Goal: Communication & Community: Answer question/provide support

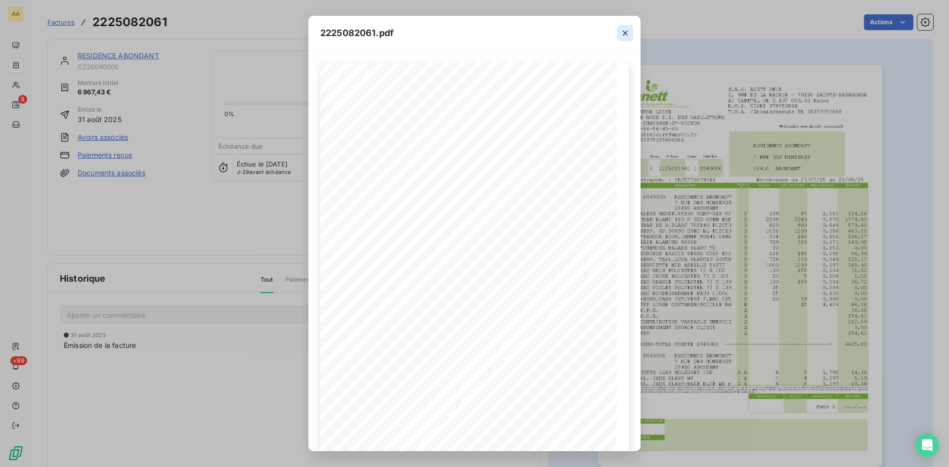
click at [624, 29] on icon "button" at bounding box center [625, 33] width 10 height 10
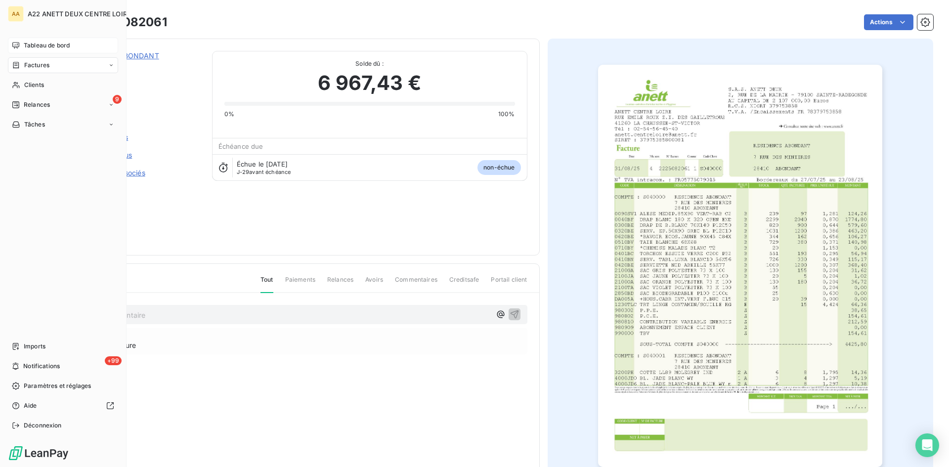
click at [25, 47] on span "Tableau de bord" at bounding box center [47, 45] width 46 height 9
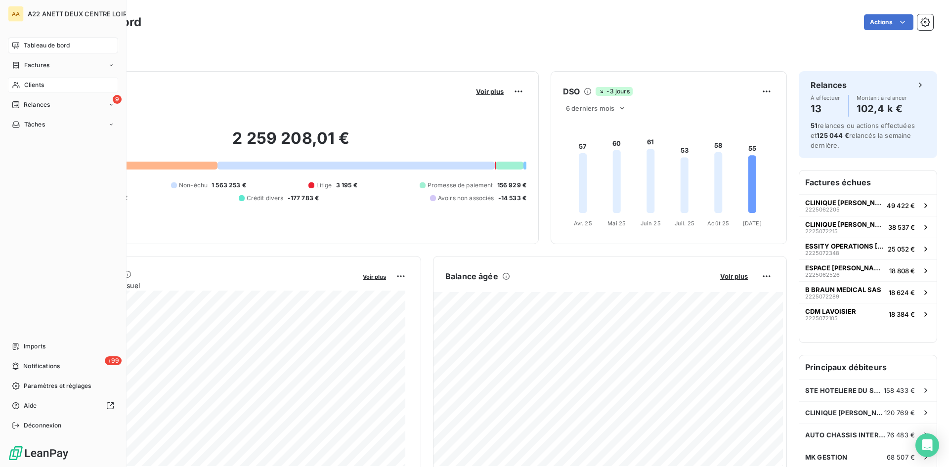
click at [26, 87] on span "Clients" at bounding box center [34, 85] width 20 height 9
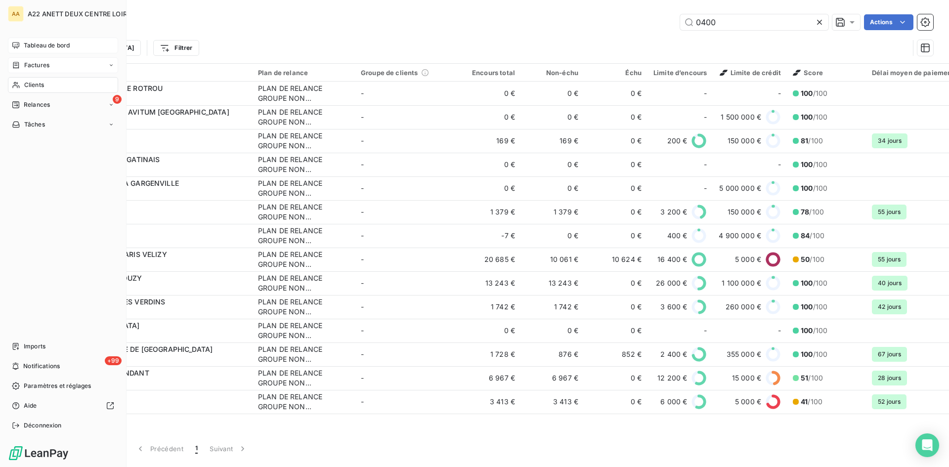
click at [31, 64] on span "Factures" at bounding box center [36, 65] width 25 height 9
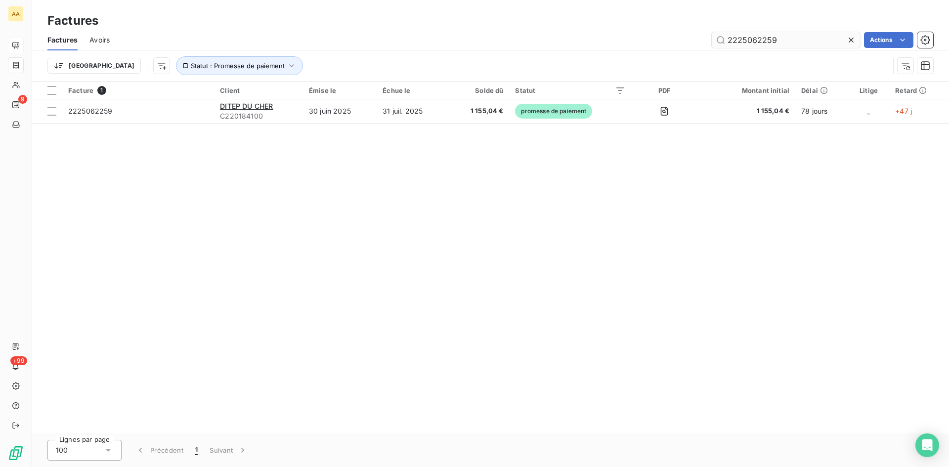
drag, startPoint x: 786, startPoint y: 40, endPoint x: 760, endPoint y: 38, distance: 25.8
click at [760, 38] on input "2225062259" at bounding box center [786, 40] width 148 height 16
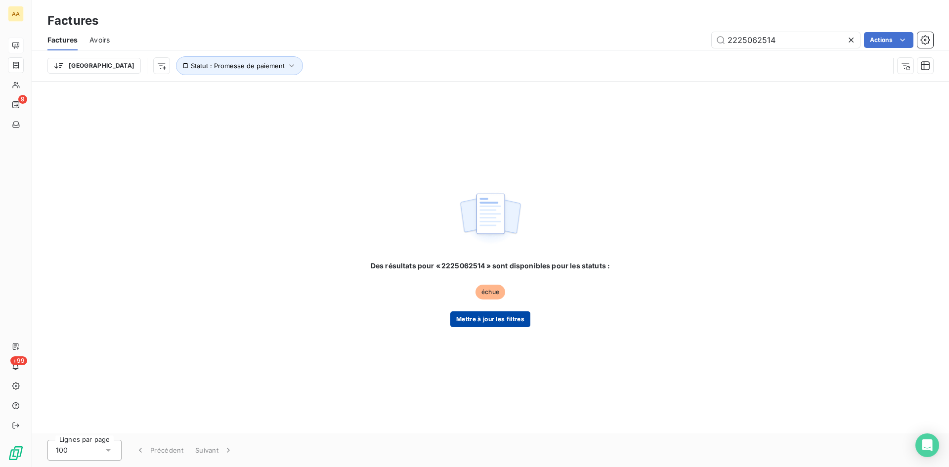
type input "2225062514"
click at [493, 314] on button "Mettre à jour les filtres" at bounding box center [490, 319] width 80 height 16
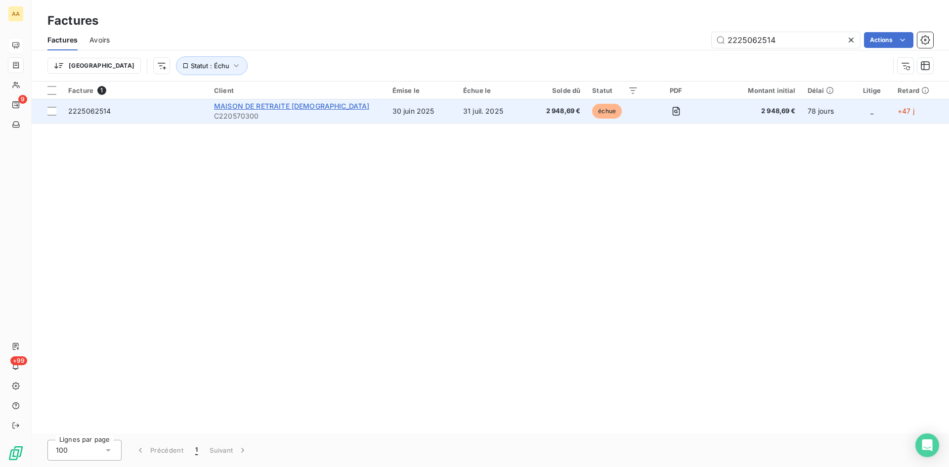
click at [250, 107] on span "MAISON DE RETRAITE [DEMOGRAPHIC_DATA]" at bounding box center [292, 106] width 156 height 8
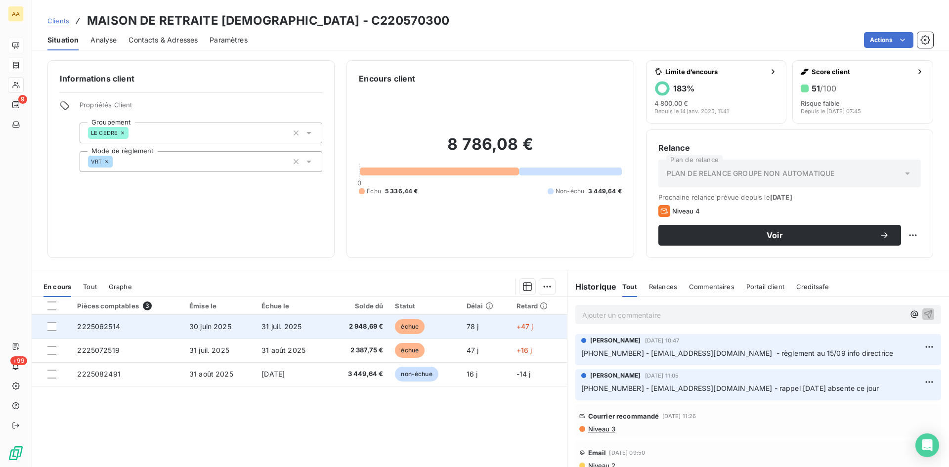
click at [102, 326] on span "2225062514" at bounding box center [98, 326] width 43 height 8
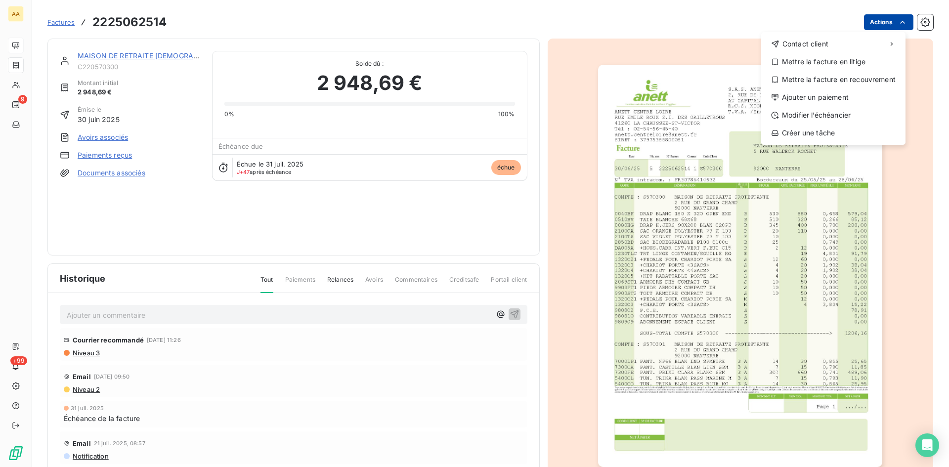
click at [890, 25] on html "AA 9 +99 Factures [PHONE_NUMBER] Actions Contact client Mettre la facture en li…" at bounding box center [474, 233] width 949 height 467
click at [850, 96] on div "Ajouter un paiement" at bounding box center [833, 97] width 136 height 16
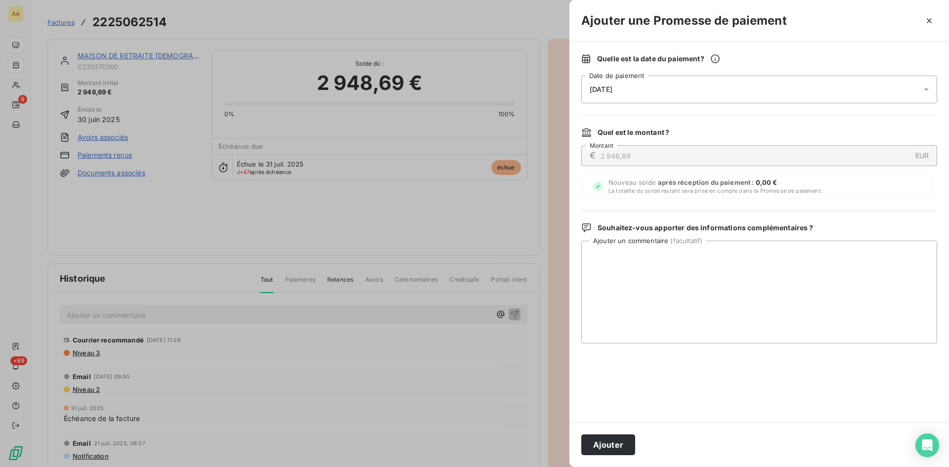
click at [668, 92] on div "[DATE]" at bounding box center [759, 90] width 356 height 28
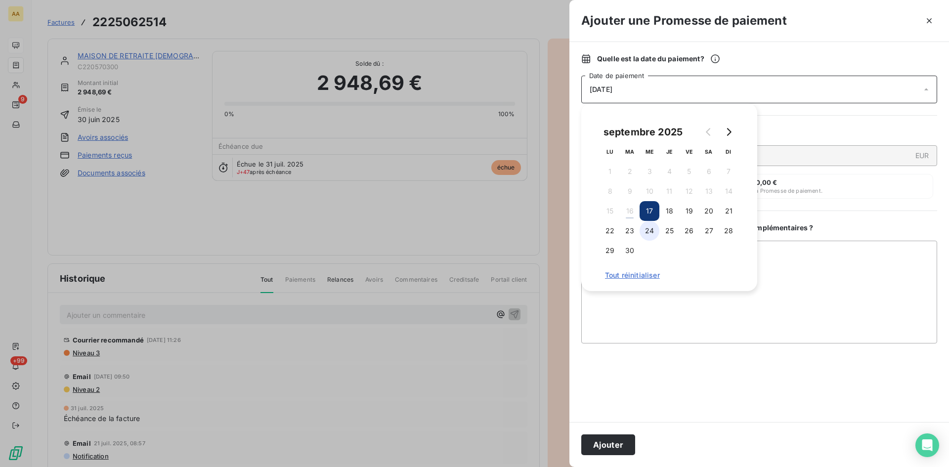
click at [650, 231] on button "24" at bounding box center [650, 231] width 20 height 20
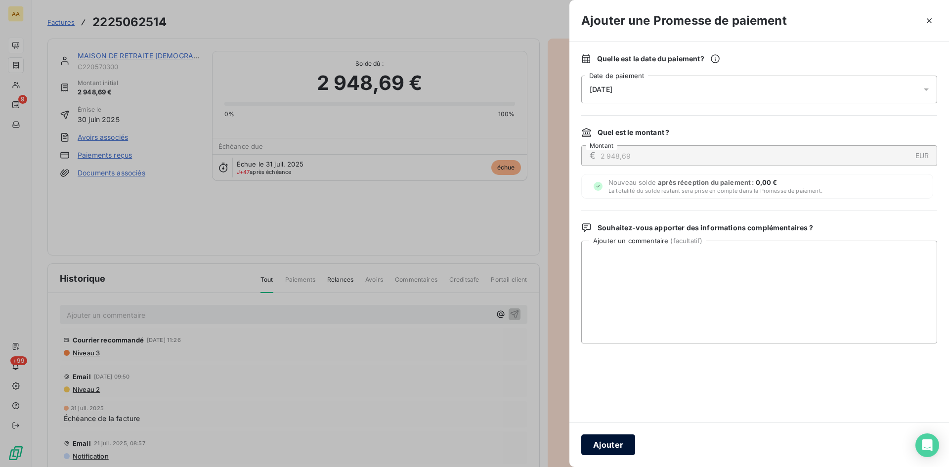
click at [615, 442] on button "Ajouter" at bounding box center [608, 445] width 54 height 21
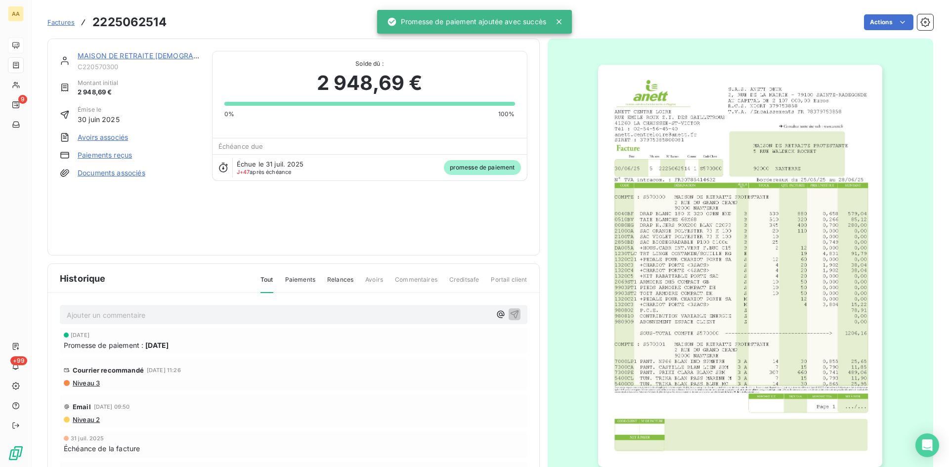
click at [279, 318] on p "Ajouter un commentaire ﻿" at bounding box center [279, 315] width 424 height 12
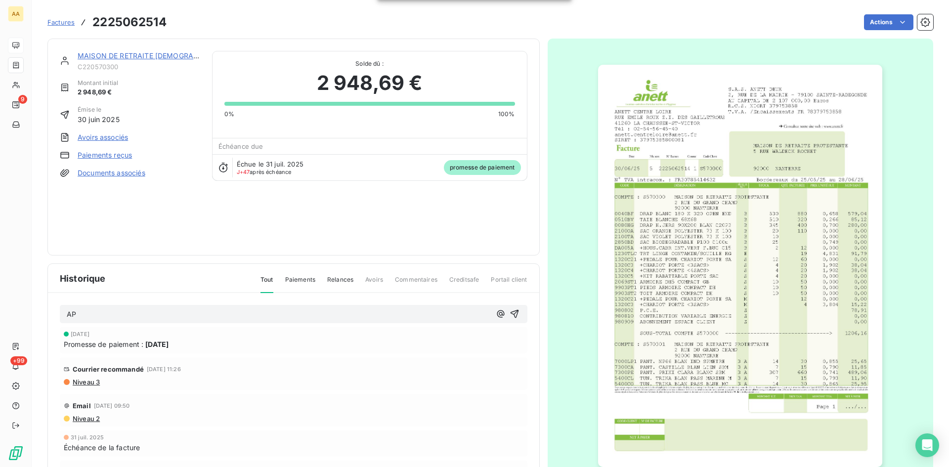
drag, startPoint x: 504, startPoint y: 315, endPoint x: 348, endPoint y: 204, distance: 191.5
click at [510, 315] on icon "button" at bounding box center [515, 314] width 10 height 10
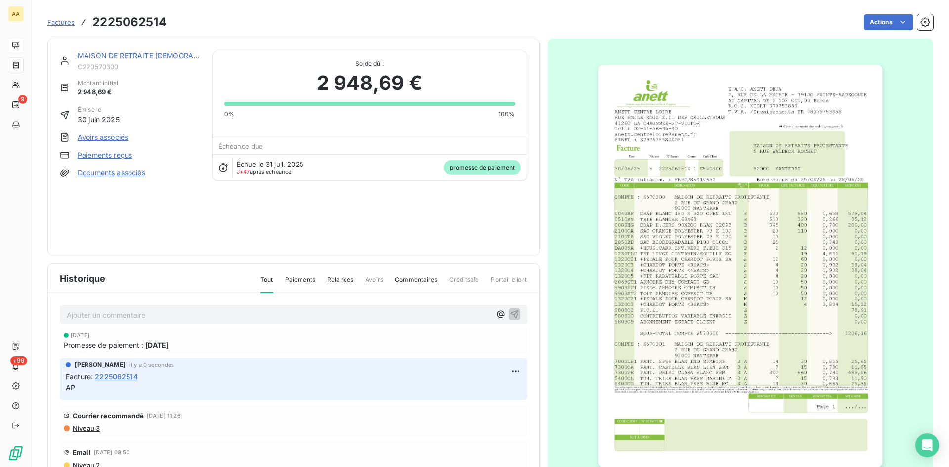
click at [131, 57] on link "MAISON DE RETRAITE [DEMOGRAPHIC_DATA]" at bounding box center [156, 55] width 156 height 8
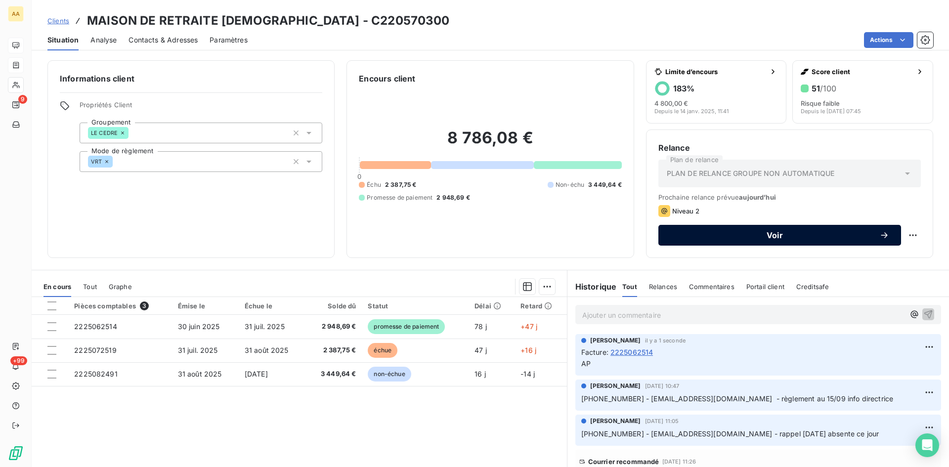
click at [764, 237] on span "Voir" at bounding box center [774, 235] width 209 height 8
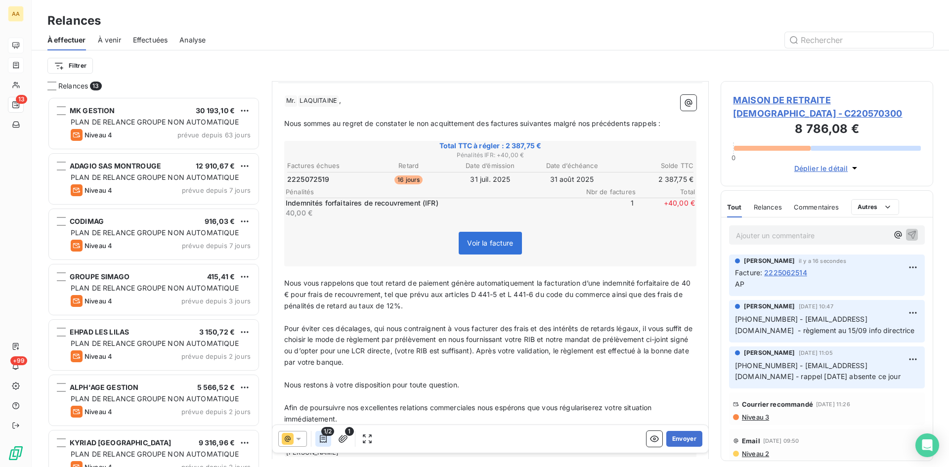
scroll to position [99, 0]
click at [302, 439] on icon at bounding box center [299, 439] width 10 height 10
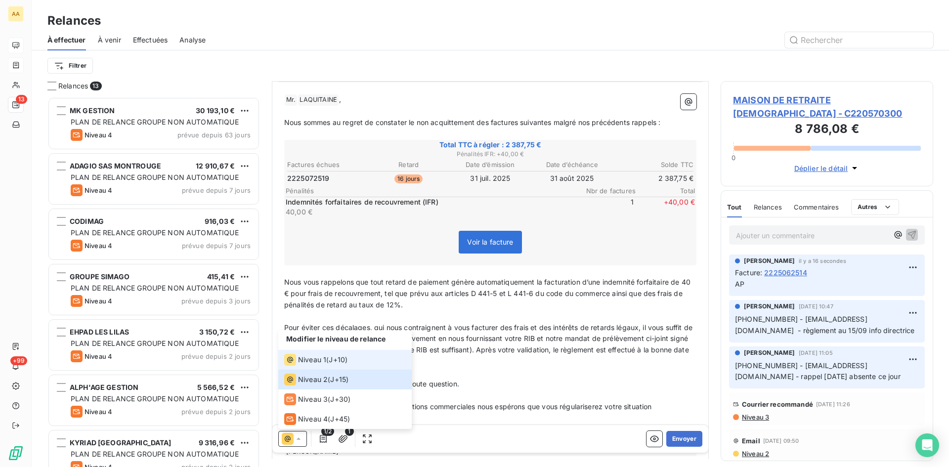
click at [308, 358] on span "Niveau 1" at bounding box center [312, 360] width 28 height 10
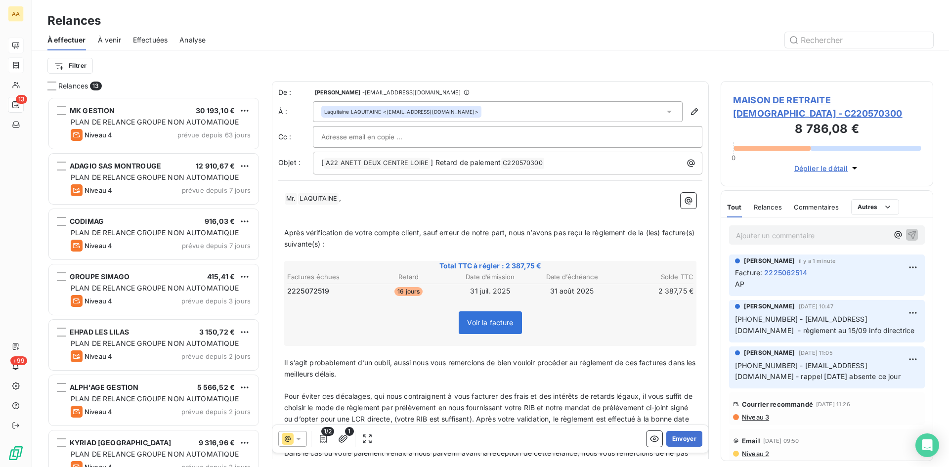
click at [303, 440] on icon at bounding box center [299, 439] width 10 height 10
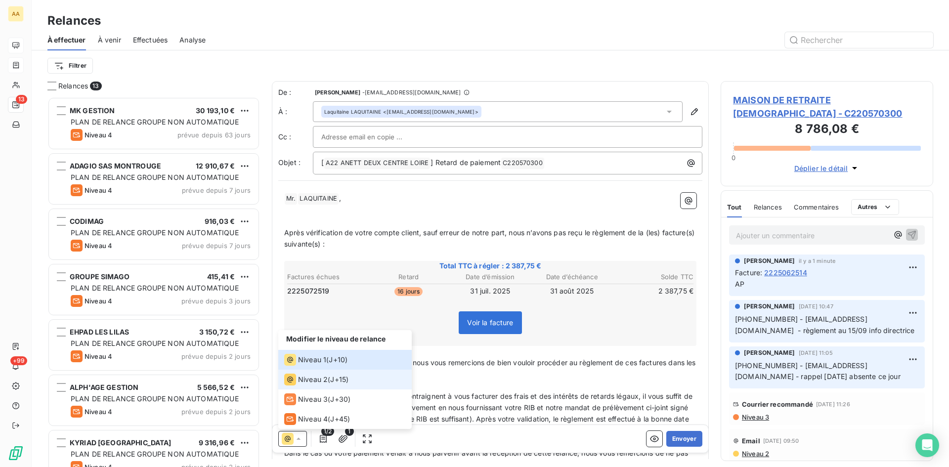
click at [316, 378] on span "Niveau 2" at bounding box center [313, 380] width 30 height 10
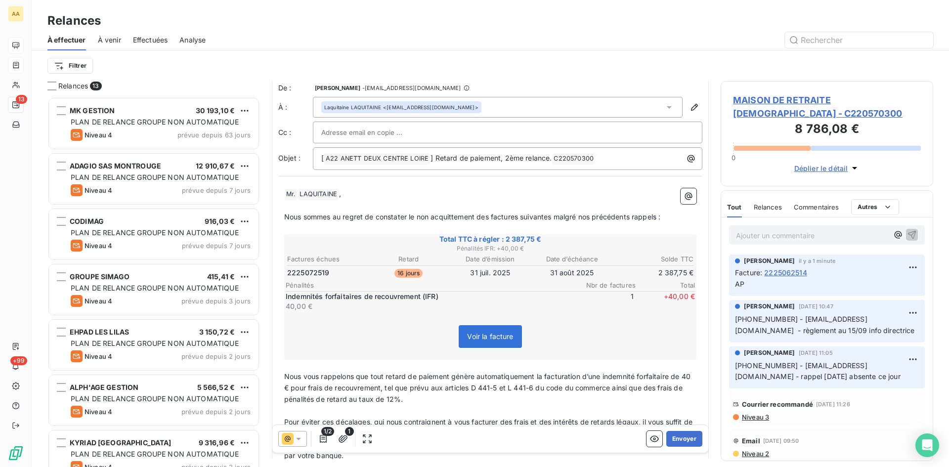
scroll to position [0, 0]
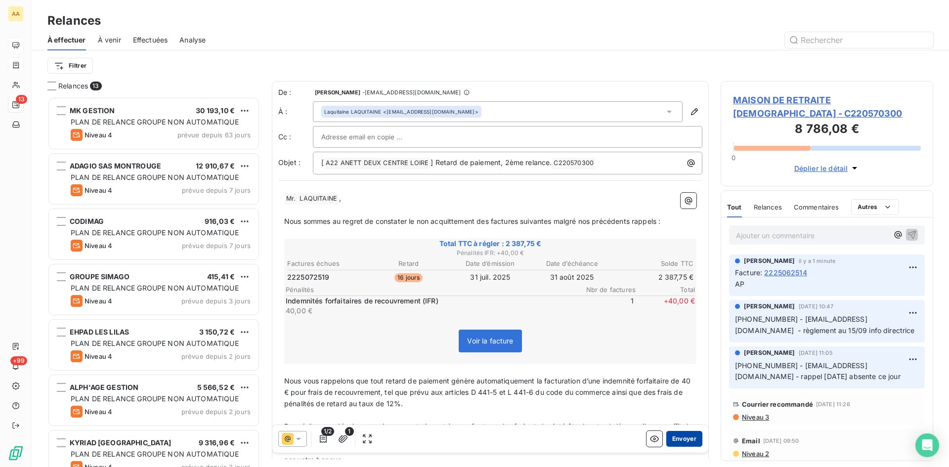
click at [674, 440] on button "Envoyer" at bounding box center [684, 439] width 36 height 16
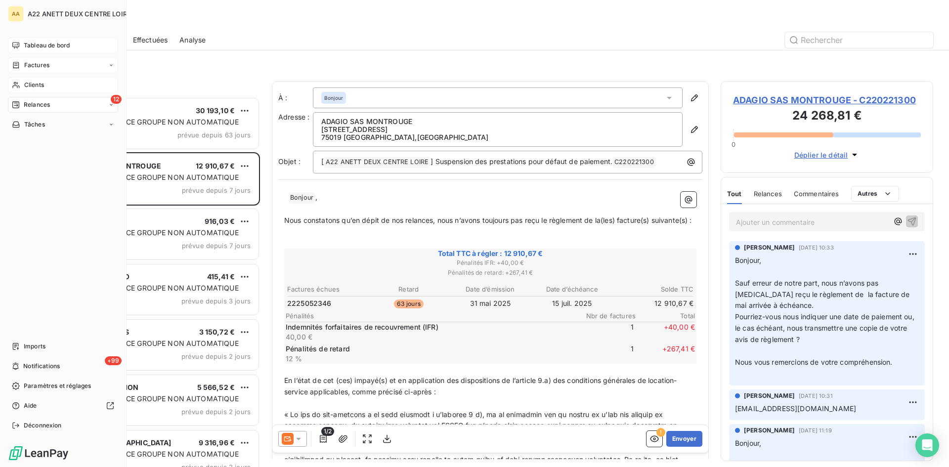
click at [32, 84] on span "Clients" at bounding box center [34, 85] width 20 height 9
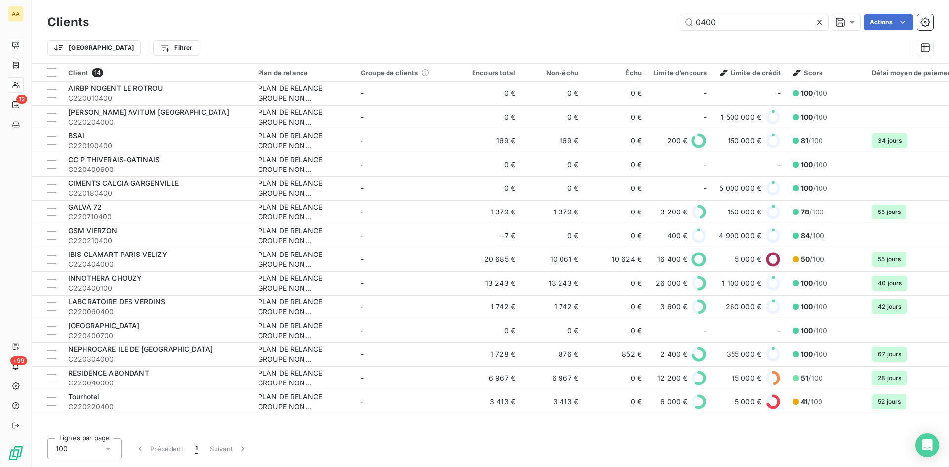
drag, startPoint x: 719, startPoint y: 24, endPoint x: 635, endPoint y: 27, distance: 84.1
click at [635, 27] on div "0400 Actions" at bounding box center [517, 22] width 833 height 16
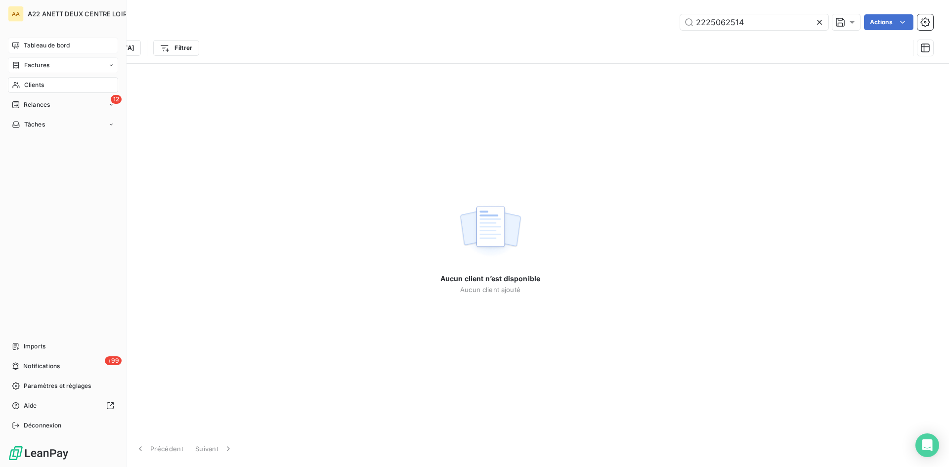
type input "2225062514"
drag, startPoint x: 19, startPoint y: 67, endPoint x: 47, endPoint y: 58, distance: 30.0
click at [19, 67] on icon at bounding box center [16, 65] width 8 height 8
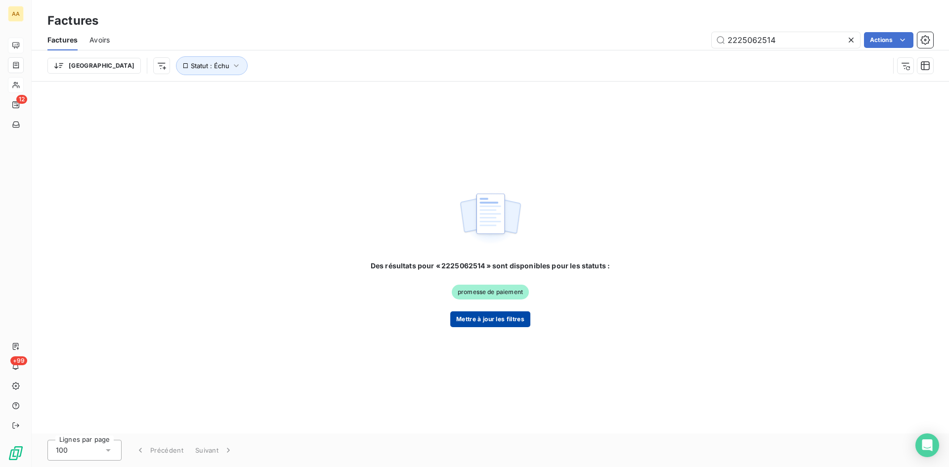
click at [483, 323] on button "Mettre à jour les filtres" at bounding box center [490, 319] width 80 height 16
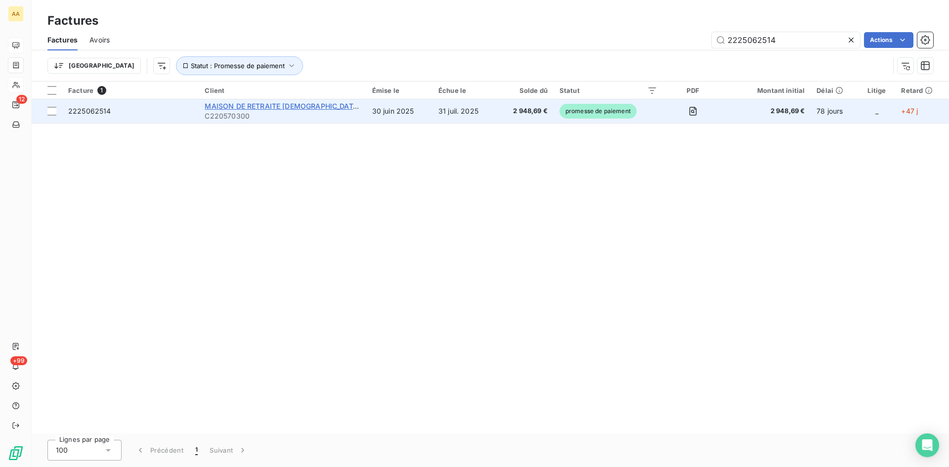
click at [244, 106] on span "MAISON DE RETRAITE [DEMOGRAPHIC_DATA]" at bounding box center [283, 106] width 156 height 8
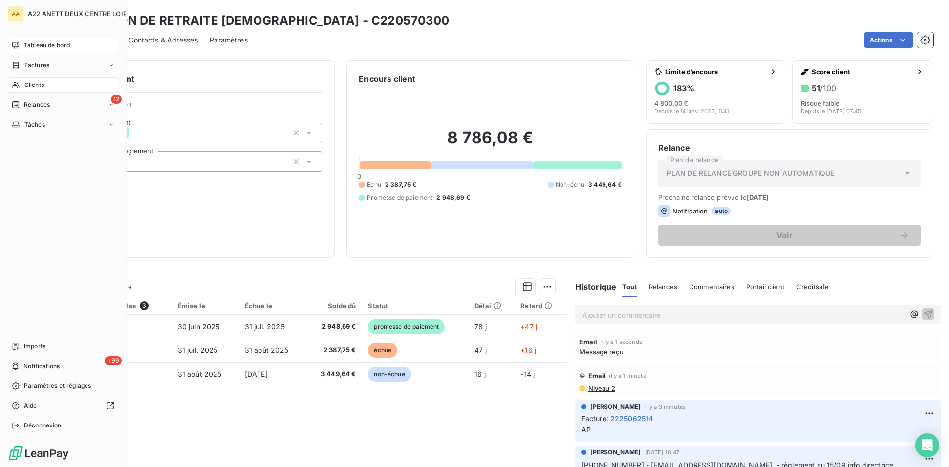
click at [34, 83] on span "Clients" at bounding box center [34, 85] width 20 height 9
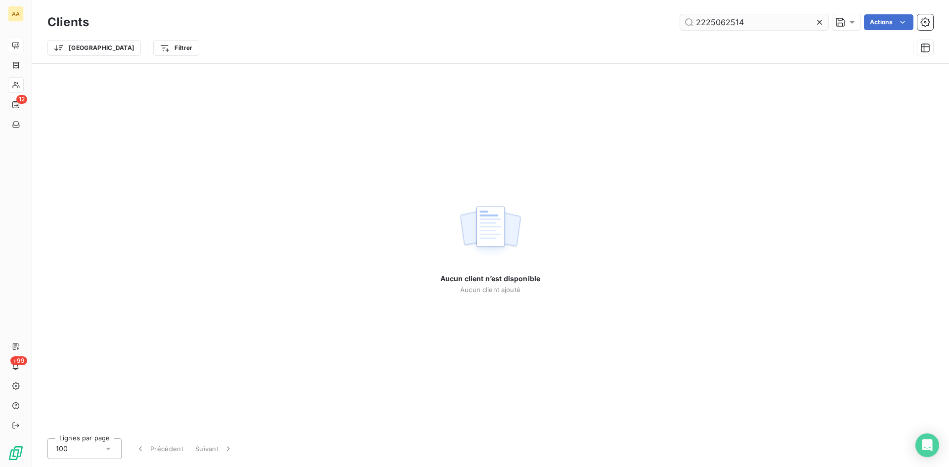
drag, startPoint x: 752, startPoint y: 21, endPoint x: 720, endPoint y: 17, distance: 31.9
click at [720, 17] on input "2225062514" at bounding box center [754, 22] width 148 height 16
drag, startPoint x: 726, startPoint y: 25, endPoint x: 695, endPoint y: 21, distance: 31.3
click at [695, 21] on input "2225072175" at bounding box center [754, 22] width 148 height 16
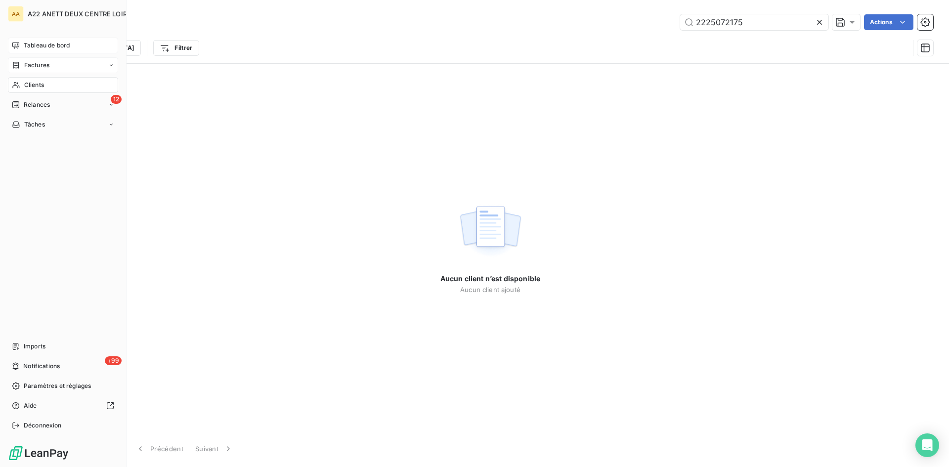
type input "2225072175"
drag, startPoint x: 39, startPoint y: 64, endPoint x: 58, endPoint y: 62, distance: 18.9
click at [39, 64] on span "Factures" at bounding box center [36, 65] width 25 height 9
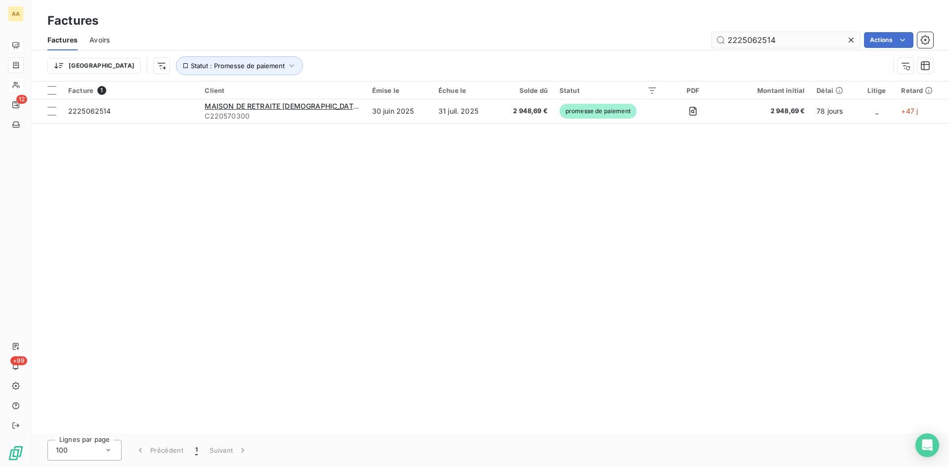
drag, startPoint x: 773, startPoint y: 41, endPoint x: 715, endPoint y: 42, distance: 57.8
click at [715, 42] on input "2225062514" at bounding box center [786, 40] width 148 height 16
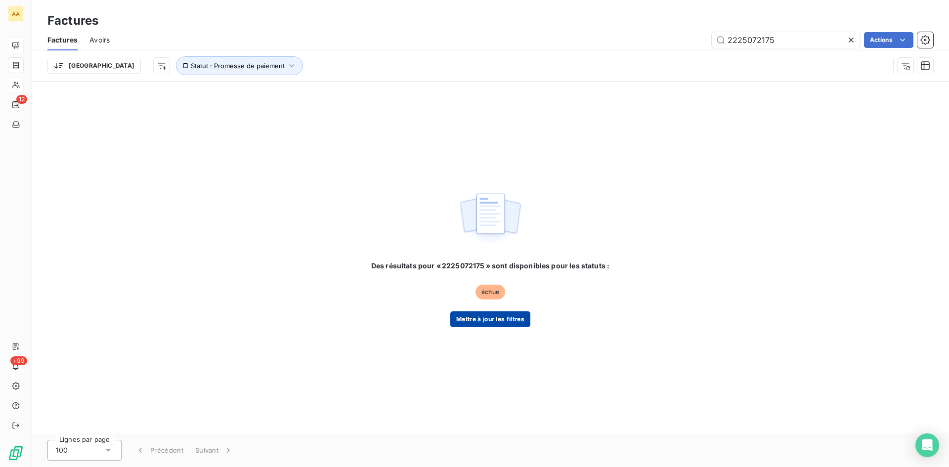
type input "2225072175"
click at [505, 322] on button "Mettre à jour les filtres" at bounding box center [490, 319] width 80 height 16
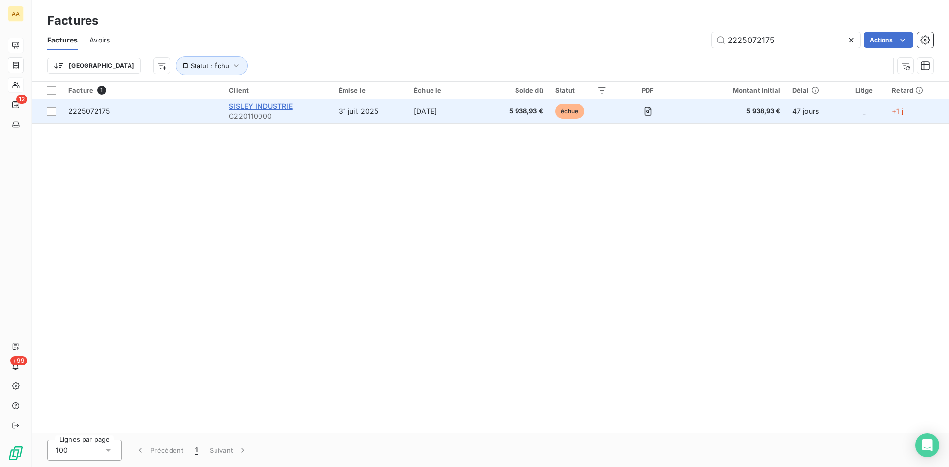
click at [256, 109] on span "SISLEY INDUSTRIE" at bounding box center [260, 106] width 63 height 8
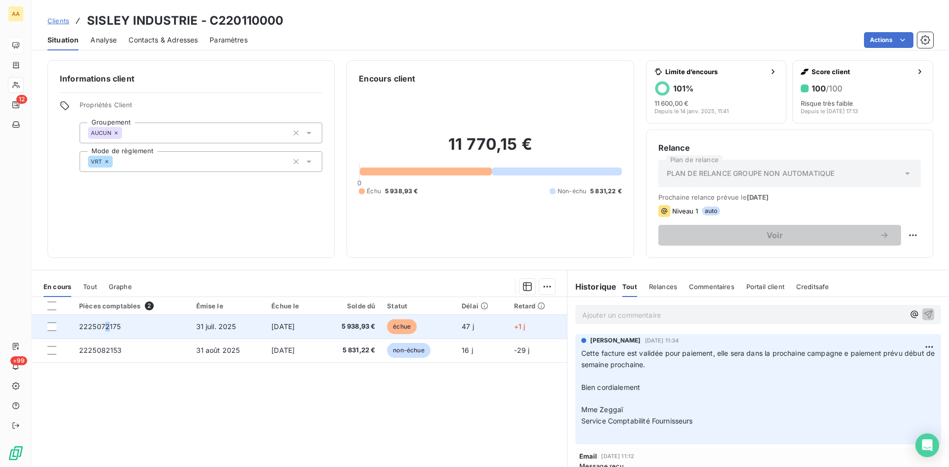
click at [104, 326] on span "2225072175" at bounding box center [100, 326] width 42 height 8
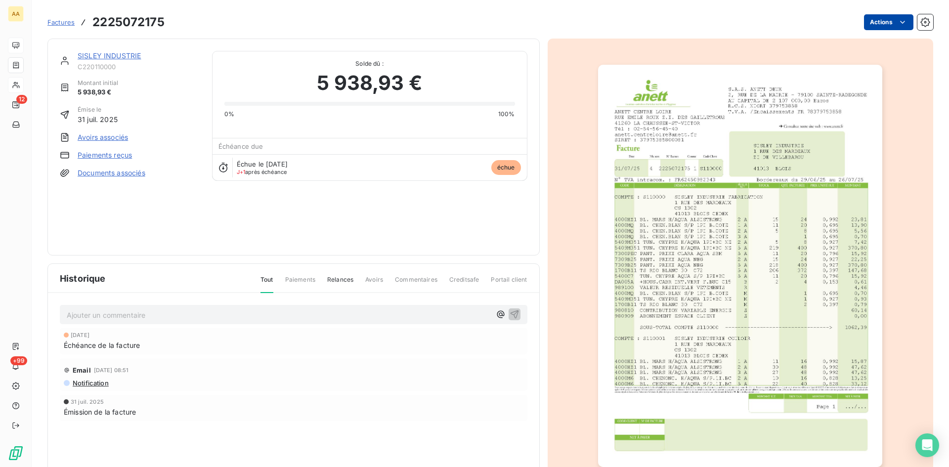
click at [876, 28] on html "AA 12 +99 Factures 2225072175 Actions SISLEY INDUSTRIE C220110000 Montant initi…" at bounding box center [474, 233] width 949 height 467
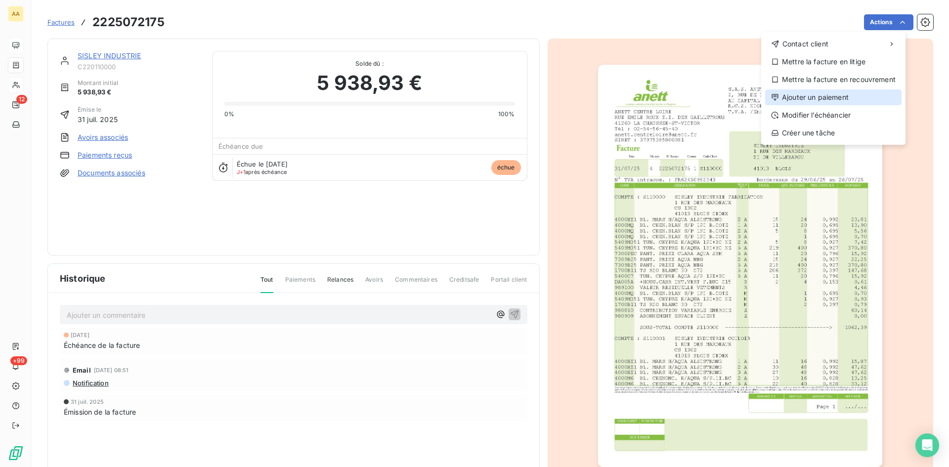
click at [828, 95] on div "Ajouter un paiement" at bounding box center [833, 97] width 136 height 16
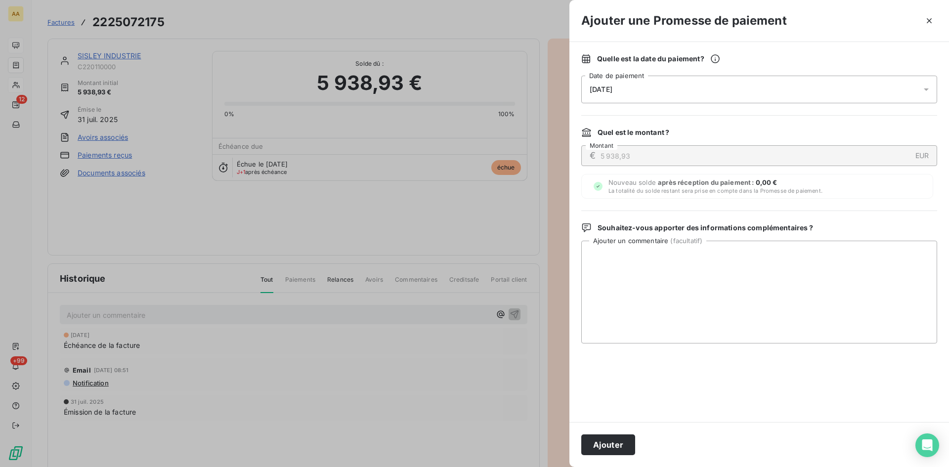
click at [640, 86] on div "[DATE]" at bounding box center [759, 90] width 356 height 28
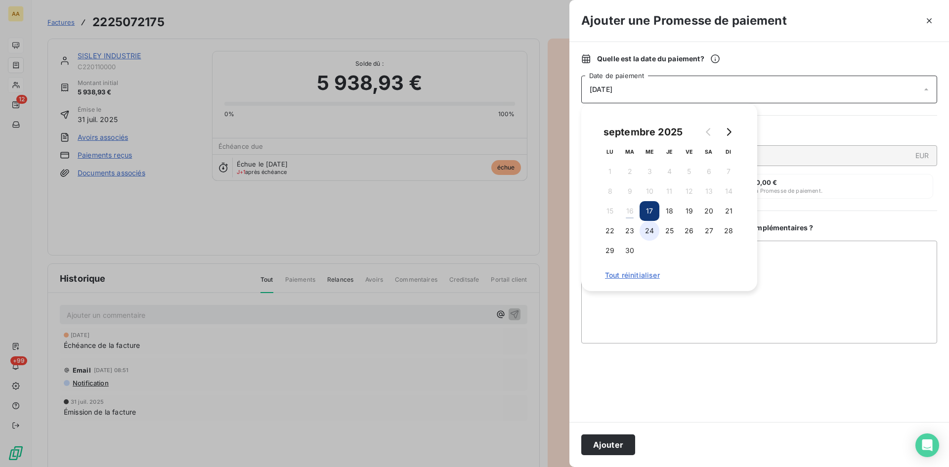
click at [654, 234] on button "24" at bounding box center [650, 231] width 20 height 20
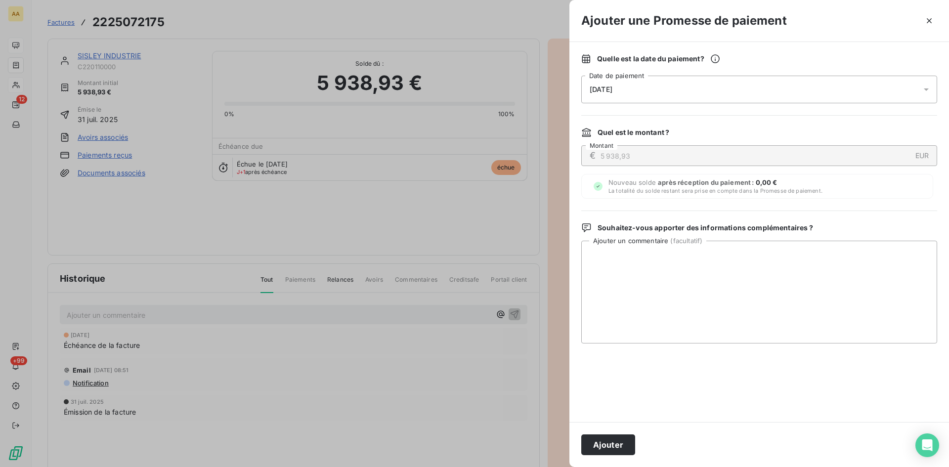
drag, startPoint x: 610, startPoint y: 444, endPoint x: 430, endPoint y: 349, distance: 203.7
click at [610, 443] on button "Ajouter" at bounding box center [608, 445] width 54 height 21
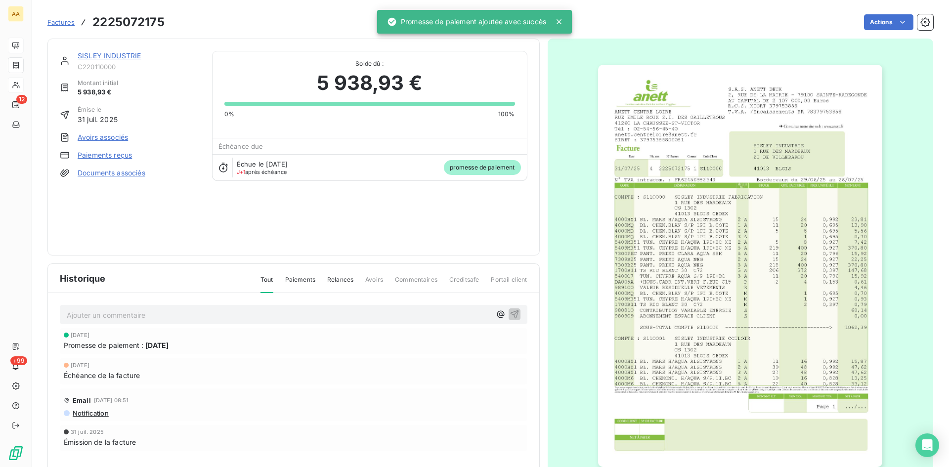
click at [365, 314] on p "Ajouter un commentaire ﻿" at bounding box center [279, 315] width 424 height 12
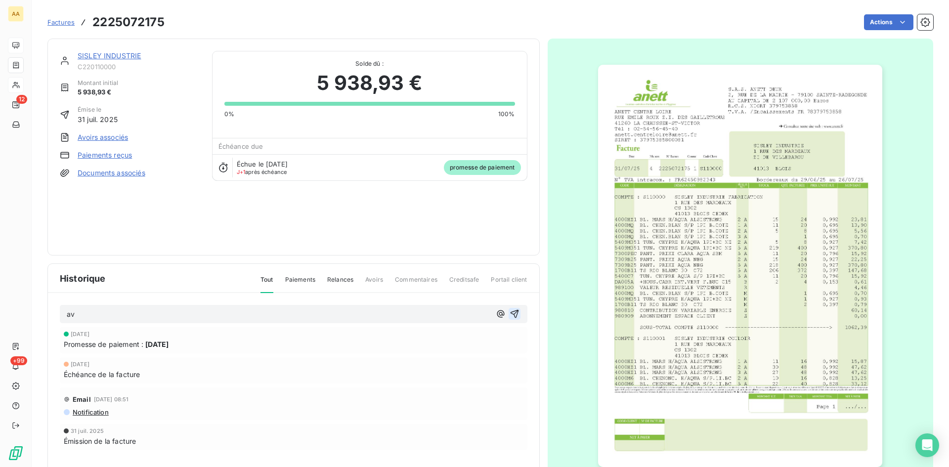
click at [511, 315] on icon "button" at bounding box center [515, 314] width 10 height 10
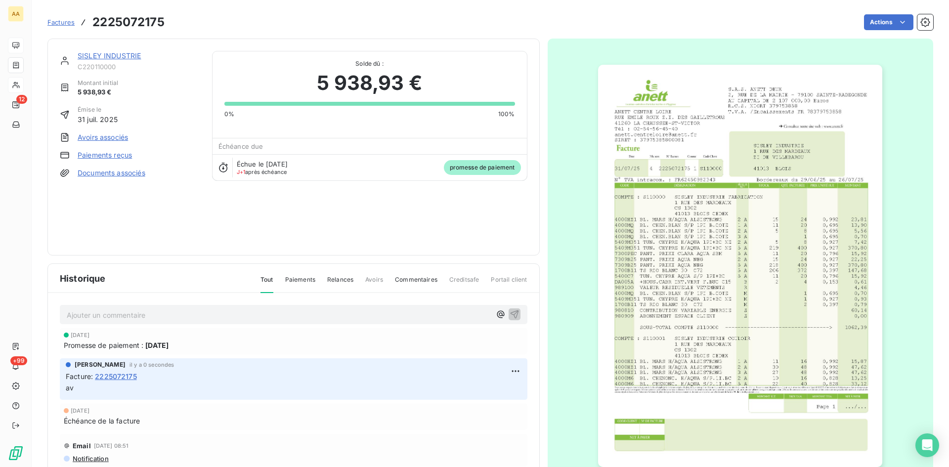
click at [117, 55] on link "SISLEY INDUSTRIE" at bounding box center [109, 55] width 63 height 8
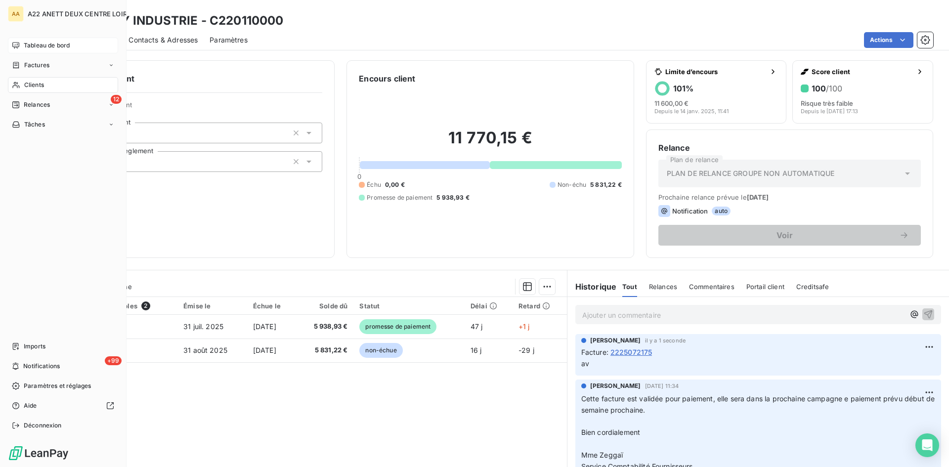
click at [45, 42] on span "Tableau de bord" at bounding box center [47, 45] width 46 height 9
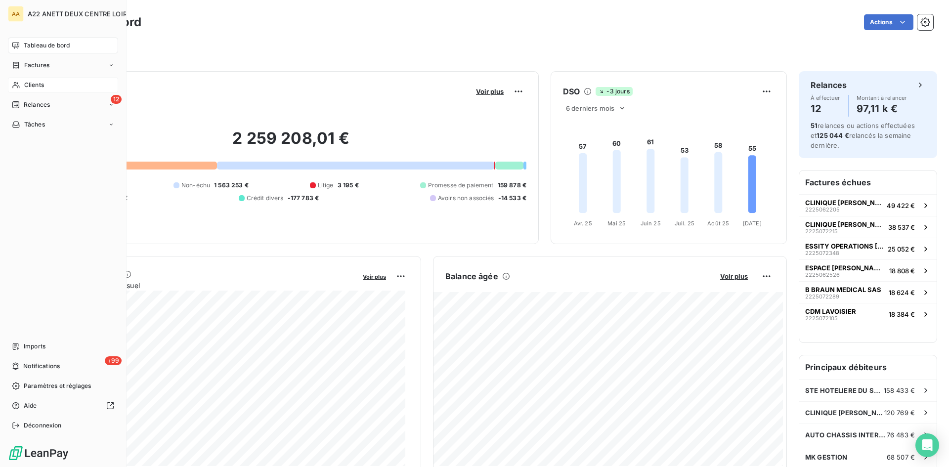
click at [32, 82] on span "Clients" at bounding box center [34, 85] width 20 height 9
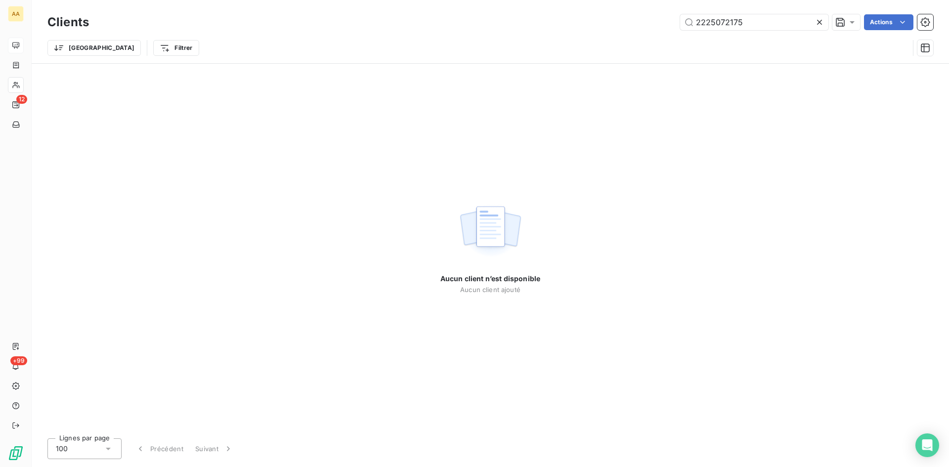
drag, startPoint x: 751, startPoint y: 18, endPoint x: 606, endPoint y: 28, distance: 145.2
click at [606, 28] on div "2225072175 Actions" at bounding box center [517, 22] width 833 height 16
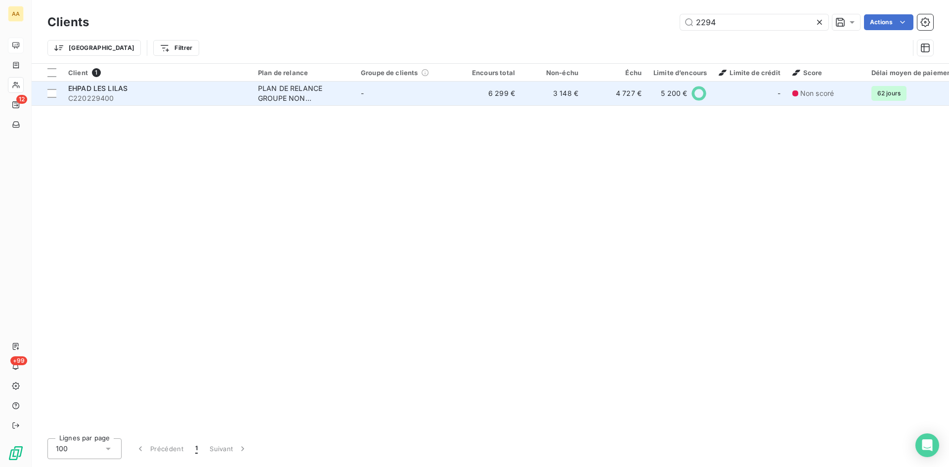
type input "2294"
click at [291, 91] on div "PLAN DE RELANCE GROUPE NON AUTOMATIQUE" at bounding box center [303, 94] width 91 height 20
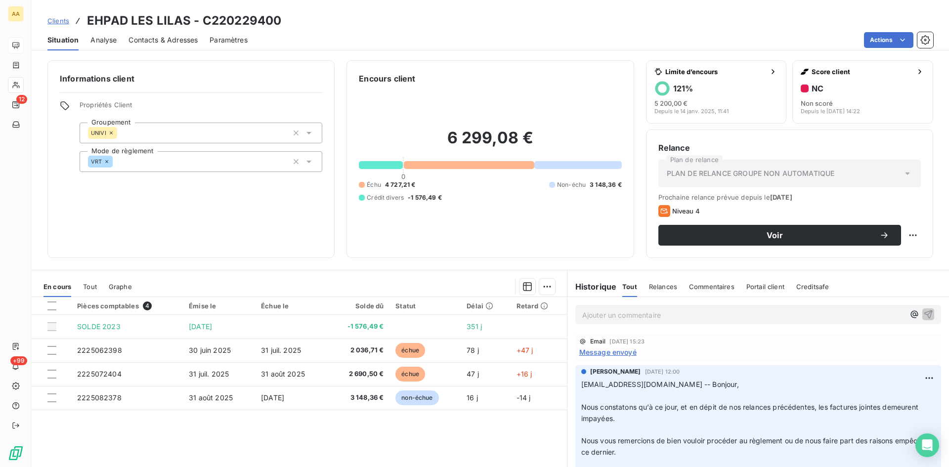
click at [591, 313] on p "Ajouter un commentaire ﻿" at bounding box center [743, 315] width 322 height 12
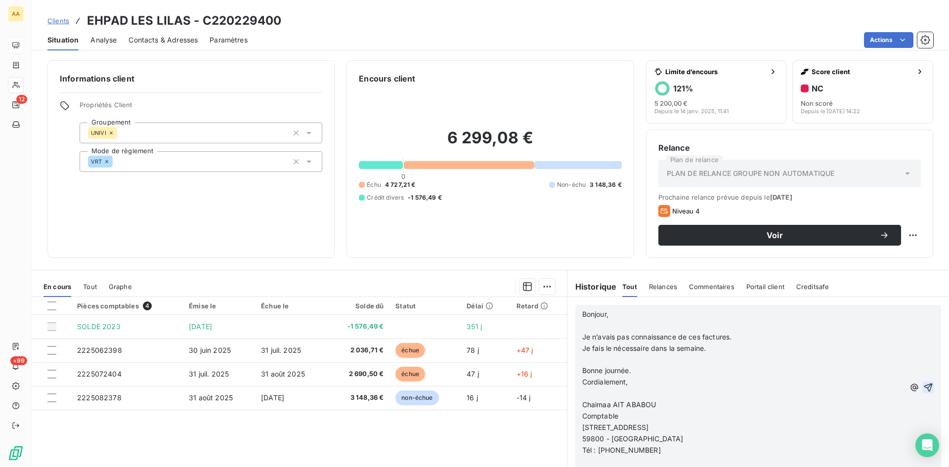
drag, startPoint x: 913, startPoint y: 388, endPoint x: 905, endPoint y: 387, distance: 8.0
click at [924, 388] on icon "button" at bounding box center [929, 388] width 10 height 10
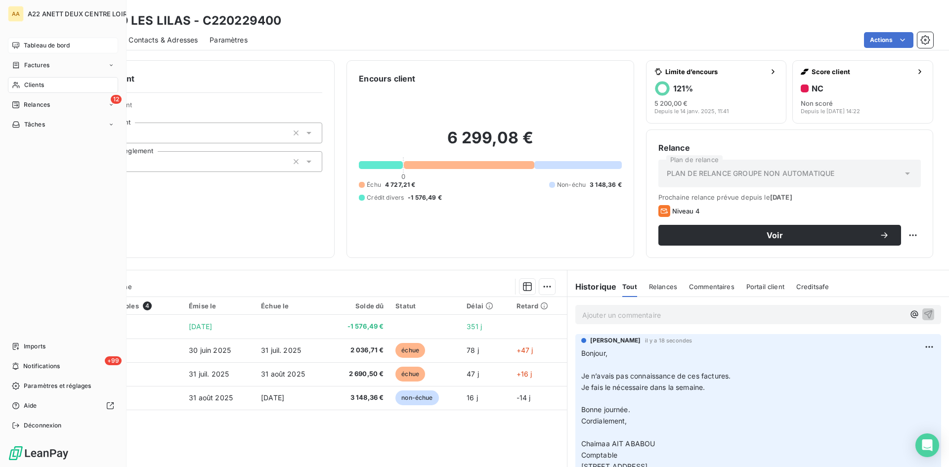
click at [37, 43] on span "Tableau de bord" at bounding box center [47, 45] width 46 height 9
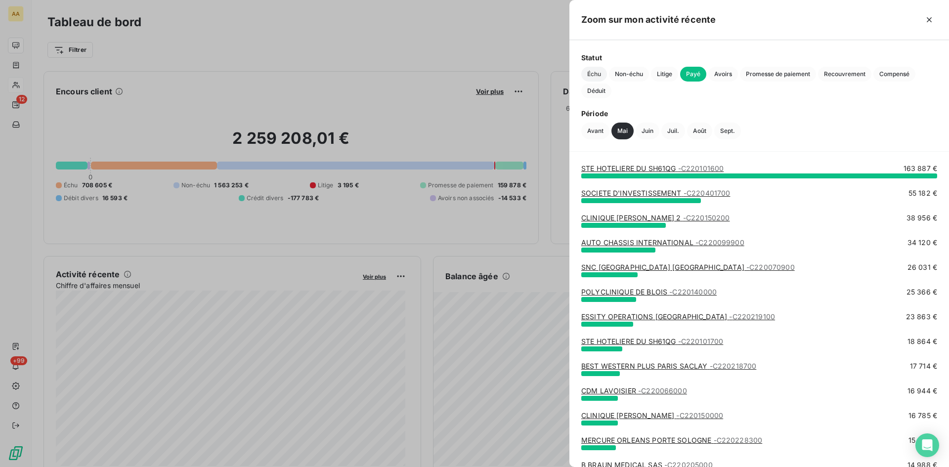
click at [598, 71] on span "Échu" at bounding box center [594, 74] width 26 height 15
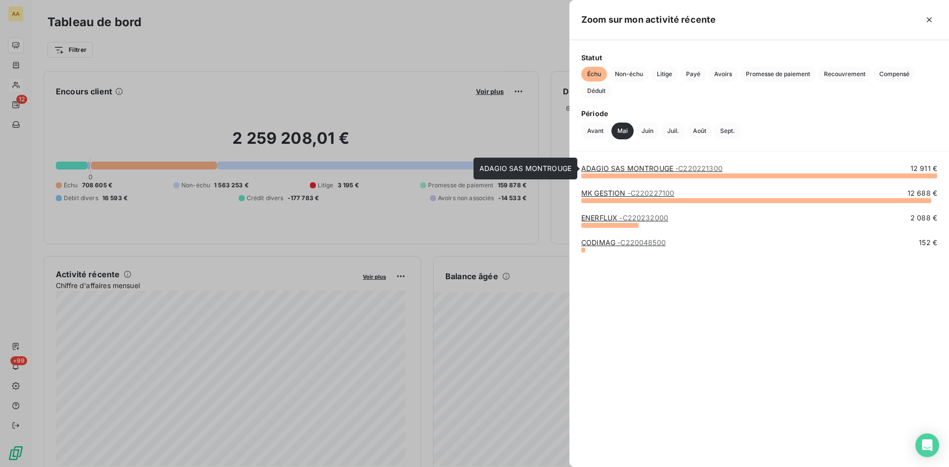
click at [628, 169] on link "ADAGIO SAS MONTROUGE - C220221300" at bounding box center [651, 168] width 141 height 8
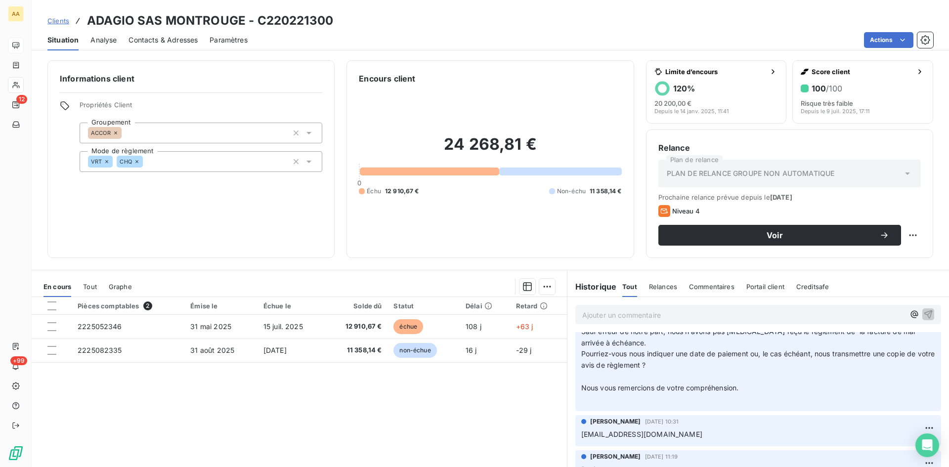
scroll to position [148, 0]
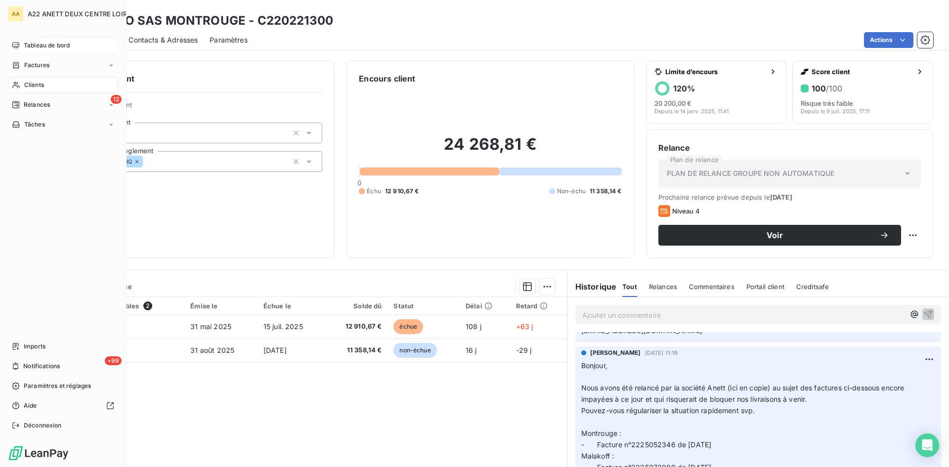
drag, startPoint x: 34, startPoint y: 46, endPoint x: 42, endPoint y: 47, distance: 8.0
click at [36, 46] on span "Tableau de bord" at bounding box center [47, 45] width 46 height 9
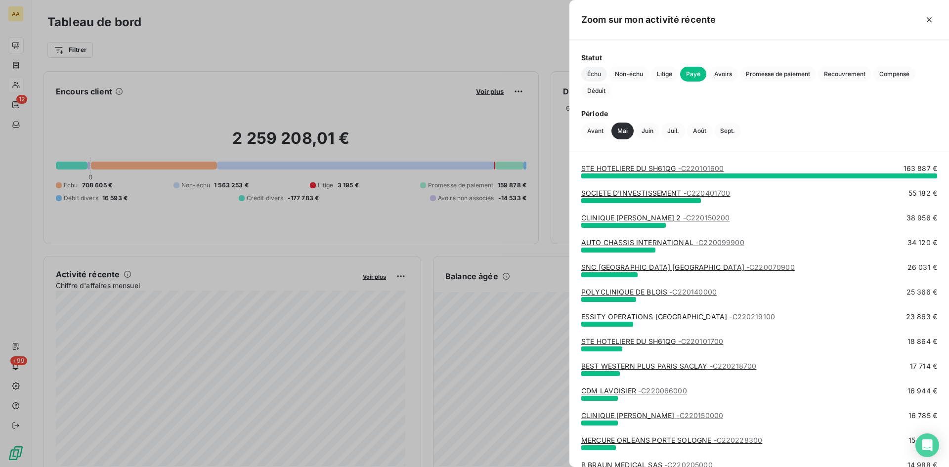
click at [598, 73] on span "Échu" at bounding box center [594, 74] width 26 height 15
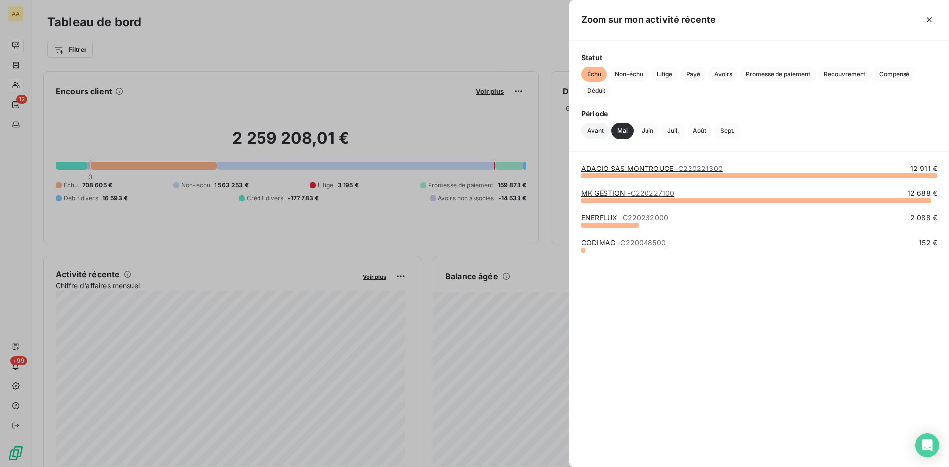
click at [601, 128] on button "Avant" at bounding box center [595, 131] width 28 height 17
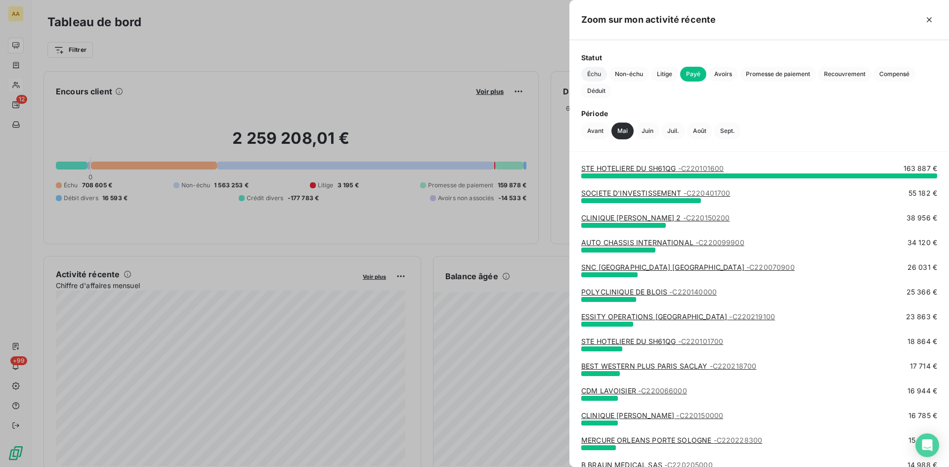
click at [596, 74] on span "Échu" at bounding box center [594, 74] width 26 height 15
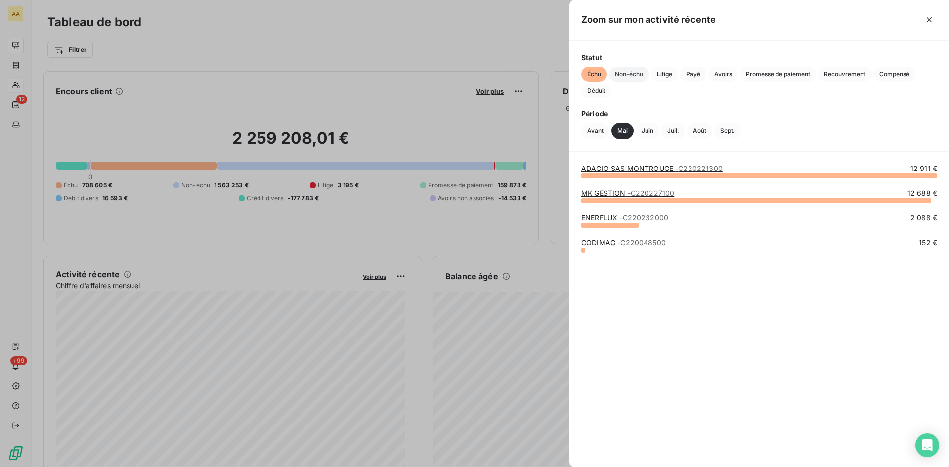
click at [623, 73] on span "Non-échu" at bounding box center [629, 74] width 40 height 15
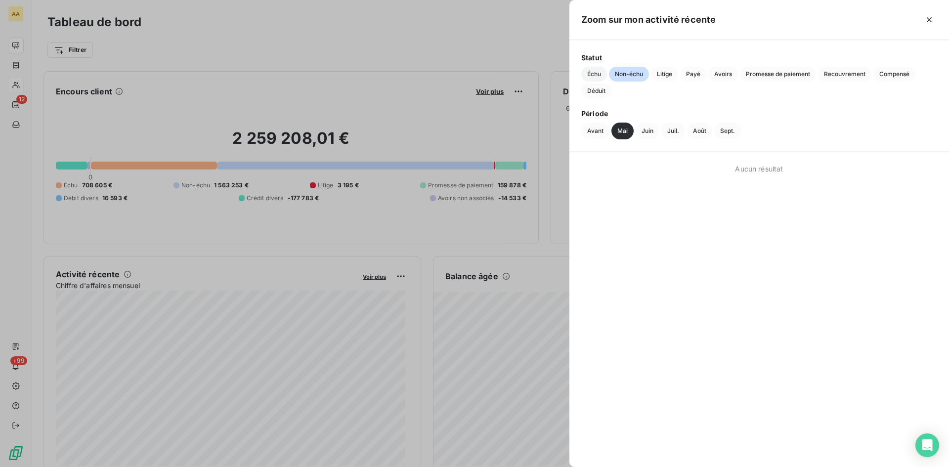
click at [596, 73] on span "Échu" at bounding box center [594, 74] width 26 height 15
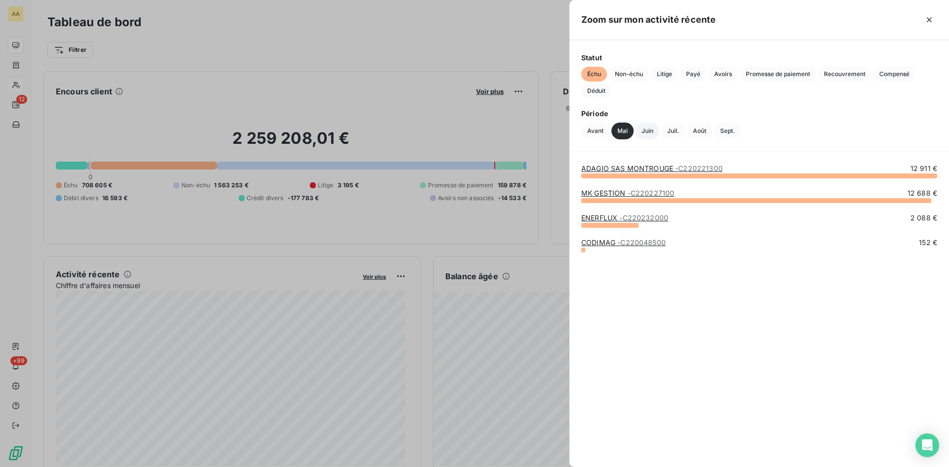
click at [649, 131] on button "Juin" at bounding box center [648, 131] width 24 height 17
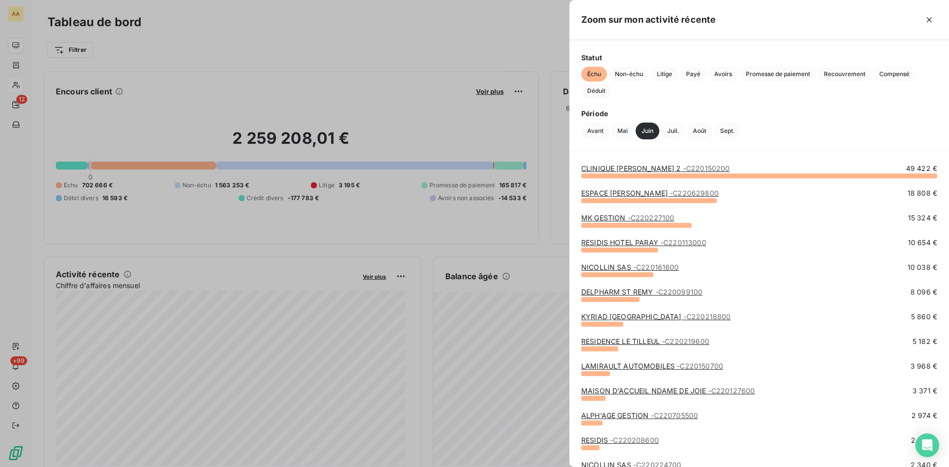
click at [627, 341] on link "RESIDENCE LE TILLEUL - C220219600" at bounding box center [645, 341] width 128 height 8
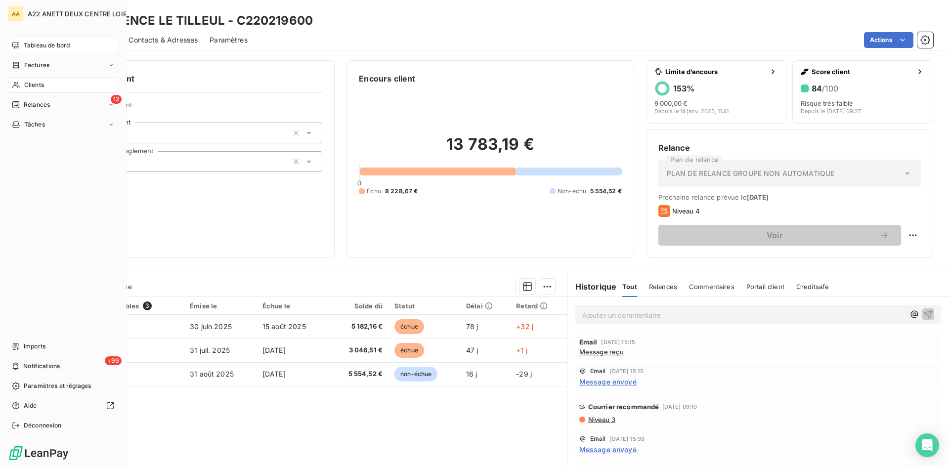
click at [41, 44] on span "Tableau de bord" at bounding box center [47, 45] width 46 height 9
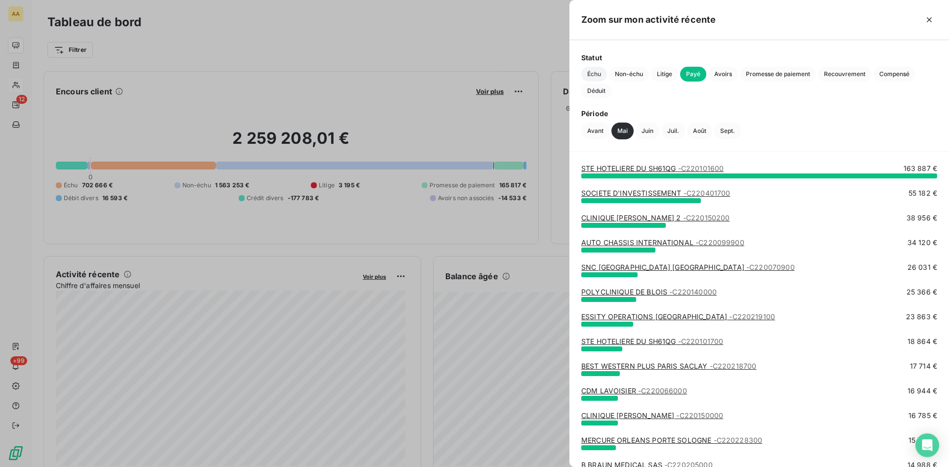
click at [592, 77] on span "Échu" at bounding box center [594, 74] width 26 height 15
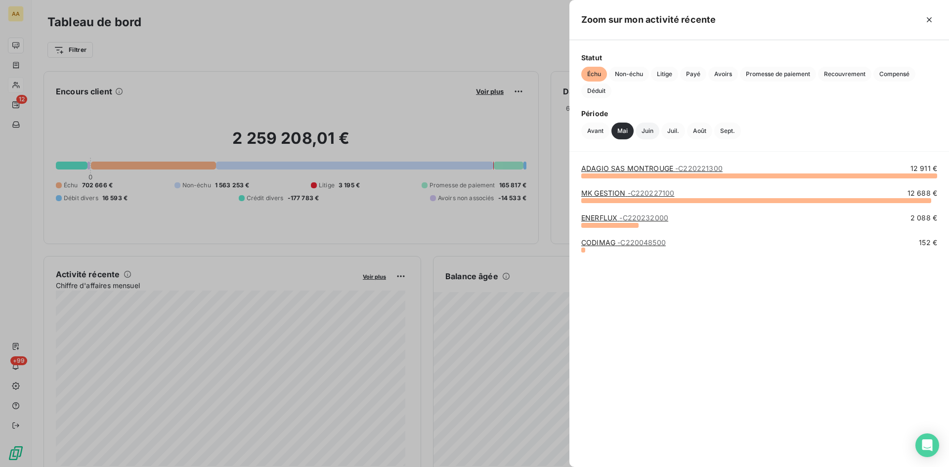
click at [655, 132] on button "Juin" at bounding box center [648, 131] width 24 height 17
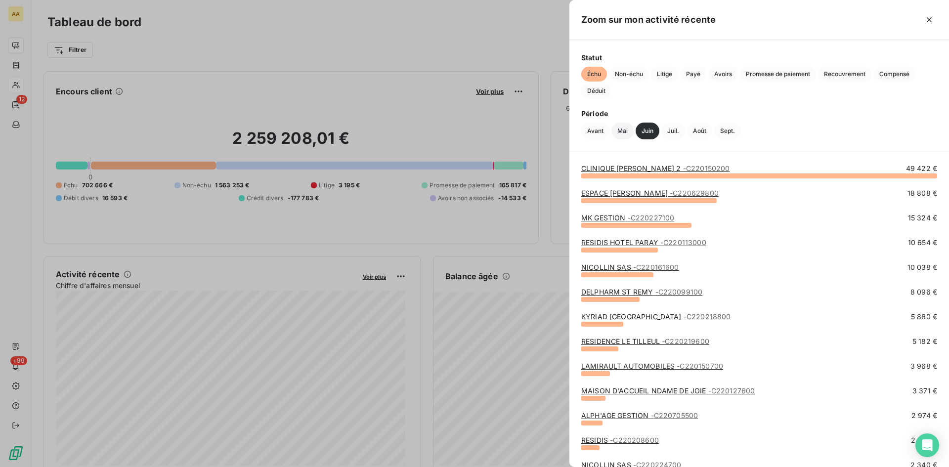
click at [622, 128] on button "Mai" at bounding box center [623, 131] width 22 height 17
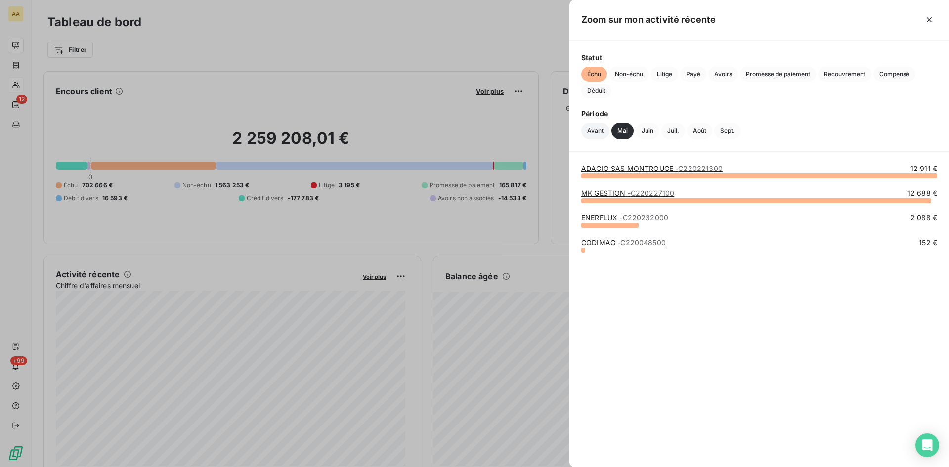
click at [594, 128] on button "Avant" at bounding box center [595, 131] width 28 height 17
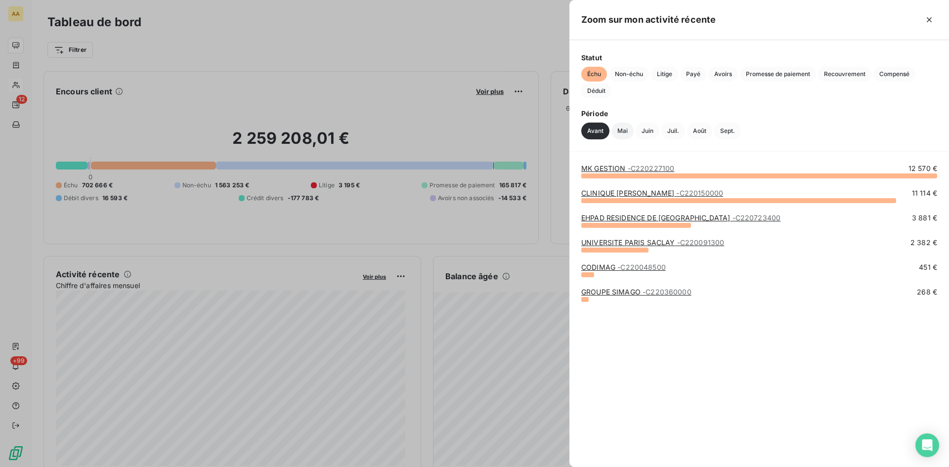
click at [621, 132] on button "Mai" at bounding box center [623, 131] width 22 height 17
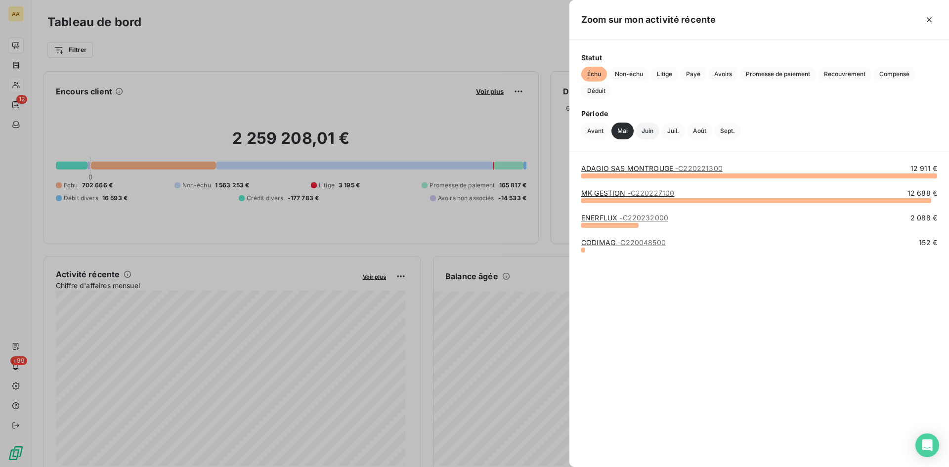
click at [646, 130] on button "Juin" at bounding box center [648, 131] width 24 height 17
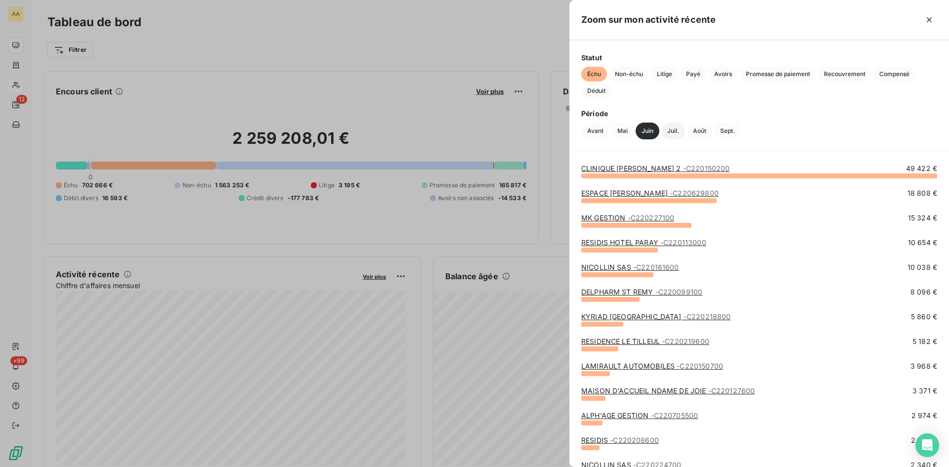
click at [672, 130] on button "Juil." at bounding box center [674, 131] width 24 height 17
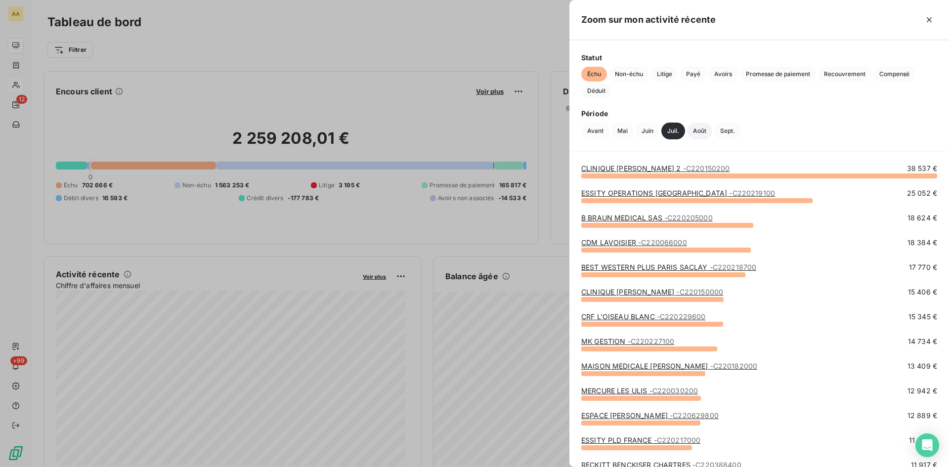
click at [701, 133] on button "Août" at bounding box center [699, 131] width 25 height 17
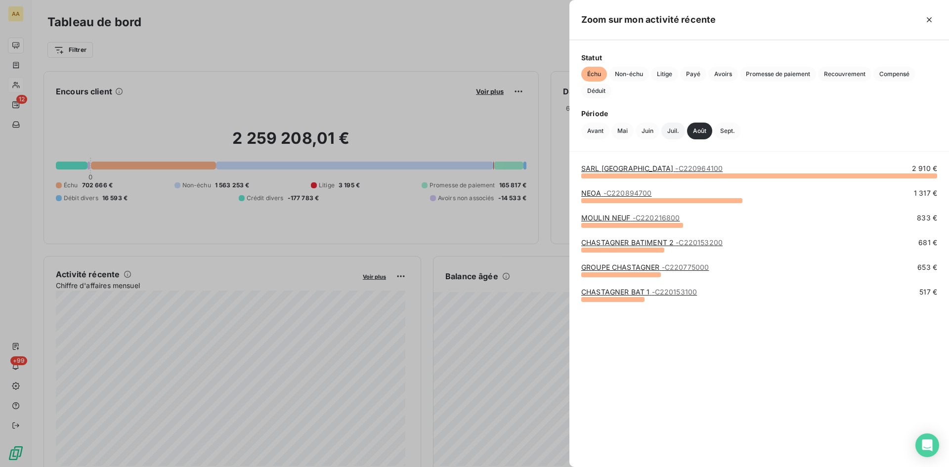
click at [672, 130] on button "Juil." at bounding box center [674, 131] width 24 height 17
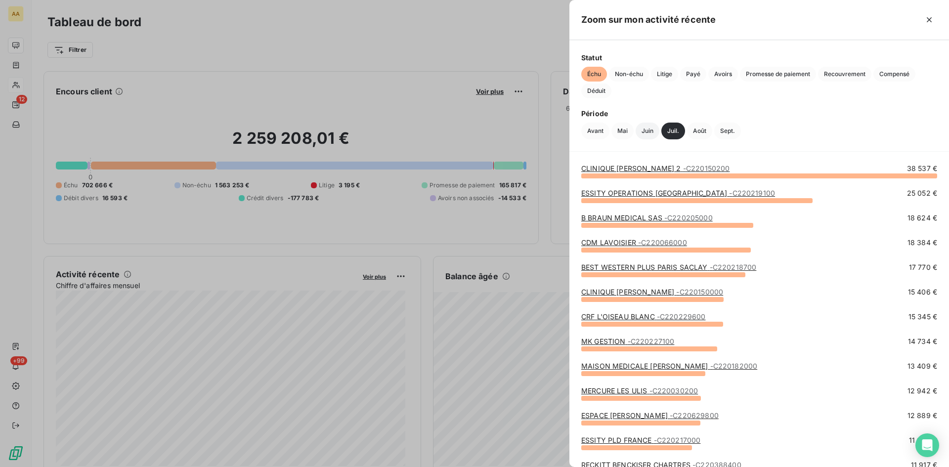
click at [646, 129] on button "Juin" at bounding box center [648, 131] width 24 height 17
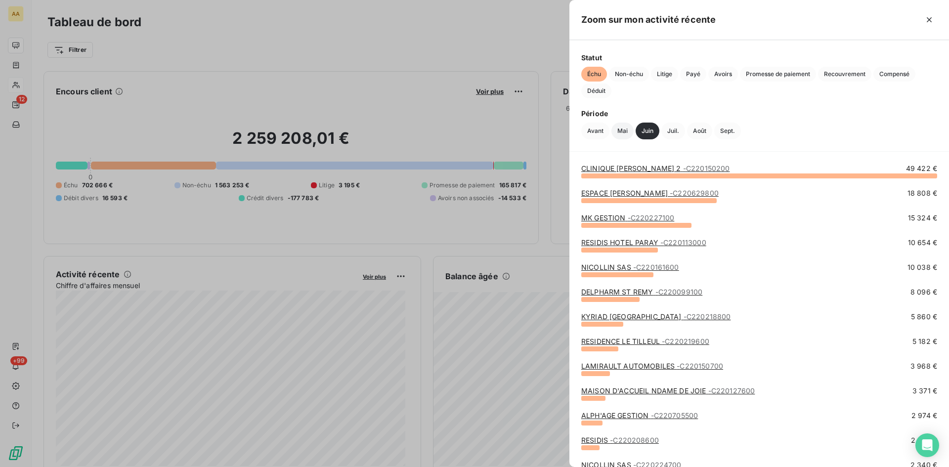
click at [629, 130] on button "Mai" at bounding box center [623, 131] width 22 height 17
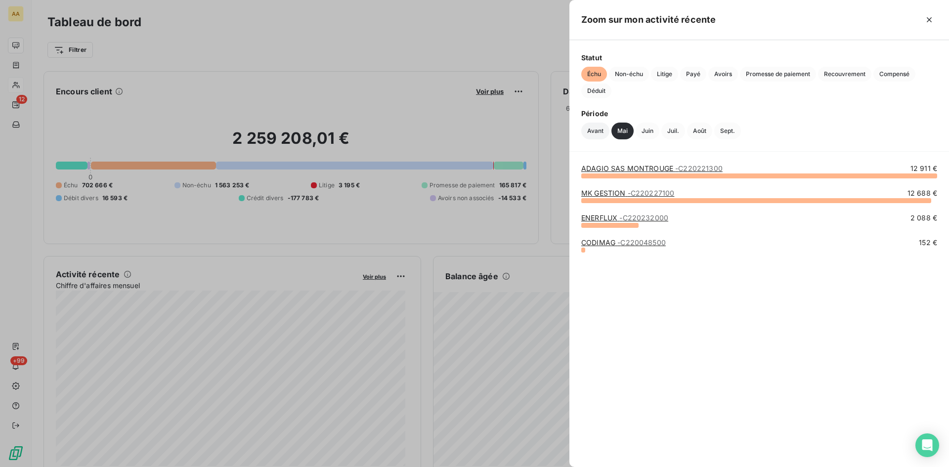
drag, startPoint x: 597, startPoint y: 129, endPoint x: 592, endPoint y: 131, distance: 5.2
click at [596, 129] on button "Avant" at bounding box center [595, 131] width 28 height 17
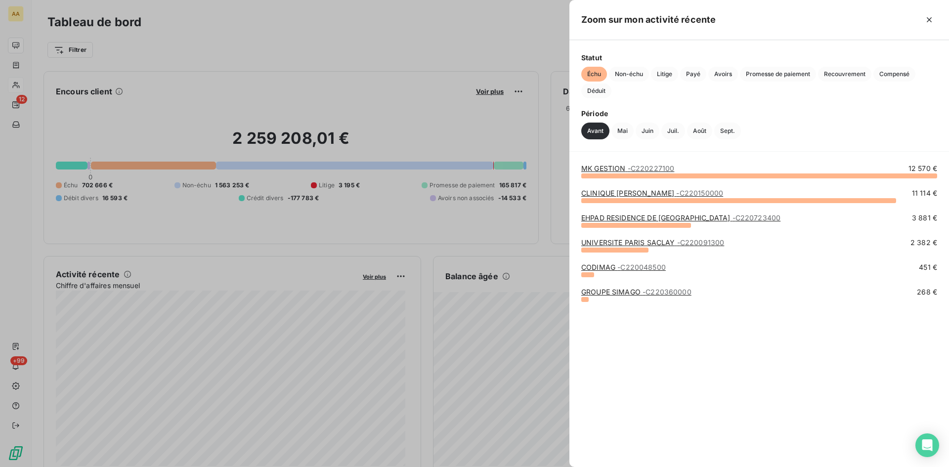
click at [36, 44] on div at bounding box center [474, 233] width 949 height 467
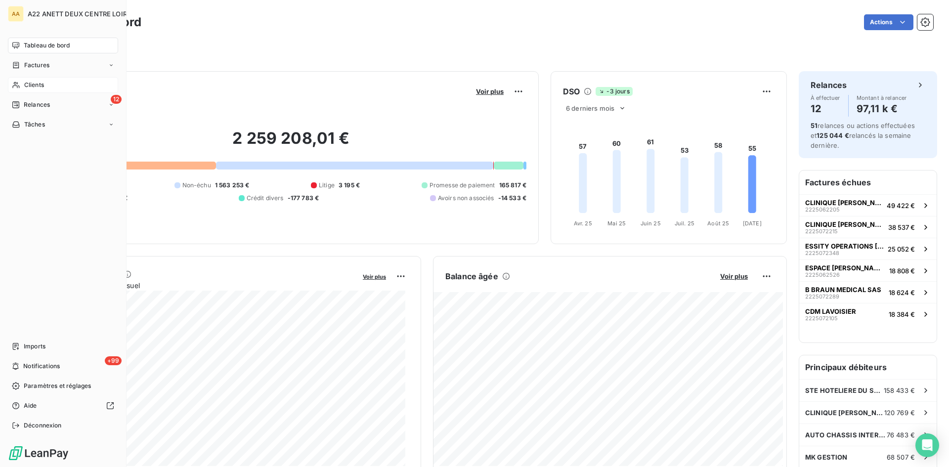
click at [50, 41] on span "Tableau de bord" at bounding box center [47, 45] width 46 height 9
click at [39, 101] on span "Relances" at bounding box center [37, 104] width 26 height 9
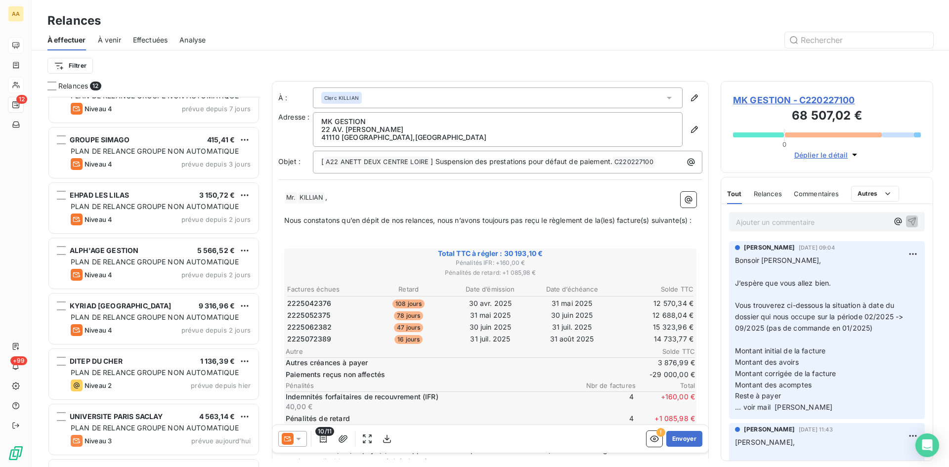
scroll to position [295, 0]
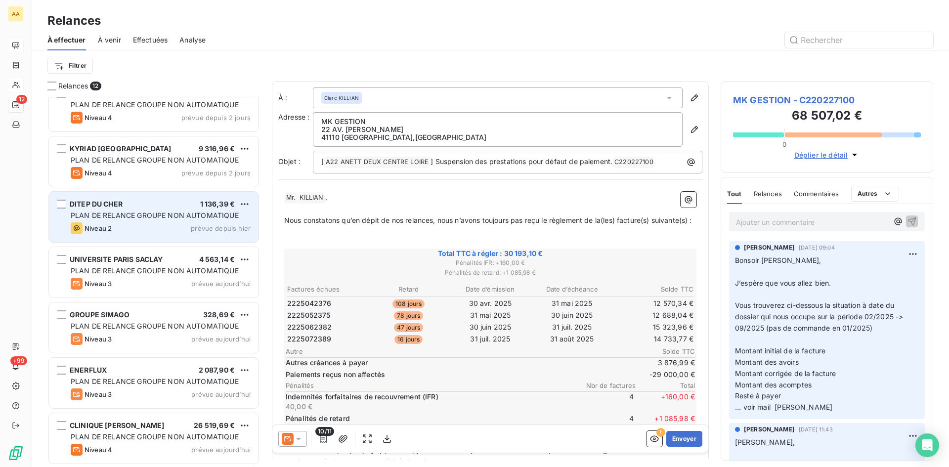
click at [144, 211] on span "PLAN DE RELANCE GROUPE NON AUTOMATIQUE" at bounding box center [155, 215] width 168 height 8
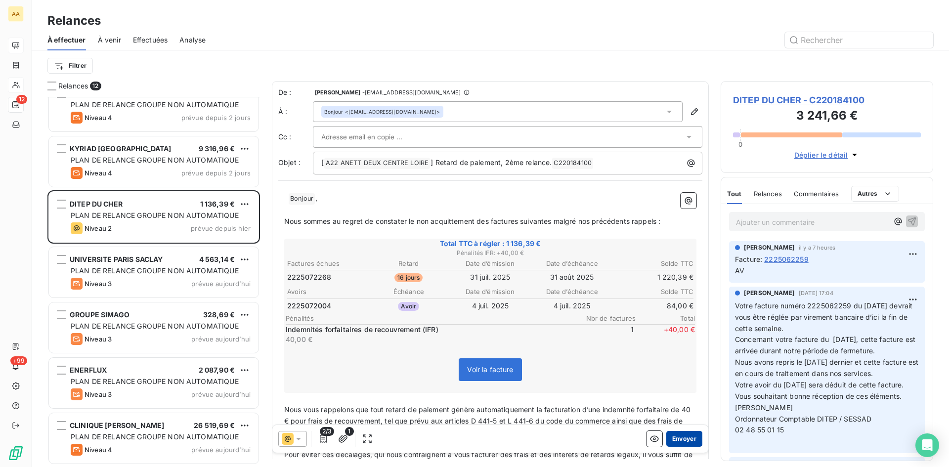
click at [678, 438] on button "Envoyer" at bounding box center [684, 439] width 36 height 16
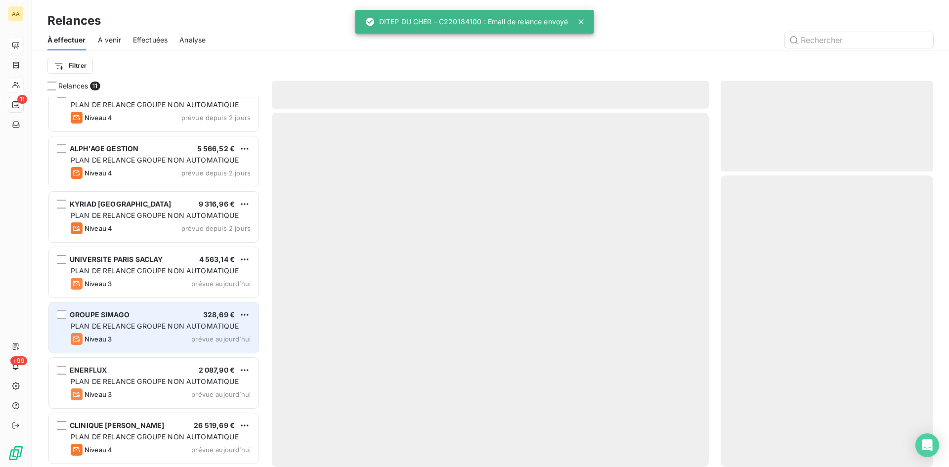
scroll to position [239, 0]
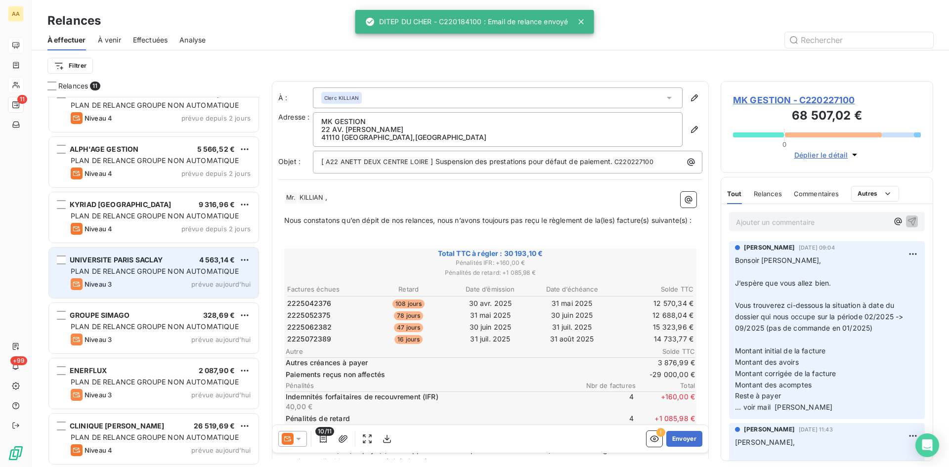
click at [130, 273] on span "PLAN DE RELANCE GROUPE NON AUTOMATIQUE" at bounding box center [155, 271] width 168 height 8
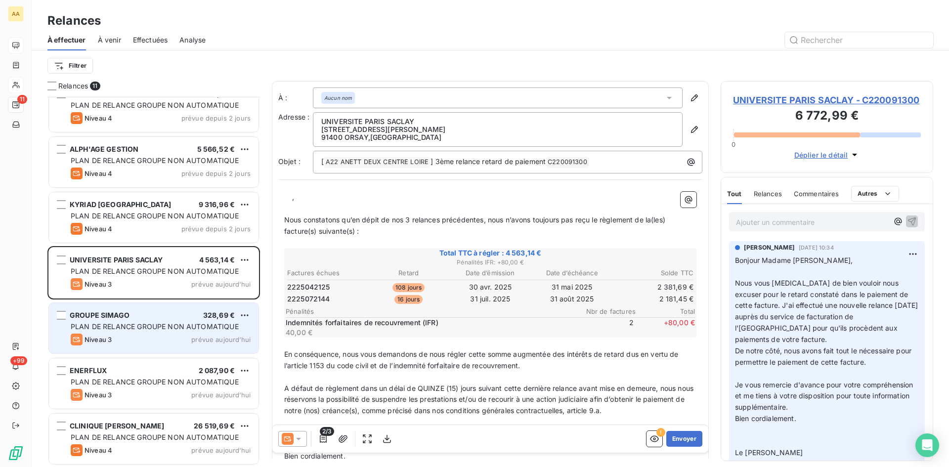
click at [161, 339] on div "Niveau 3 prévue aujourd’hui" at bounding box center [161, 340] width 180 height 12
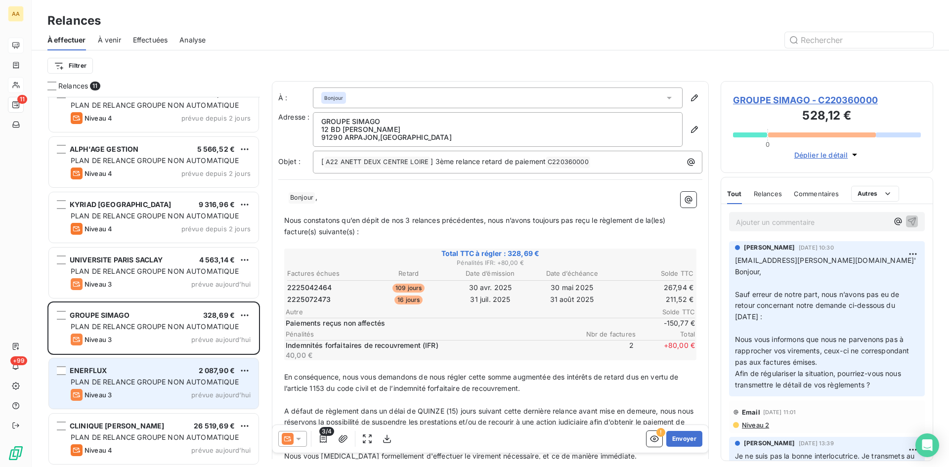
scroll to position [239, 0]
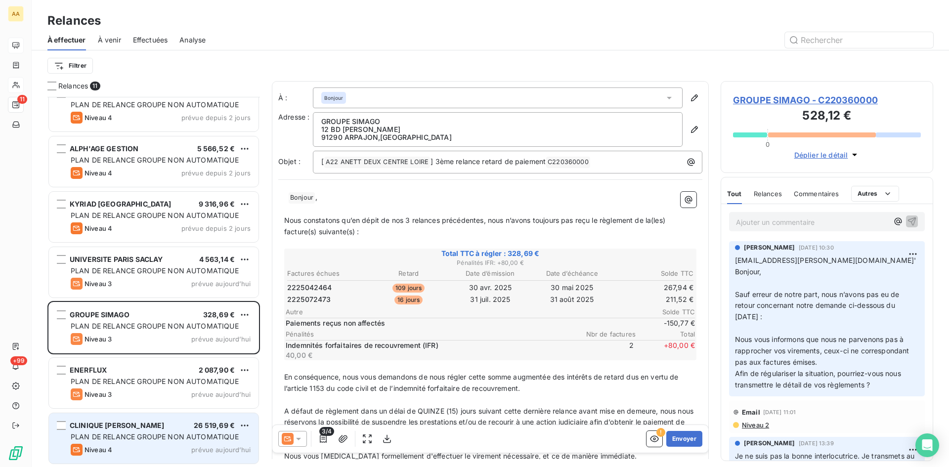
click at [133, 434] on span "PLAN DE RELANCE GROUPE NON AUTOMATIQUE" at bounding box center [155, 437] width 168 height 8
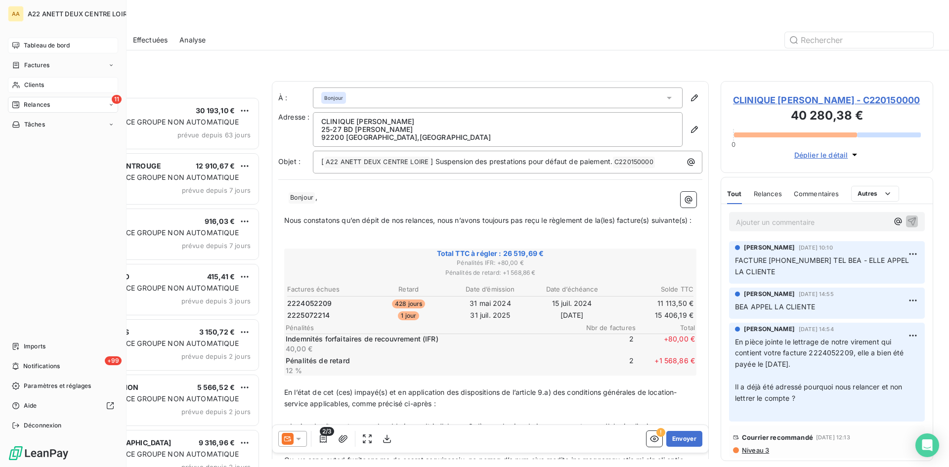
click at [37, 43] on span "Tableau de bord" at bounding box center [47, 45] width 46 height 9
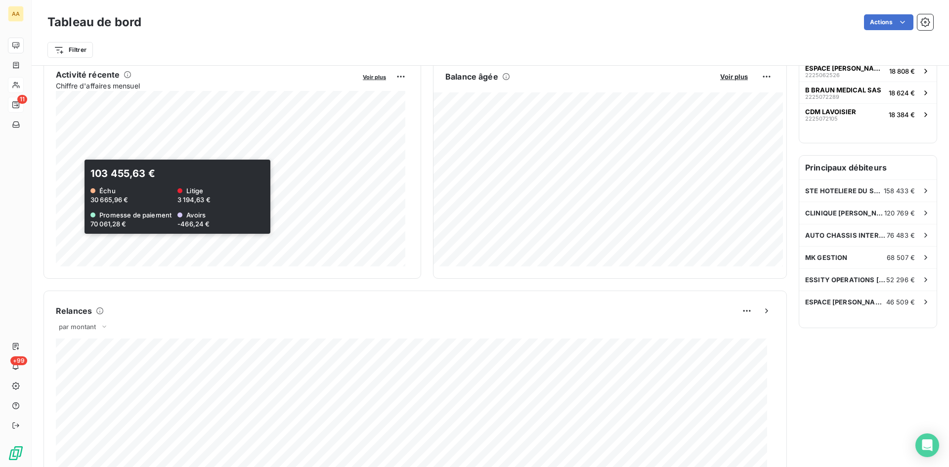
scroll to position [51, 0]
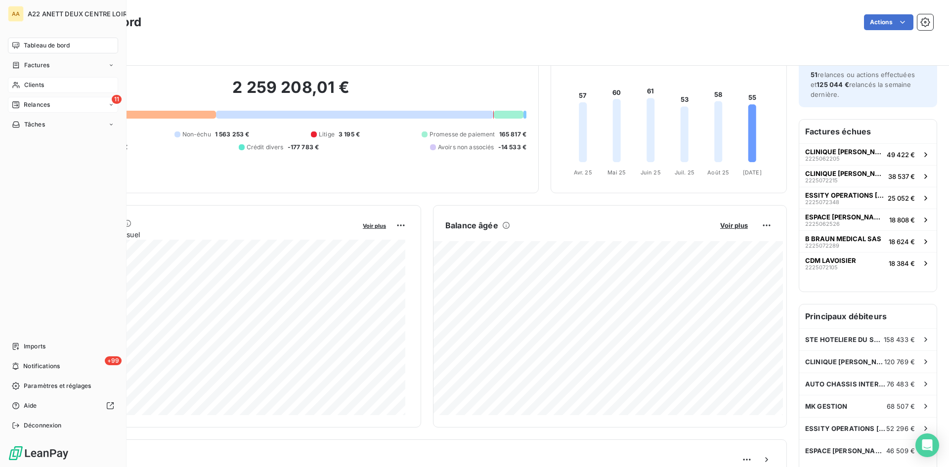
click at [30, 87] on span "Clients" at bounding box center [34, 85] width 20 height 9
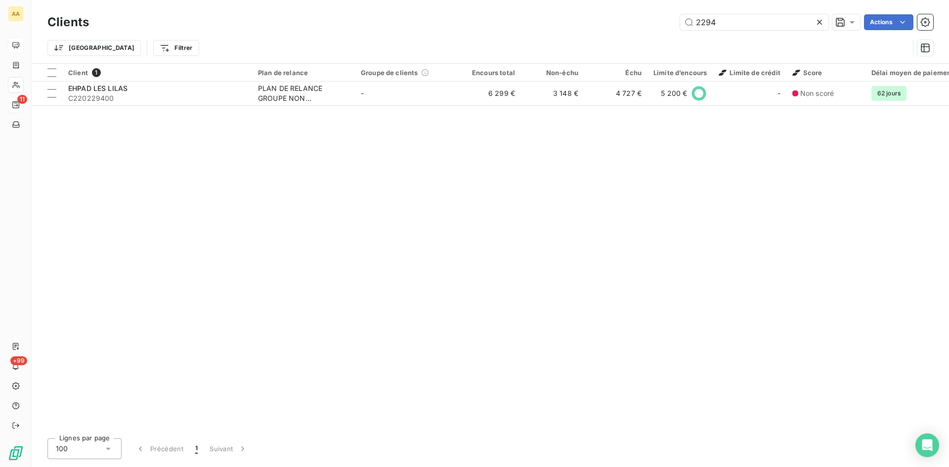
drag, startPoint x: 731, startPoint y: 25, endPoint x: 627, endPoint y: 23, distance: 104.4
click at [626, 23] on div "2294 Actions" at bounding box center [517, 22] width 833 height 16
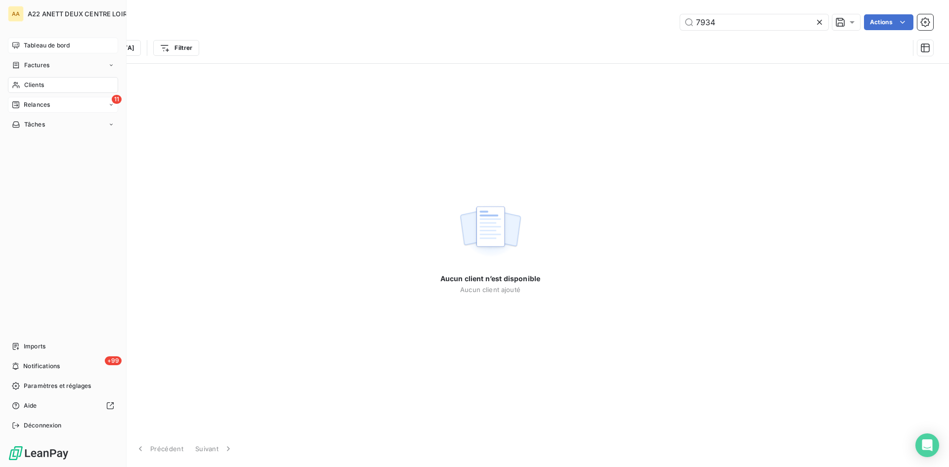
click at [34, 87] on span "Clients" at bounding box center [34, 85] width 20 height 9
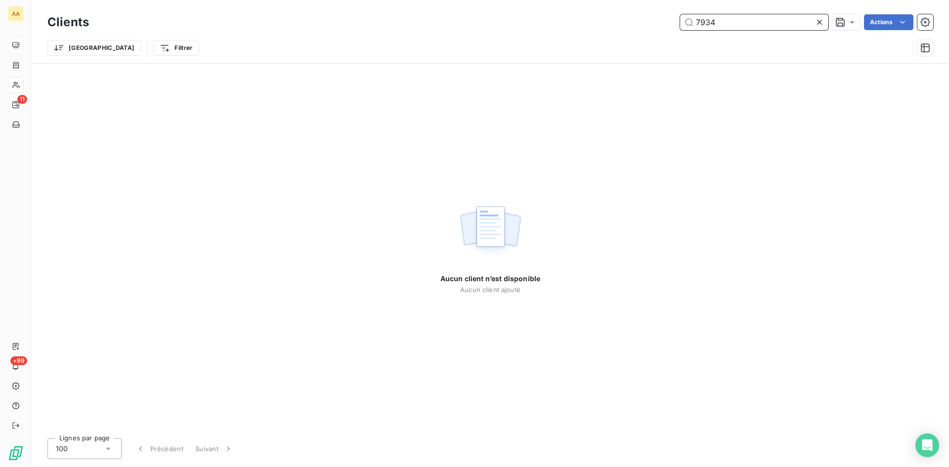
drag, startPoint x: 719, startPoint y: 24, endPoint x: 647, endPoint y: 26, distance: 72.2
click at [648, 26] on div "7934 Actions" at bounding box center [517, 22] width 833 height 16
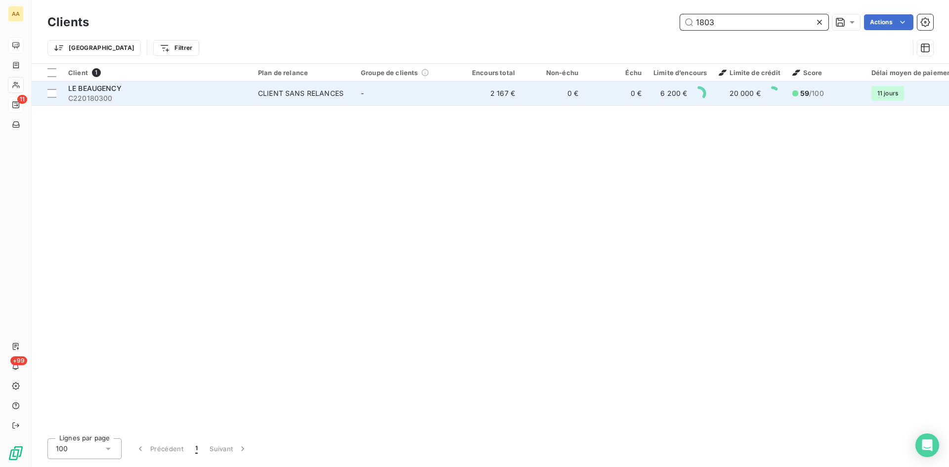
type input "1803"
click at [97, 93] on span "C220180300" at bounding box center [157, 98] width 178 height 10
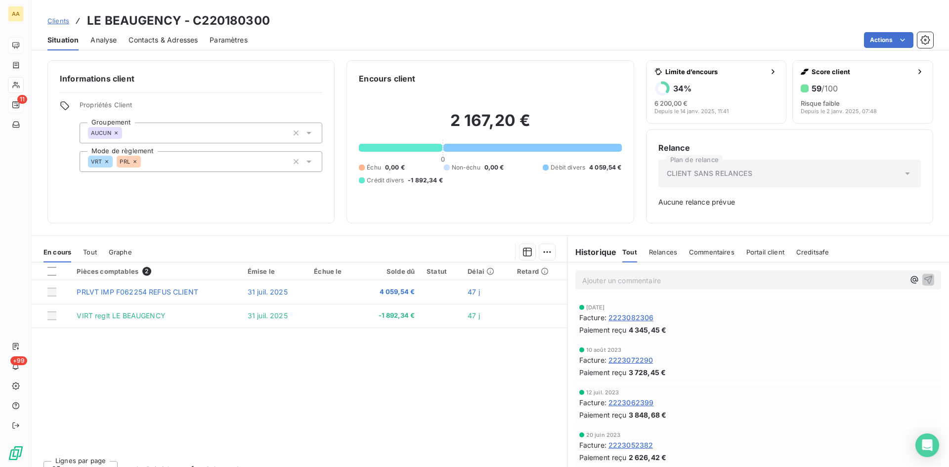
scroll to position [1492, 0]
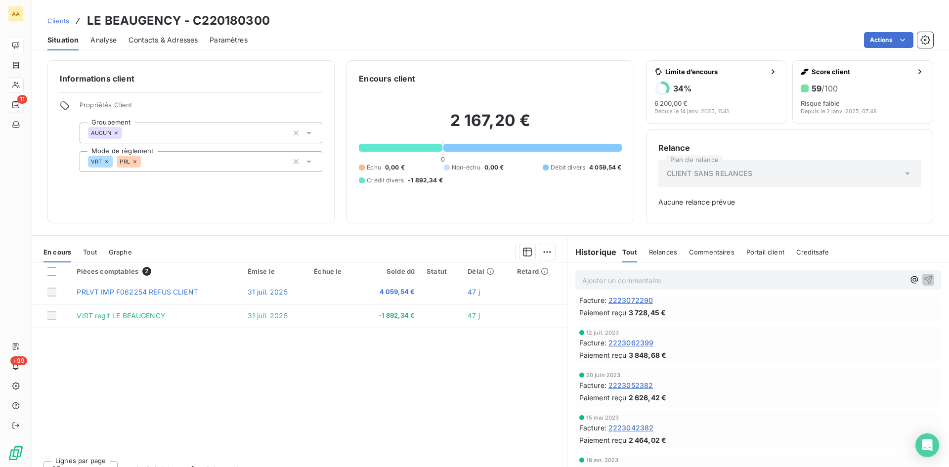
click at [608, 276] on p "Ajouter un commentaire ﻿" at bounding box center [743, 280] width 322 height 12
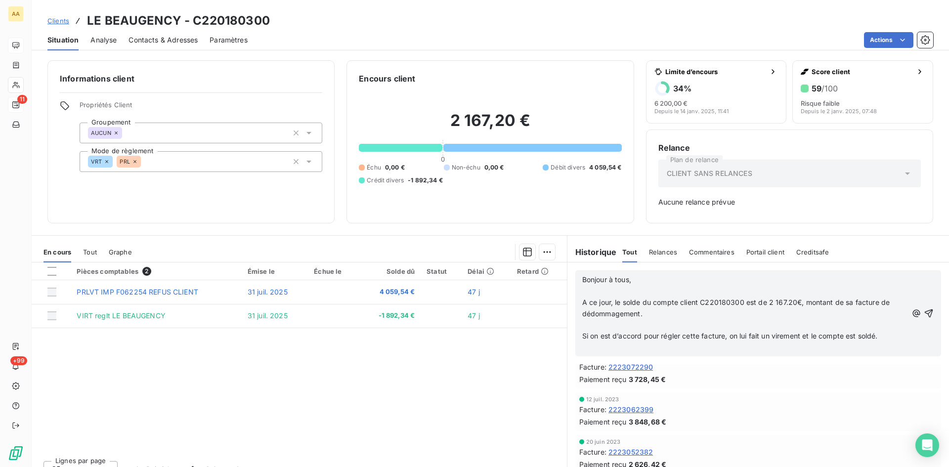
scroll to position [1559, 0]
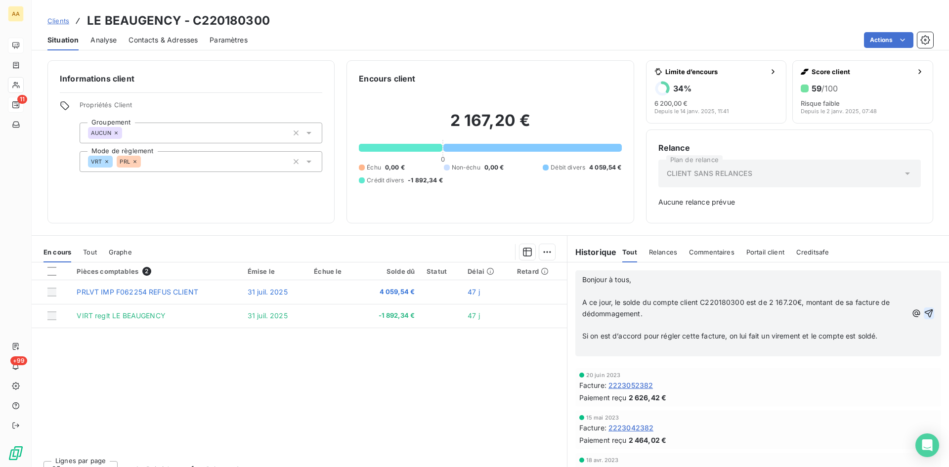
click at [924, 313] on icon "button" at bounding box center [929, 314] width 10 height 10
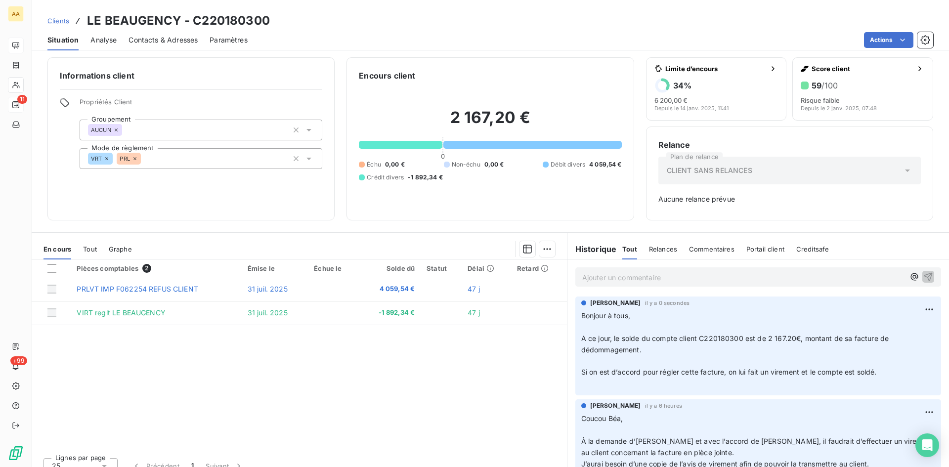
scroll to position [0, 0]
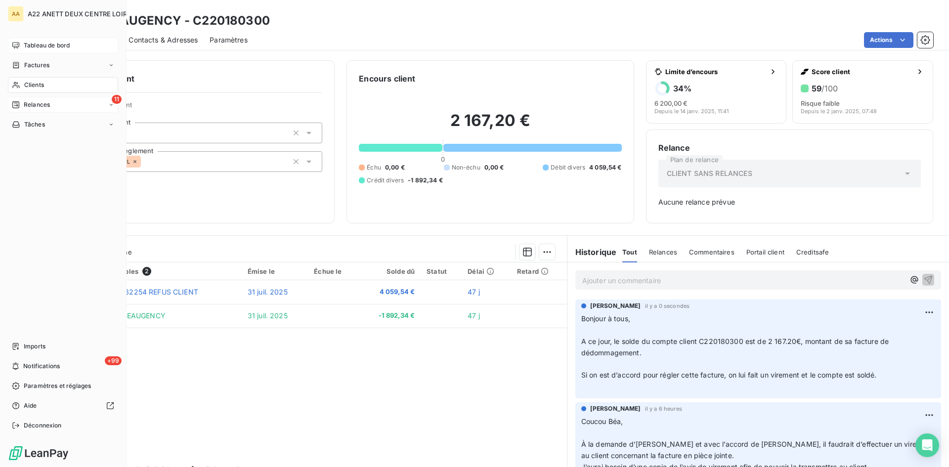
click at [30, 82] on span "Clients" at bounding box center [34, 85] width 20 height 9
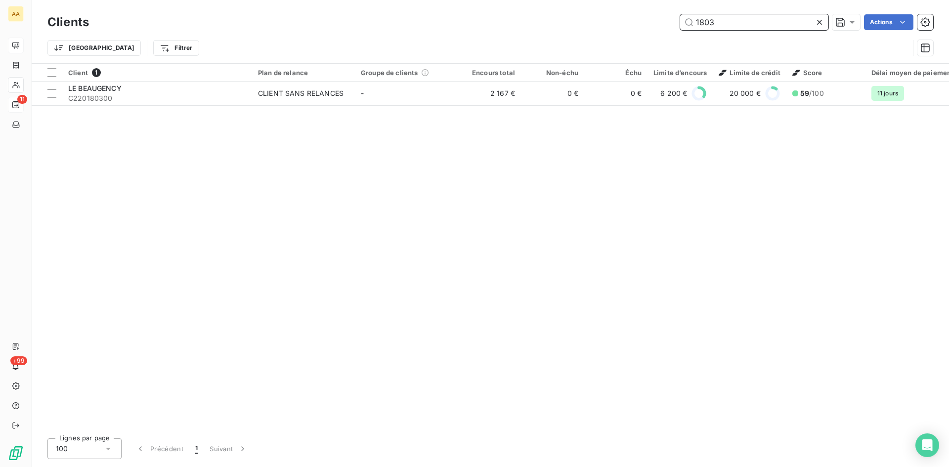
drag, startPoint x: 736, startPoint y: 22, endPoint x: 647, endPoint y: 23, distance: 89.0
click at [647, 23] on div "1803 Actions" at bounding box center [517, 22] width 833 height 16
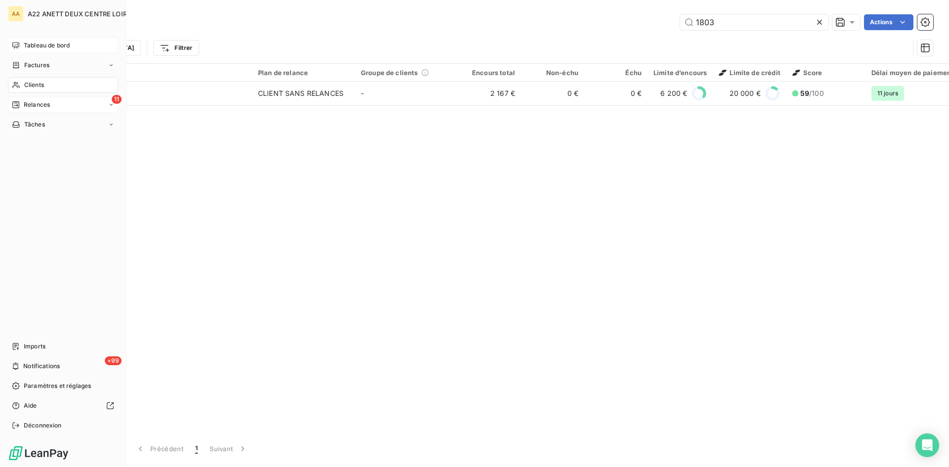
click at [30, 85] on span "Clients" at bounding box center [34, 85] width 20 height 9
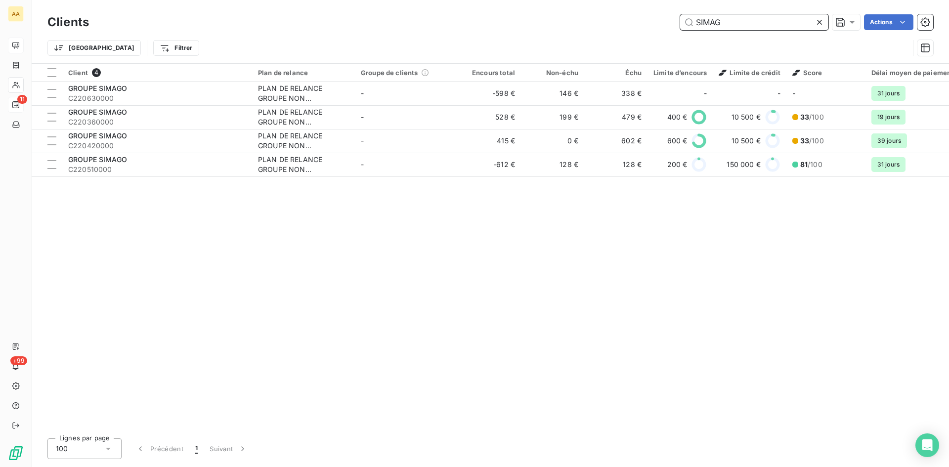
drag, startPoint x: 731, startPoint y: 22, endPoint x: 695, endPoint y: 25, distance: 36.7
click at [694, 25] on input "SIMAG" at bounding box center [754, 22] width 148 height 16
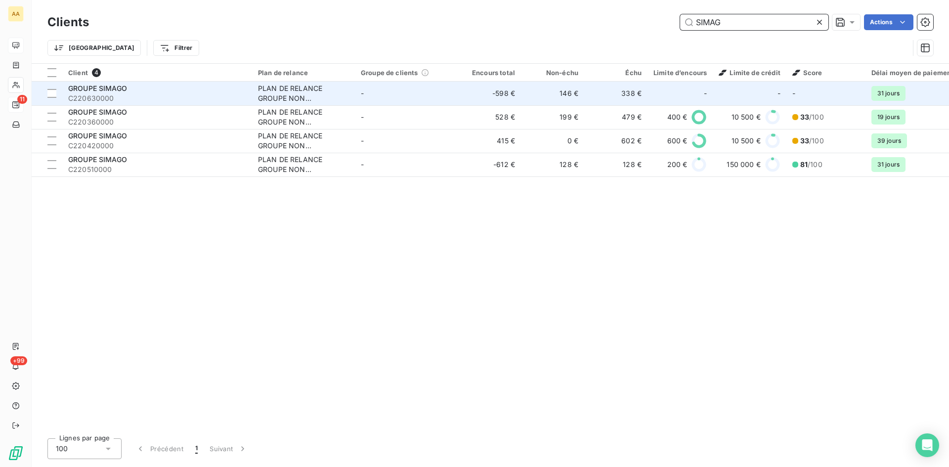
type input "SIMAG"
click at [107, 90] on span "GROUPE SIMAGO" at bounding box center [97, 88] width 59 height 8
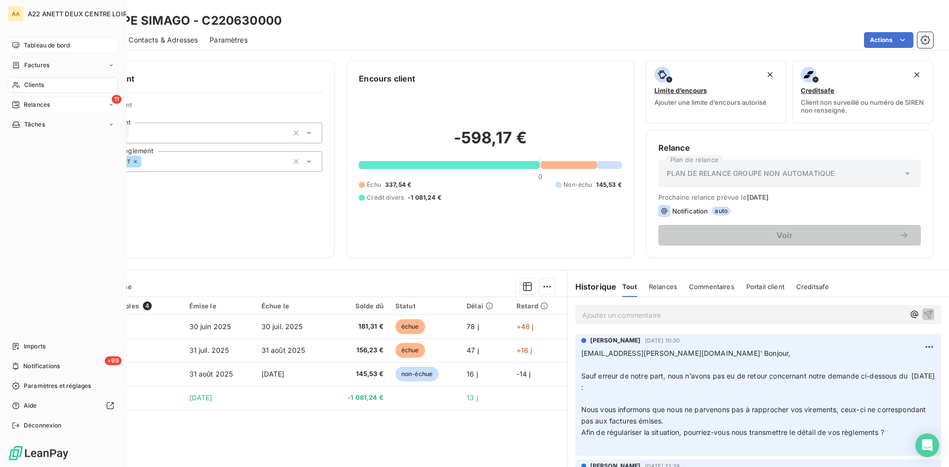
click at [36, 87] on span "Clients" at bounding box center [34, 85] width 20 height 9
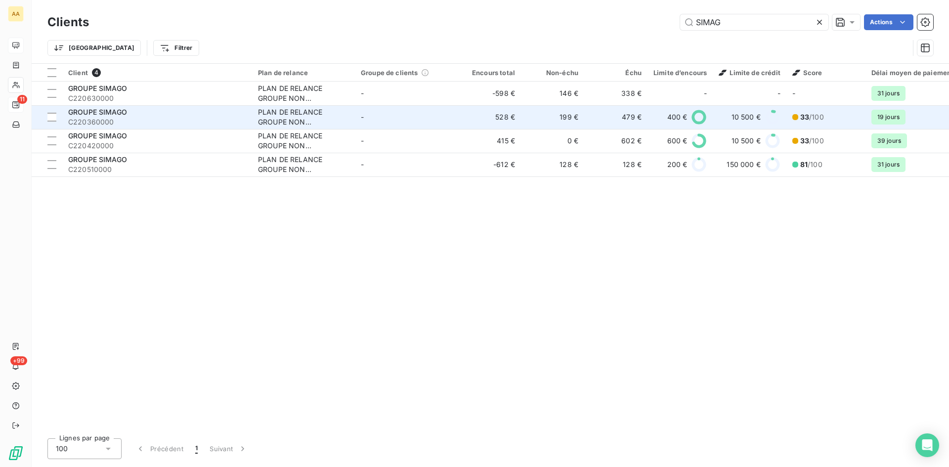
click at [111, 114] on span "GROUPE SIMAGO" at bounding box center [97, 112] width 59 height 8
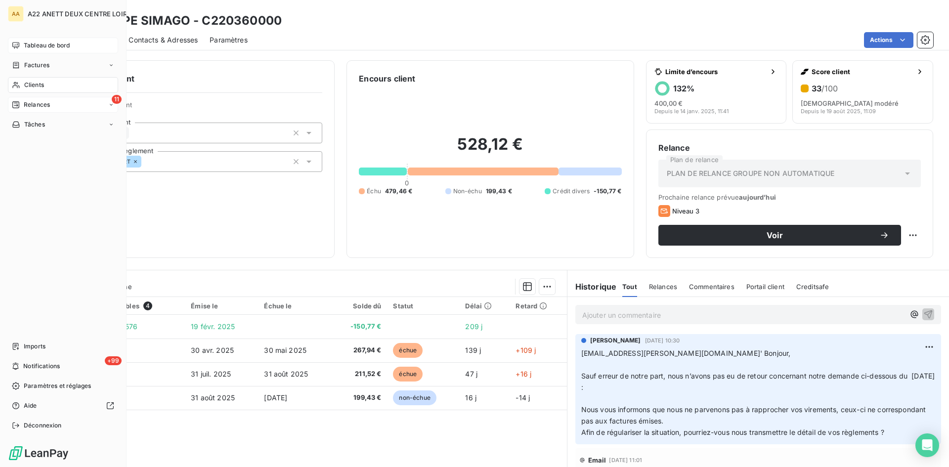
click at [27, 86] on span "Clients" at bounding box center [34, 85] width 20 height 9
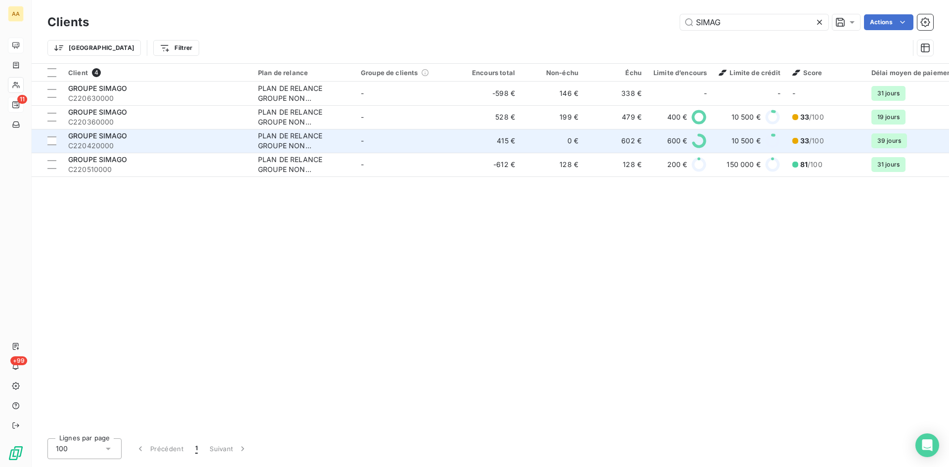
click at [305, 133] on div "PLAN DE RELANCE GROUPE NON AUTOMATIQUE" at bounding box center [303, 141] width 91 height 20
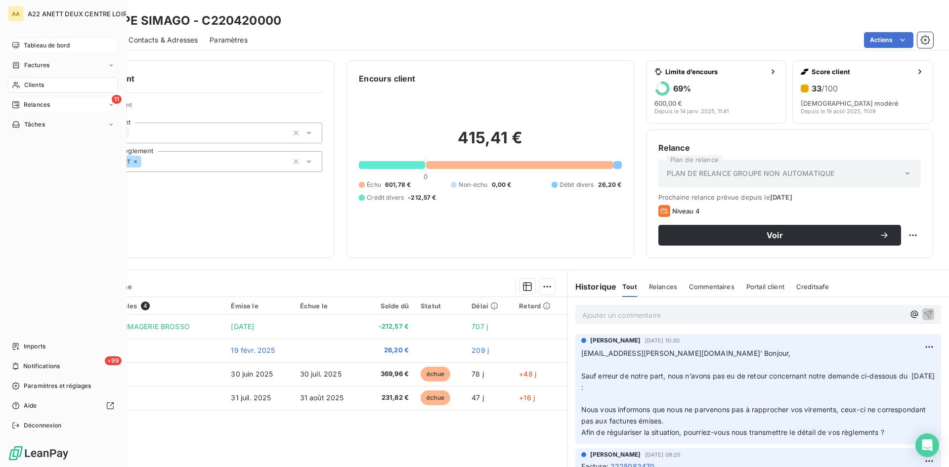
click at [37, 83] on span "Clients" at bounding box center [34, 85] width 20 height 9
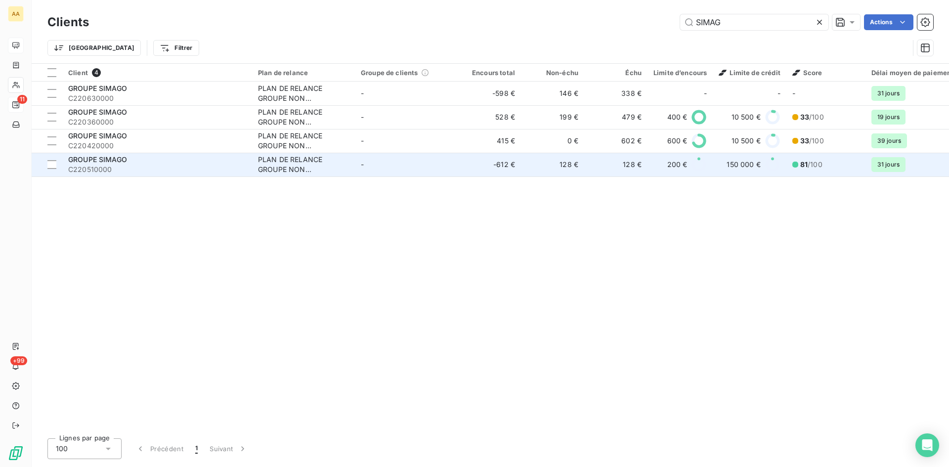
click at [95, 165] on span "C220510000" at bounding box center [157, 170] width 178 height 10
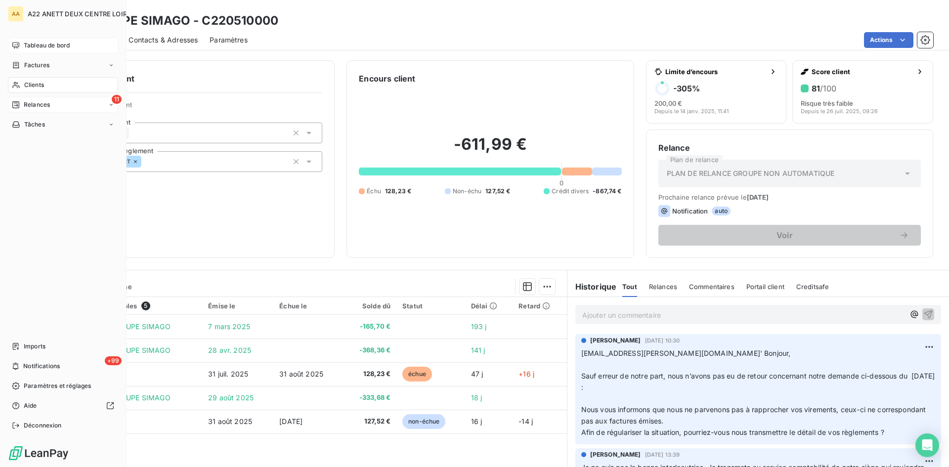
click at [38, 84] on span "Clients" at bounding box center [34, 85] width 20 height 9
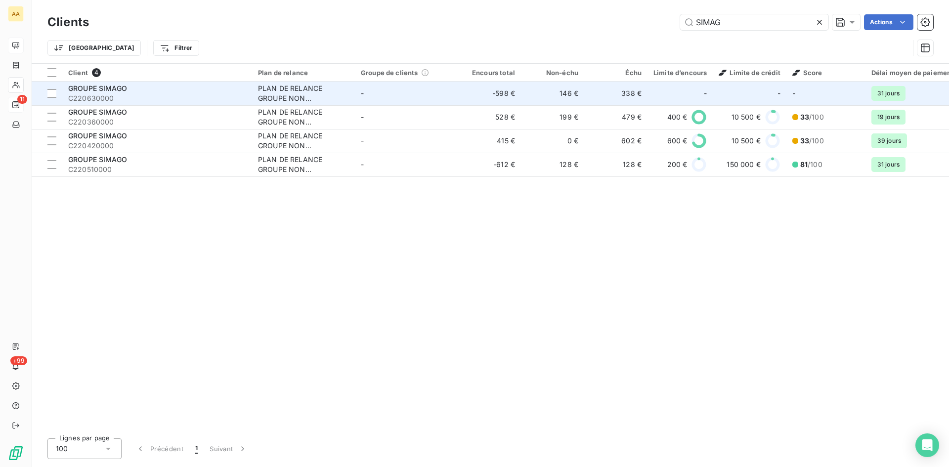
click at [87, 89] on span "GROUPE SIMAGO" at bounding box center [97, 88] width 59 height 8
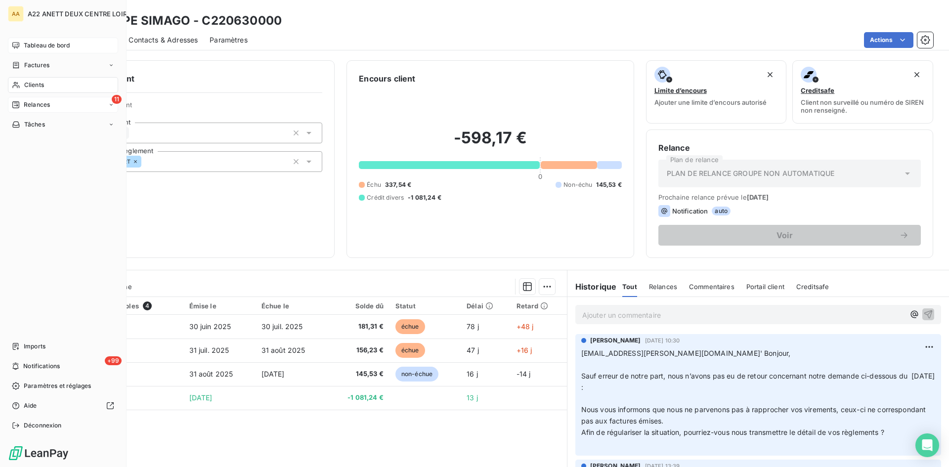
drag, startPoint x: 27, startPoint y: 83, endPoint x: 50, endPoint y: 79, distance: 23.5
click at [27, 82] on span "Clients" at bounding box center [34, 85] width 20 height 9
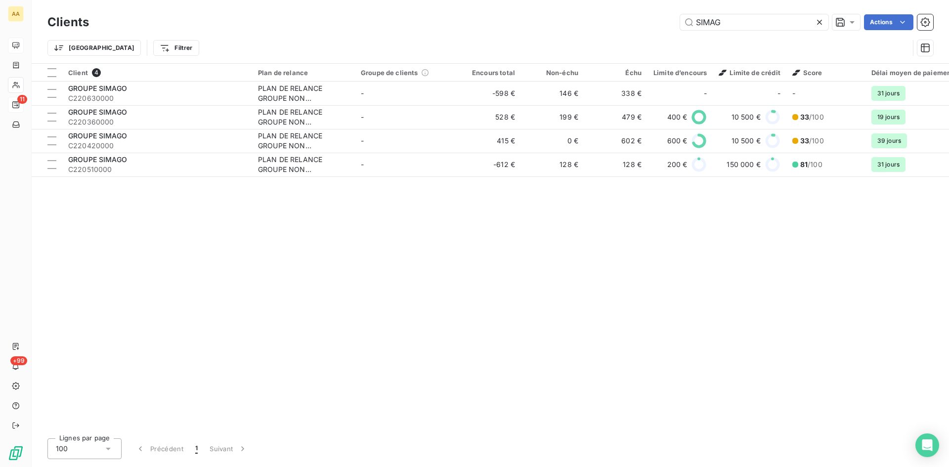
drag, startPoint x: 730, startPoint y: 26, endPoint x: 674, endPoint y: 28, distance: 55.9
click at [674, 28] on div "SIMAG Actions" at bounding box center [517, 22] width 833 height 16
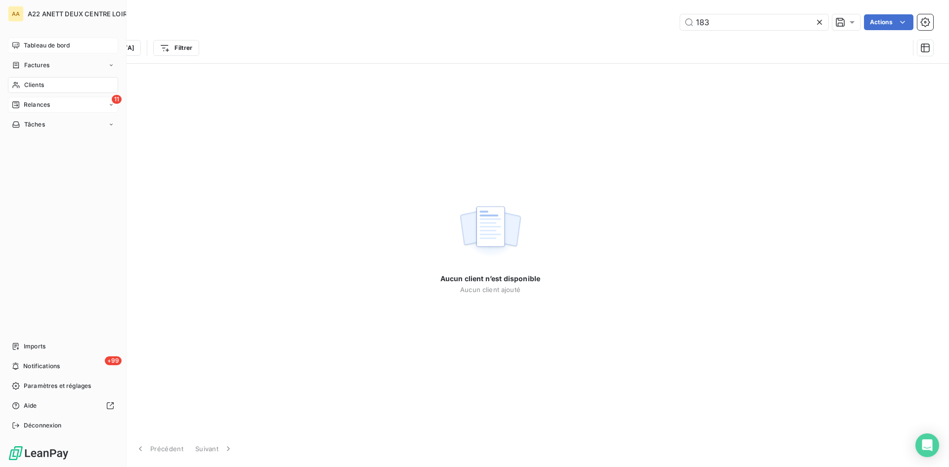
type input "183"
click at [33, 43] on span "Tableau de bord" at bounding box center [47, 45] width 46 height 9
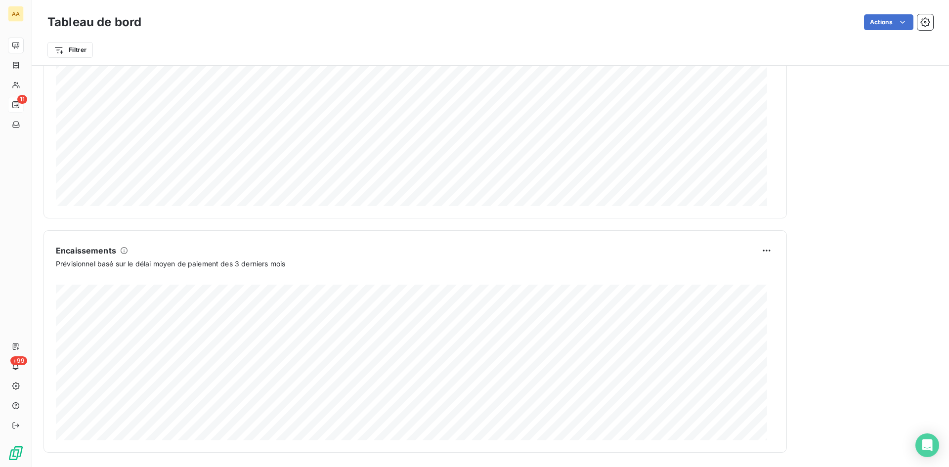
scroll to position [496, 0]
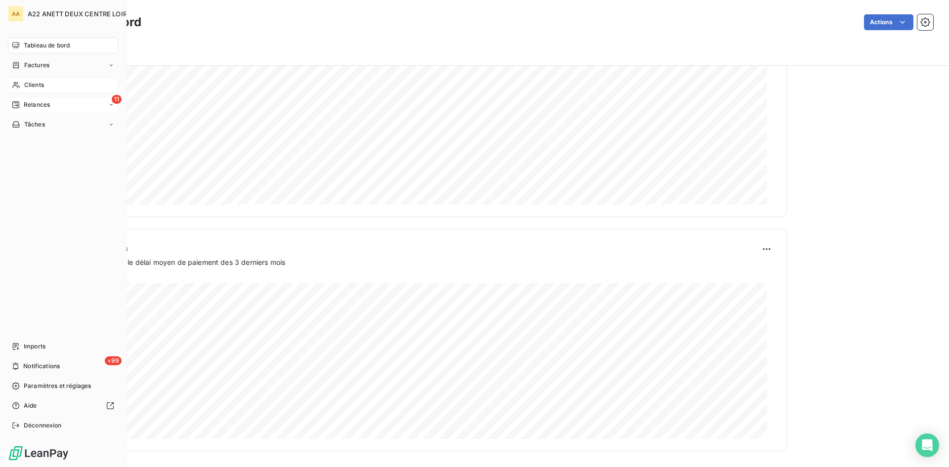
click at [25, 83] on span "Clients" at bounding box center [34, 85] width 20 height 9
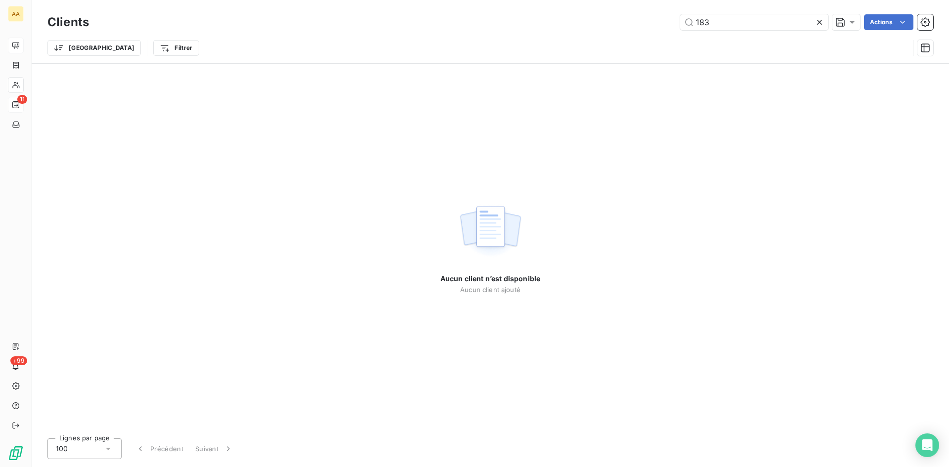
drag, startPoint x: 725, startPoint y: 22, endPoint x: 672, endPoint y: 25, distance: 53.0
click at [670, 24] on div "183 Actions" at bounding box center [517, 22] width 833 height 16
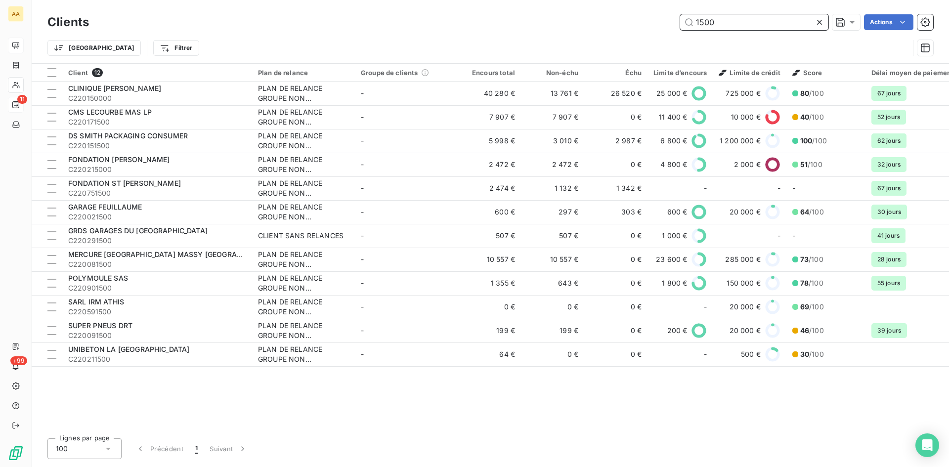
drag, startPoint x: 719, startPoint y: 25, endPoint x: 667, endPoint y: 25, distance: 51.9
click at [667, 25] on div "1500 Actions" at bounding box center [517, 22] width 833 height 16
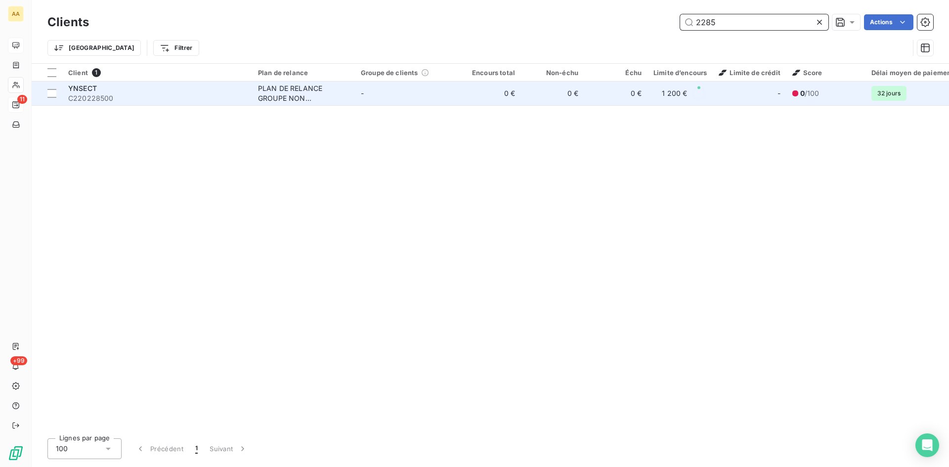
type input "2285"
click at [282, 101] on div "PLAN DE RELANCE GROUPE NON AUTOMATIQUE" at bounding box center [303, 94] width 91 height 20
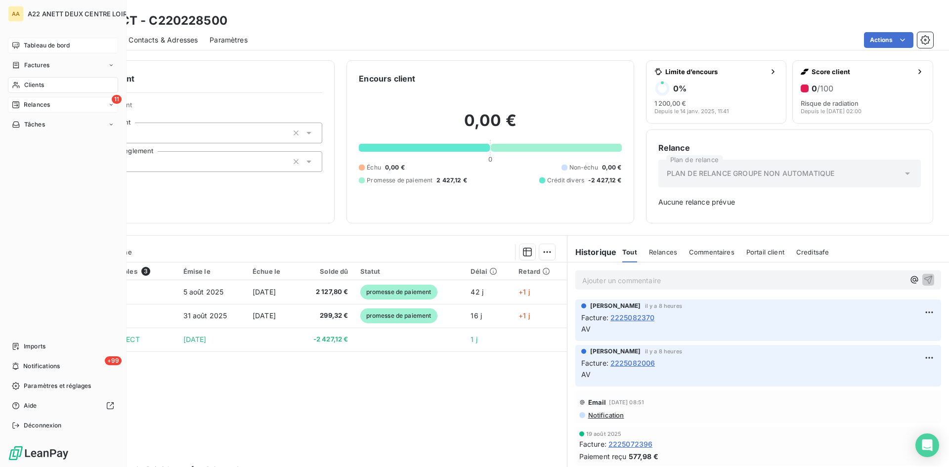
click at [39, 83] on span "Clients" at bounding box center [34, 85] width 20 height 9
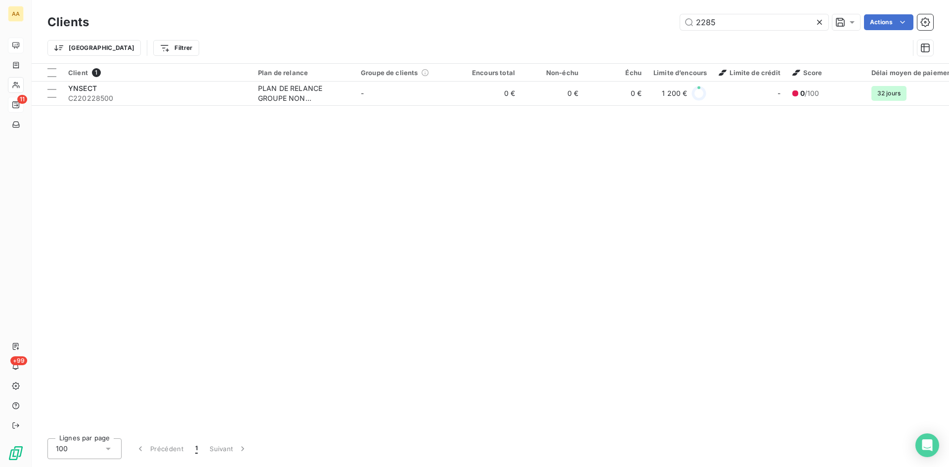
drag, startPoint x: 716, startPoint y: 23, endPoint x: 665, endPoint y: 47, distance: 56.4
click at [694, 21] on input "2285" at bounding box center [754, 22] width 148 height 16
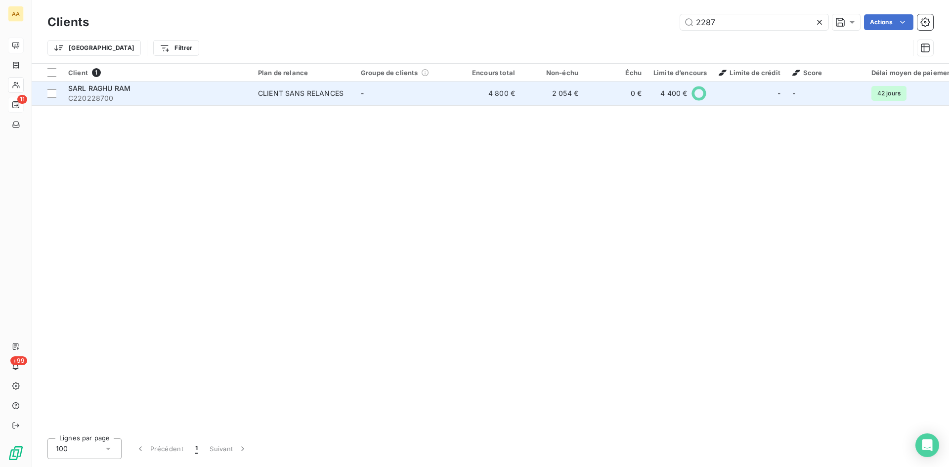
type input "2287"
click at [325, 97] on div "CLIENT SANS RELANCES" at bounding box center [301, 94] width 86 height 10
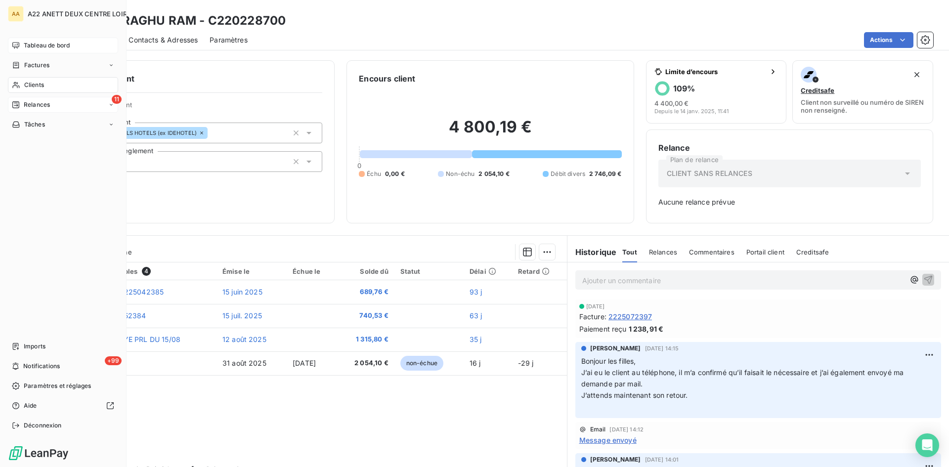
click at [26, 85] on span "Clients" at bounding box center [34, 85] width 20 height 9
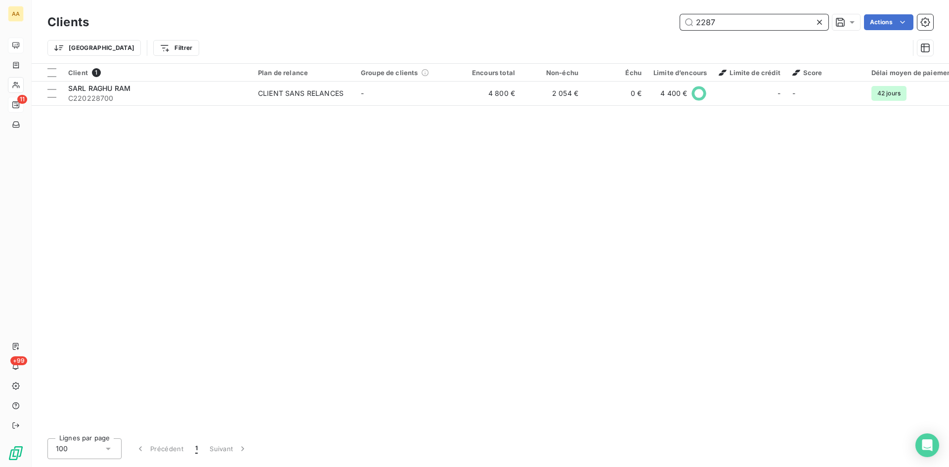
drag, startPoint x: 689, startPoint y: 22, endPoint x: 605, endPoint y: 21, distance: 84.1
click at [605, 21] on div "2287 Actions" at bounding box center [517, 22] width 833 height 16
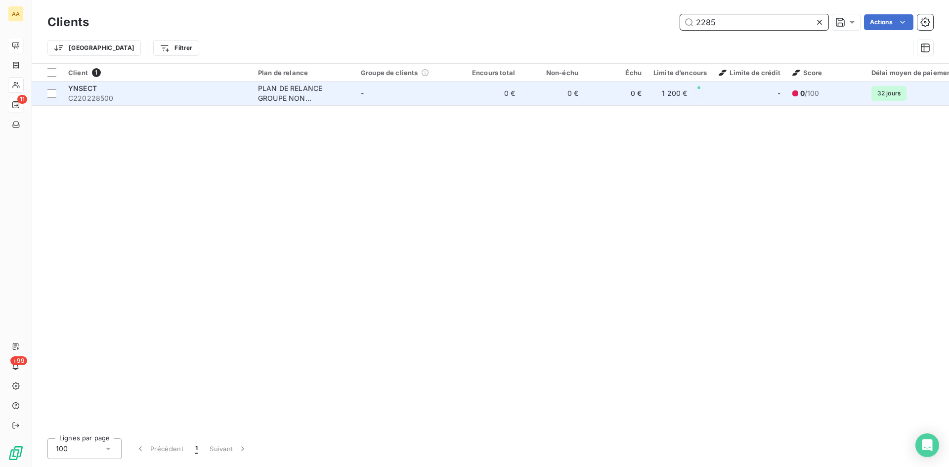
type input "2285"
click at [293, 94] on div "PLAN DE RELANCE GROUPE NON AUTOMATIQUE" at bounding box center [303, 94] width 91 height 20
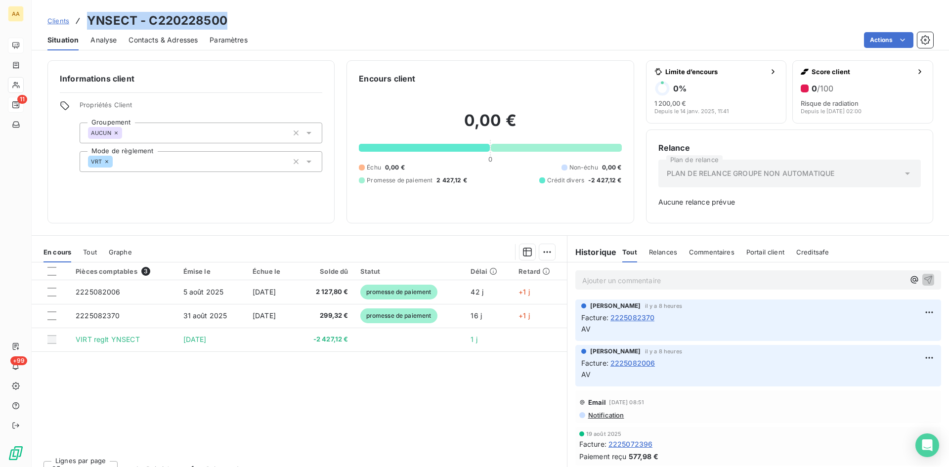
drag, startPoint x: 234, startPoint y: 19, endPoint x: 82, endPoint y: 18, distance: 152.3
click at [82, 18] on div "Clients YNSECT - C220228500" at bounding box center [491, 21] width 918 height 18
copy h3 "YNSECT - C220228500"
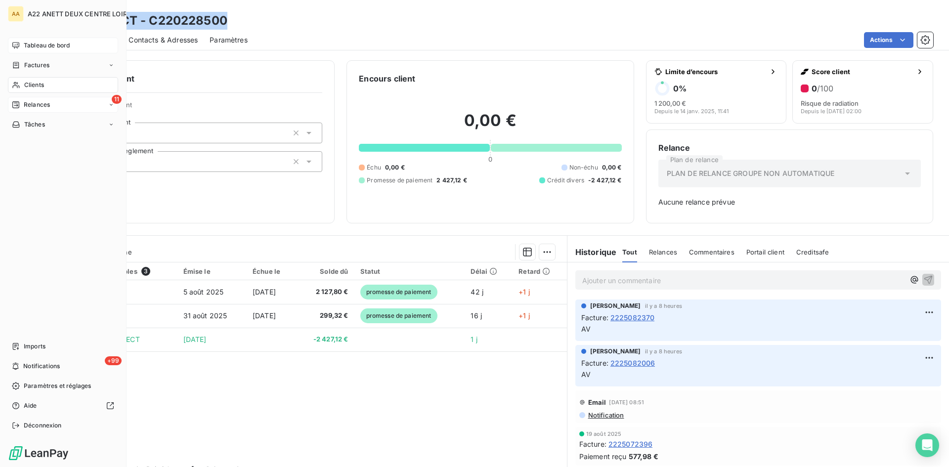
drag, startPoint x: 23, startPoint y: 87, endPoint x: 29, endPoint y: 87, distance: 6.0
click at [22, 87] on div "Clients" at bounding box center [63, 85] width 110 height 16
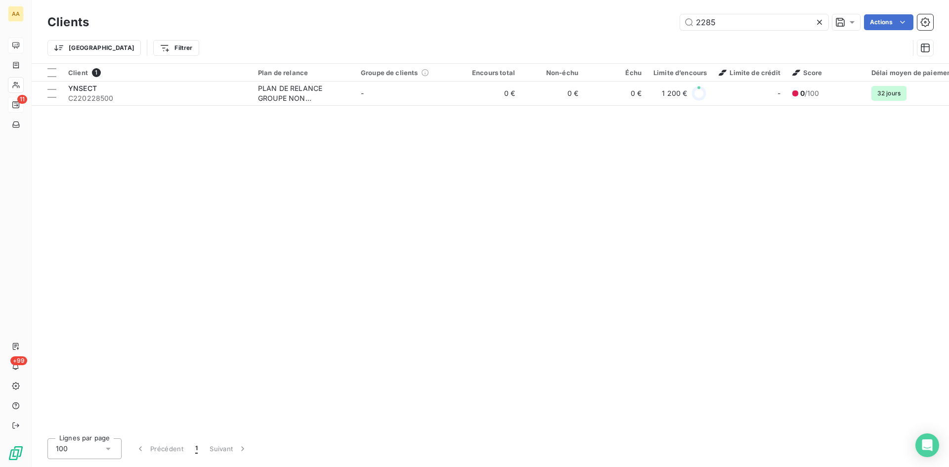
drag, startPoint x: 685, startPoint y: 24, endPoint x: 656, endPoint y: 26, distance: 29.2
click at [659, 25] on div "2285 Actions" at bounding box center [517, 22] width 833 height 16
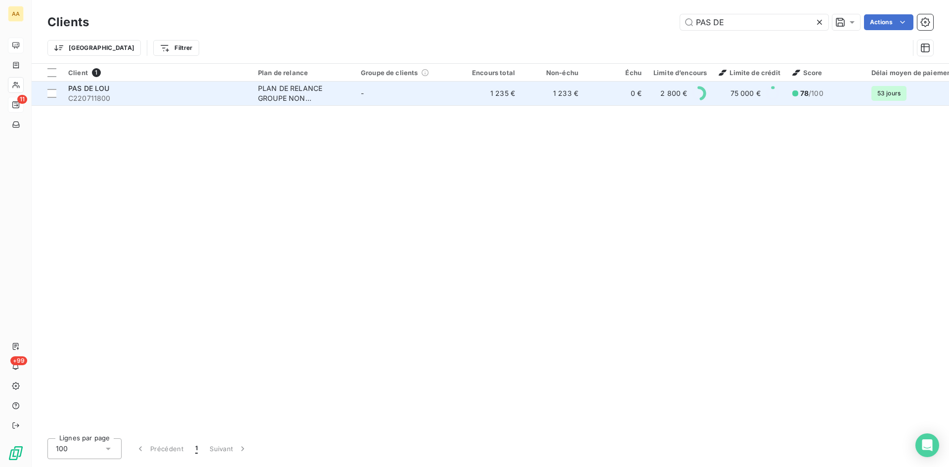
type input "PAS DE"
click at [283, 88] on div "PLAN DE RELANCE GROUPE NON AUTOMATIQUE" at bounding box center [303, 94] width 91 height 20
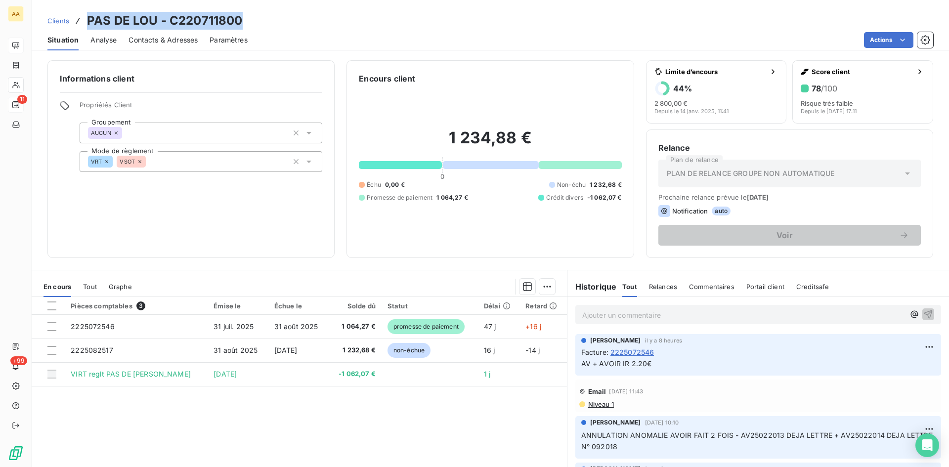
drag, startPoint x: 252, startPoint y: 16, endPoint x: 97, endPoint y: 16, distance: 154.3
click at [83, 15] on div "Clients PAS DE LOU - C220711800" at bounding box center [491, 21] width 918 height 18
copy h3 "PAS DE LOU - C220711800"
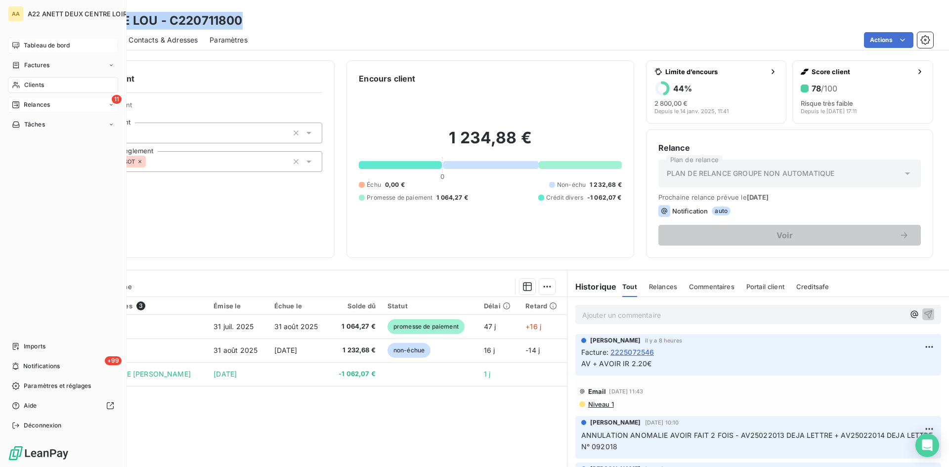
click at [36, 82] on span "Clients" at bounding box center [34, 85] width 20 height 9
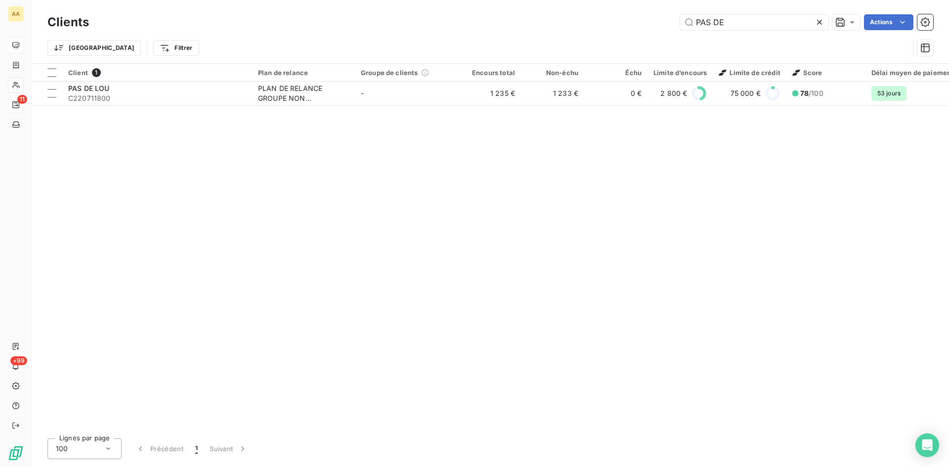
drag, startPoint x: 720, startPoint y: 23, endPoint x: 660, endPoint y: 23, distance: 60.8
click at [660, 23] on div "PAS DE Actions" at bounding box center [517, 22] width 833 height 16
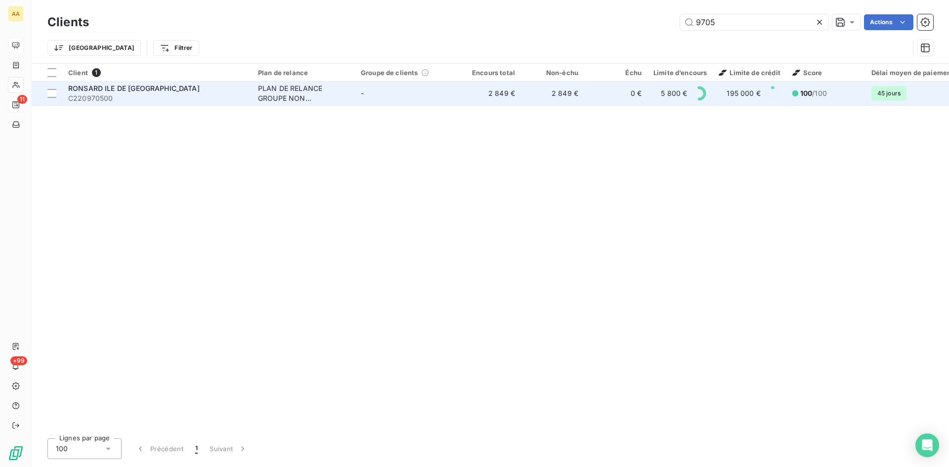
type input "9705"
click at [275, 94] on div "PLAN DE RELANCE GROUPE NON AUTOMATIQUE" at bounding box center [303, 94] width 91 height 20
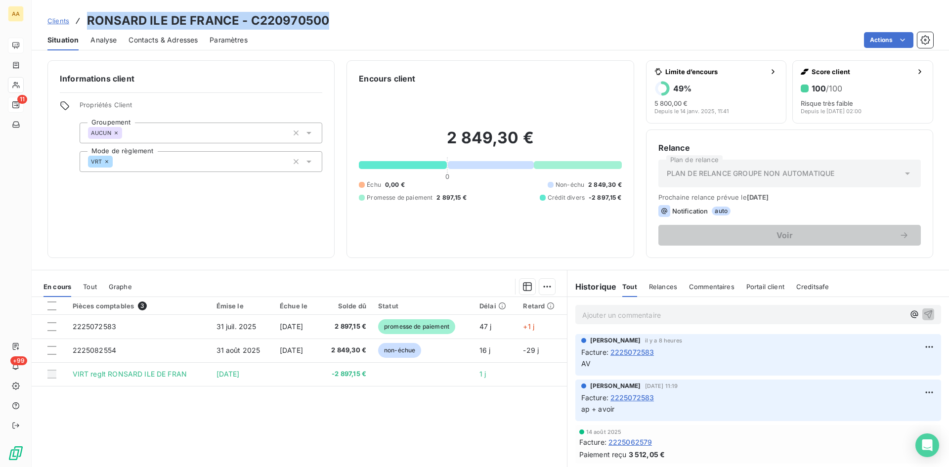
drag, startPoint x: 333, startPoint y: 27, endPoint x: 87, endPoint y: 7, distance: 246.5
click at [87, 7] on div "Clients RONSARD ILE DE FRANCE - C220970500 Situation Analyse Contacts & Adresse…" at bounding box center [491, 25] width 918 height 50
copy h3 "RONSARD ILE DE FRANCE - C220970500"
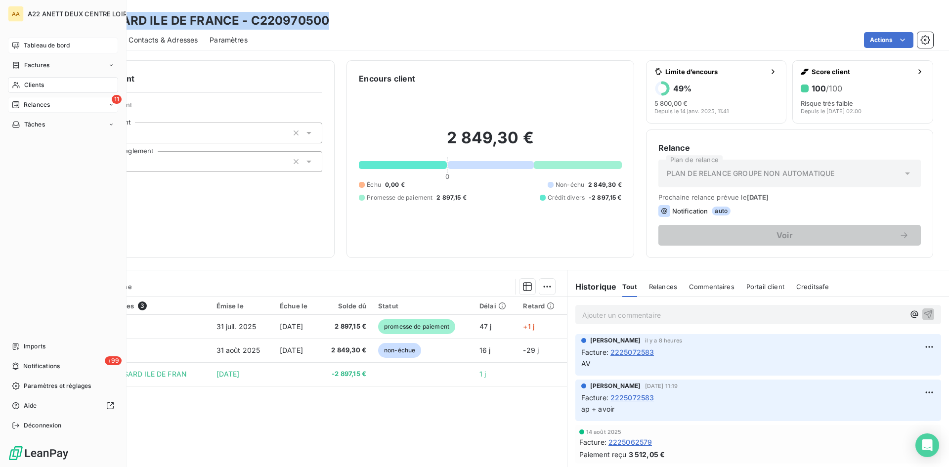
drag, startPoint x: 32, startPoint y: 82, endPoint x: 41, endPoint y: 79, distance: 9.2
click at [33, 82] on span "Clients" at bounding box center [34, 85] width 20 height 9
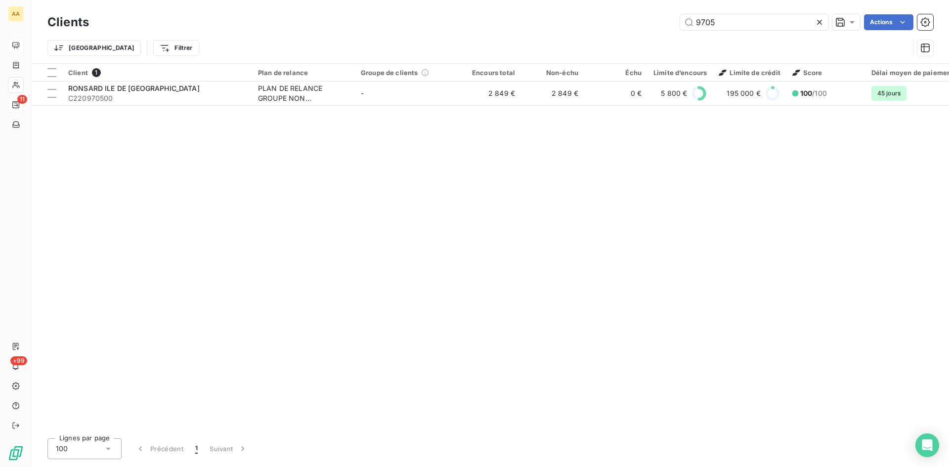
drag, startPoint x: 714, startPoint y: 22, endPoint x: 672, endPoint y: 23, distance: 42.5
click at [673, 23] on div "9705 Actions" at bounding box center [517, 22] width 833 height 16
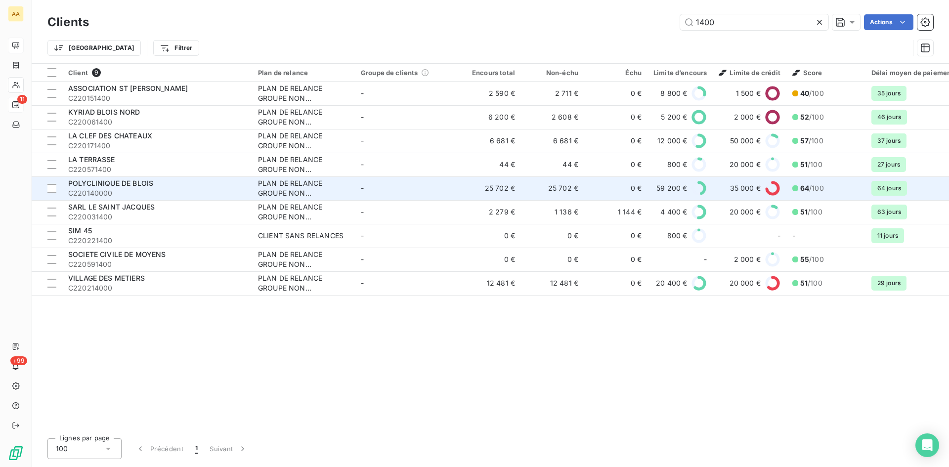
type input "1400"
click at [262, 184] on div "PLAN DE RELANCE GROUPE NON AUTOMATIQUE" at bounding box center [303, 188] width 91 height 20
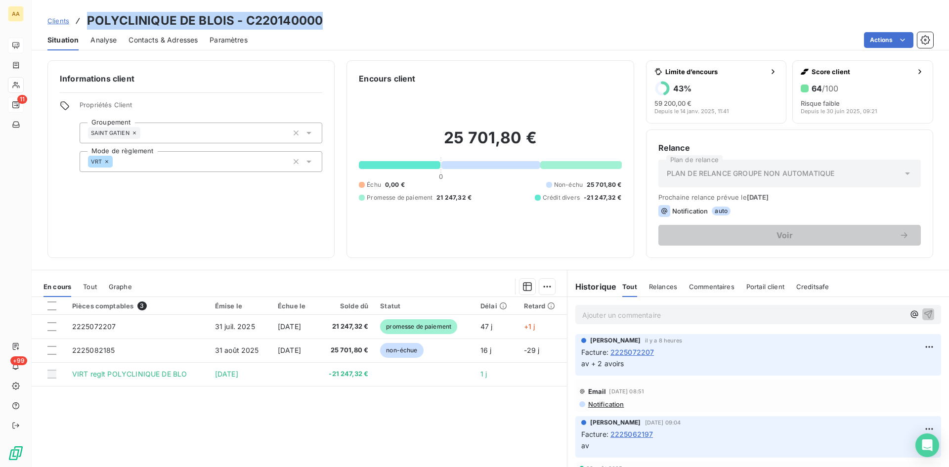
drag, startPoint x: 323, startPoint y: 24, endPoint x: 93, endPoint y: 19, distance: 229.9
click at [84, 19] on div "Clients POLYCLINIQUE DE BLOIS - C220140000" at bounding box center [491, 21] width 918 height 18
copy h3 "POLYCLINIQUE DE BLOIS - C220140000"
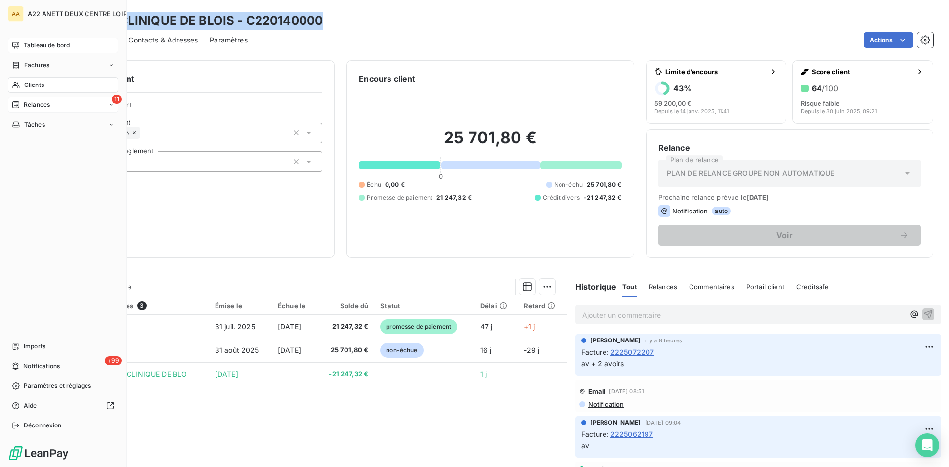
click at [34, 84] on span "Clients" at bounding box center [34, 85] width 20 height 9
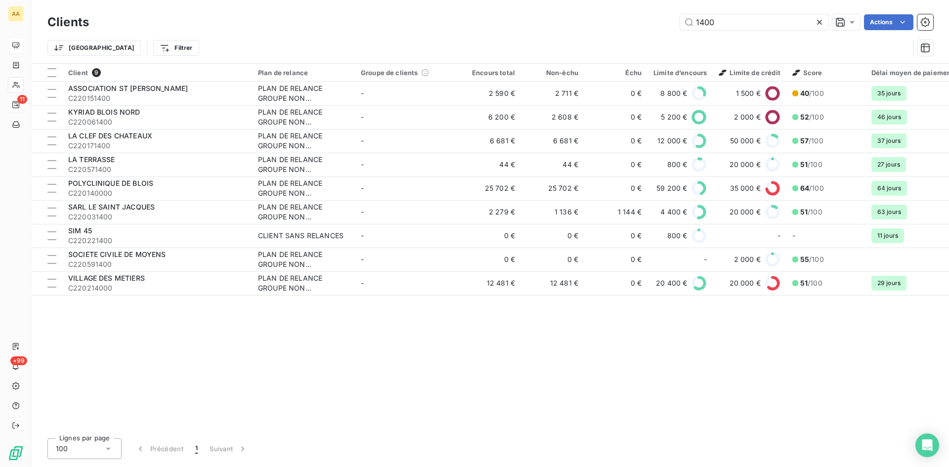
drag, startPoint x: 683, startPoint y: 23, endPoint x: 647, endPoint y: 24, distance: 35.6
click at [648, 23] on div "1400 Actions" at bounding box center [517, 22] width 833 height 16
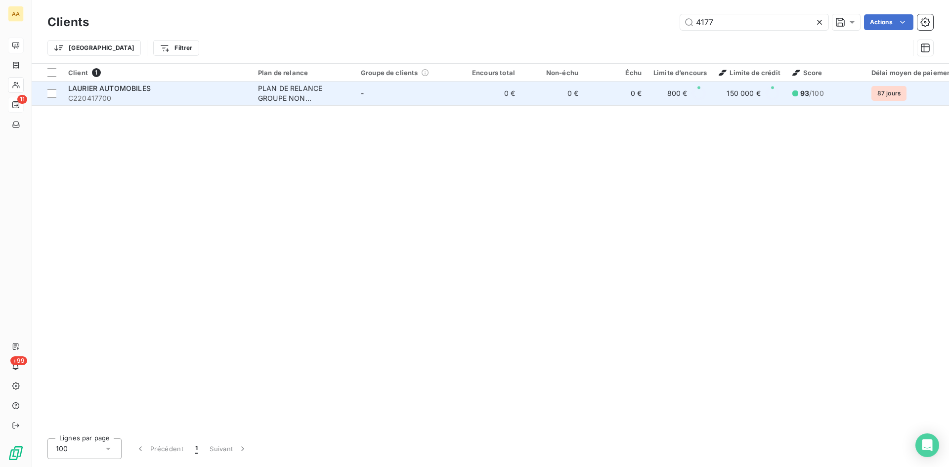
type input "4177"
click at [274, 93] on div "PLAN DE RELANCE GROUPE NON AUTOMATIQUE" at bounding box center [303, 94] width 91 height 20
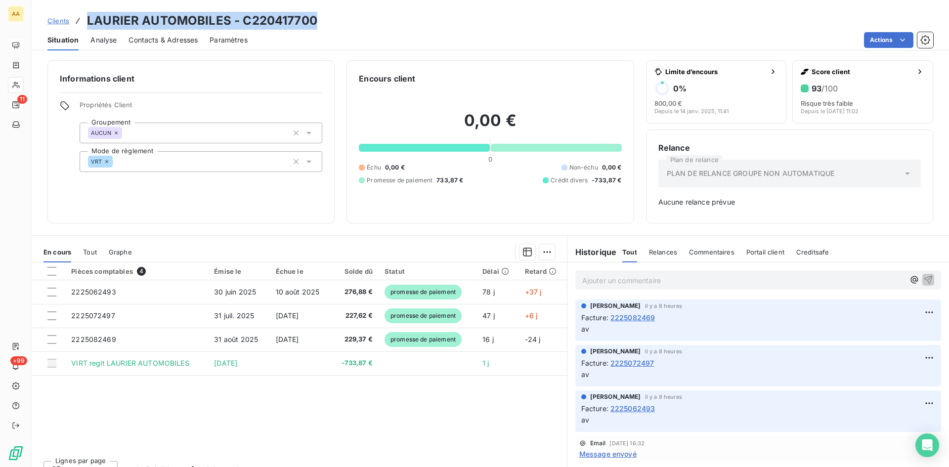
drag, startPoint x: 319, startPoint y: 17, endPoint x: 71, endPoint y: 22, distance: 248.7
click at [71, 22] on div "Clients LAURIER AUTOMOBILES - C220417700" at bounding box center [491, 21] width 918 height 18
copy h3 "LAURIER AUTOMOBILES - C220417700"
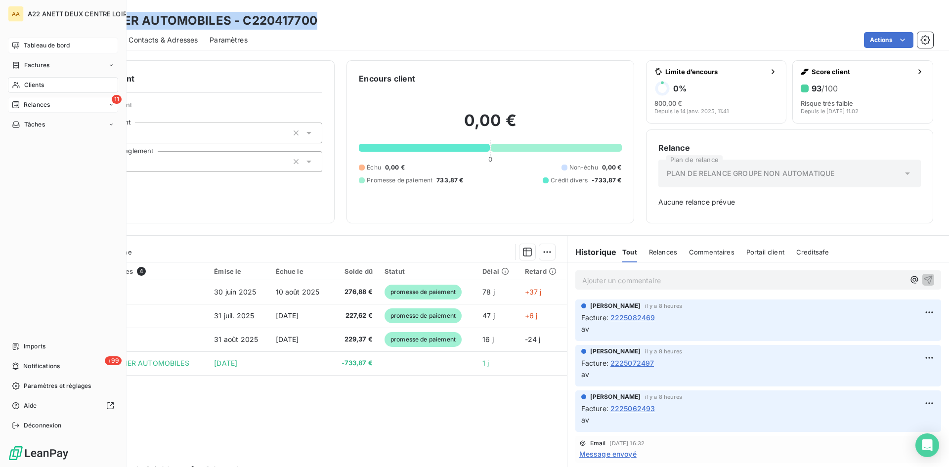
click at [29, 85] on span "Clients" at bounding box center [34, 85] width 20 height 9
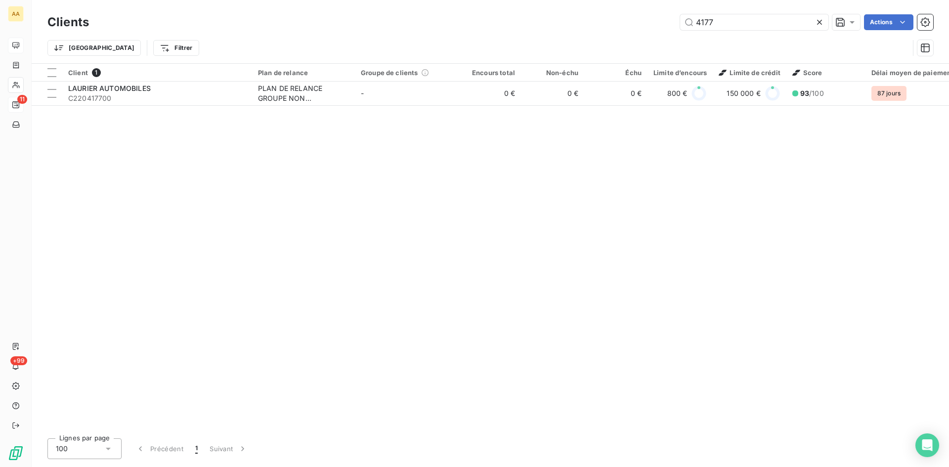
drag, startPoint x: 712, startPoint y: 24, endPoint x: 673, endPoint y: 24, distance: 39.6
click at [674, 23] on div "4177 Actions" at bounding box center [517, 22] width 833 height 16
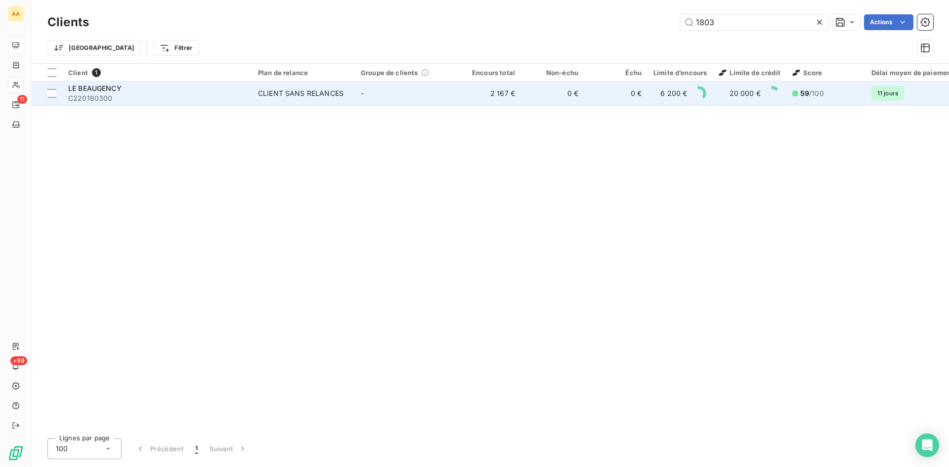
type input "1803"
click at [308, 96] on div "CLIENT SANS RELANCES" at bounding box center [301, 94] width 86 height 10
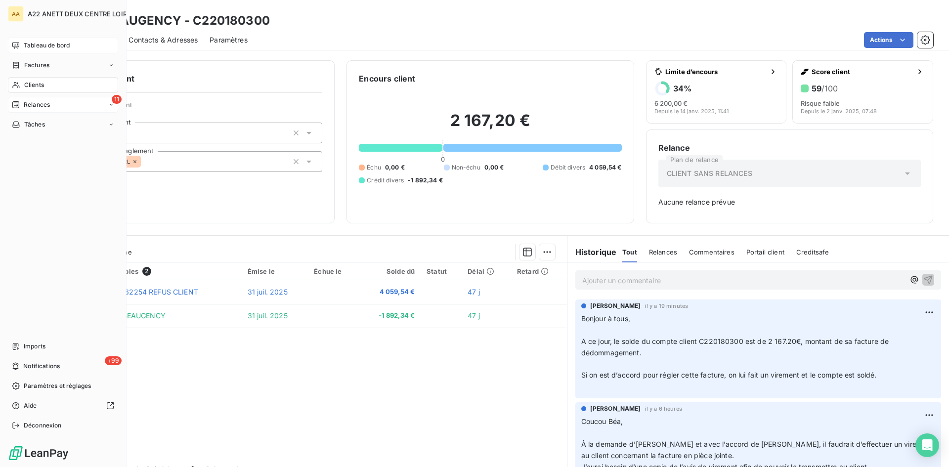
click at [32, 85] on span "Clients" at bounding box center [34, 85] width 20 height 9
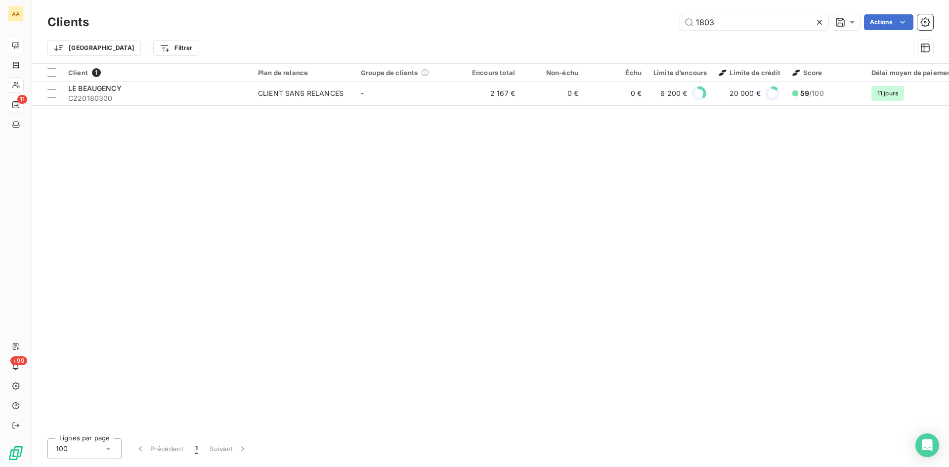
drag, startPoint x: 721, startPoint y: 21, endPoint x: 643, endPoint y: 30, distance: 78.6
click at [642, 30] on div "1803 Actions" at bounding box center [517, 22] width 833 height 16
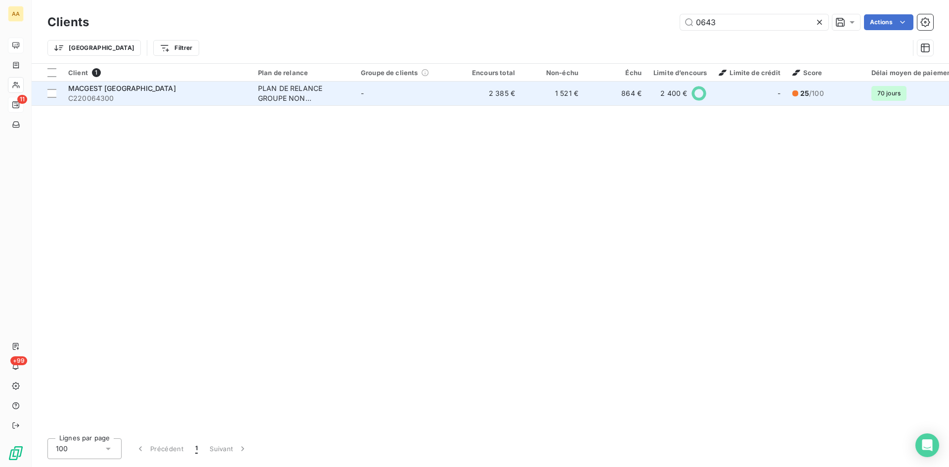
type input "0643"
click at [274, 97] on div "PLAN DE RELANCE GROUPE NON AUTOMATIQUE" at bounding box center [303, 94] width 91 height 20
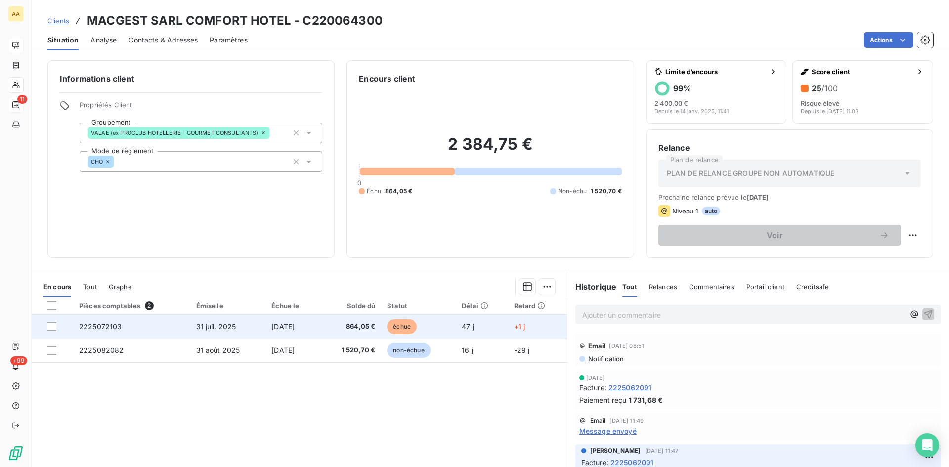
click at [109, 322] on span "2225072103" at bounding box center [100, 326] width 43 height 8
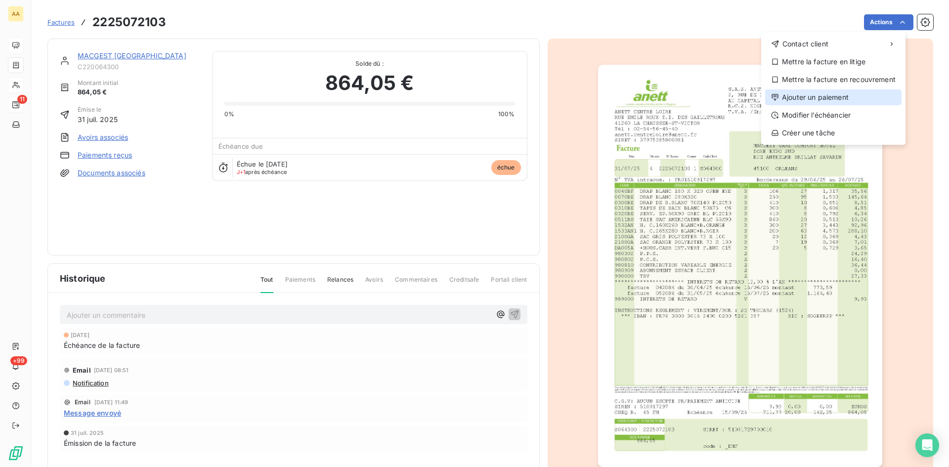
click at [827, 102] on div "Ajouter un paiement" at bounding box center [833, 97] width 136 height 16
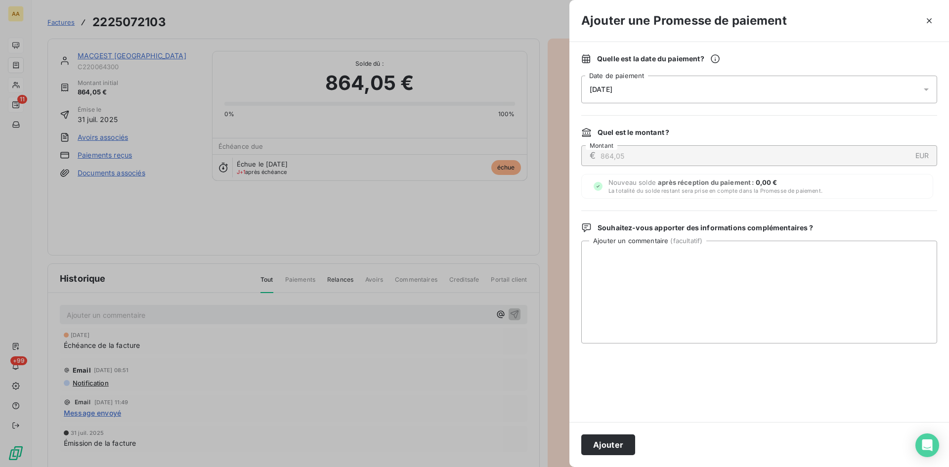
click at [680, 89] on div "[DATE]" at bounding box center [759, 90] width 356 height 28
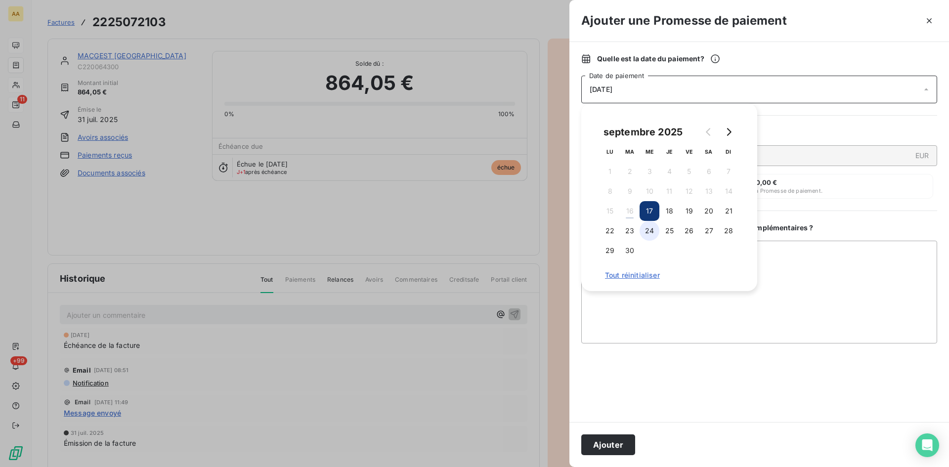
click at [648, 234] on button "24" at bounding box center [650, 231] width 20 height 20
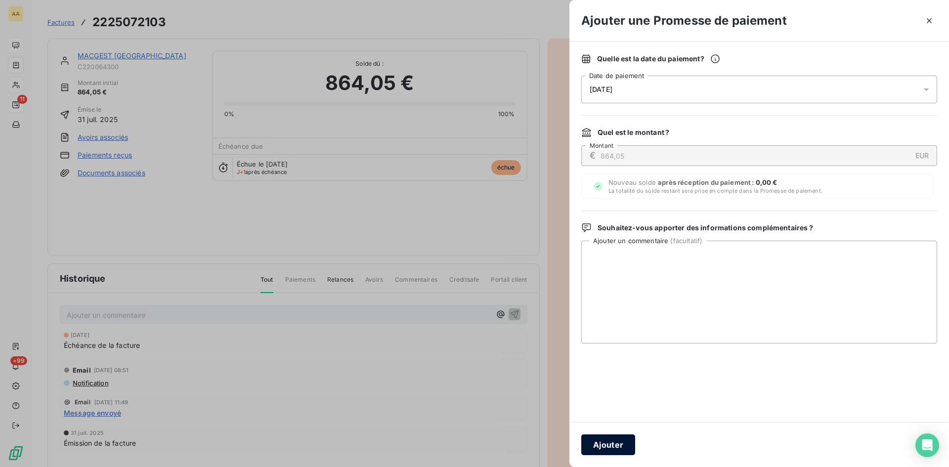
click at [607, 440] on button "Ajouter" at bounding box center [608, 445] width 54 height 21
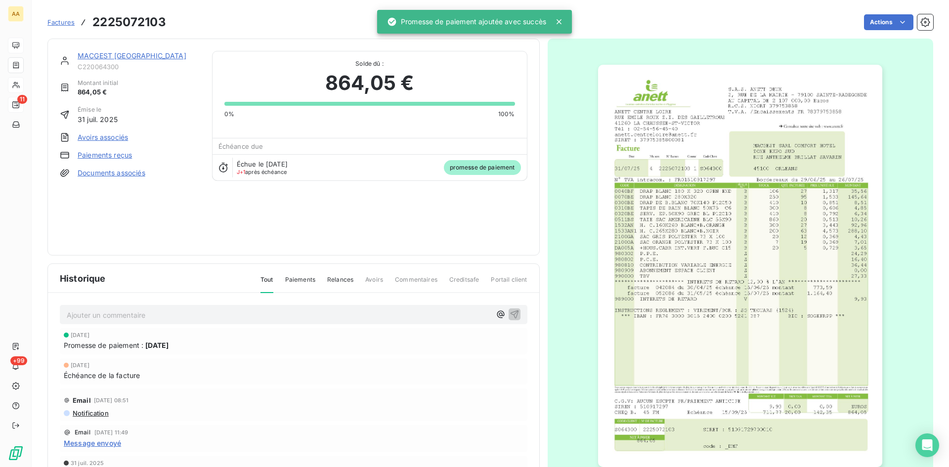
click at [292, 312] on p "Ajouter un commentaire ﻿" at bounding box center [279, 315] width 424 height 12
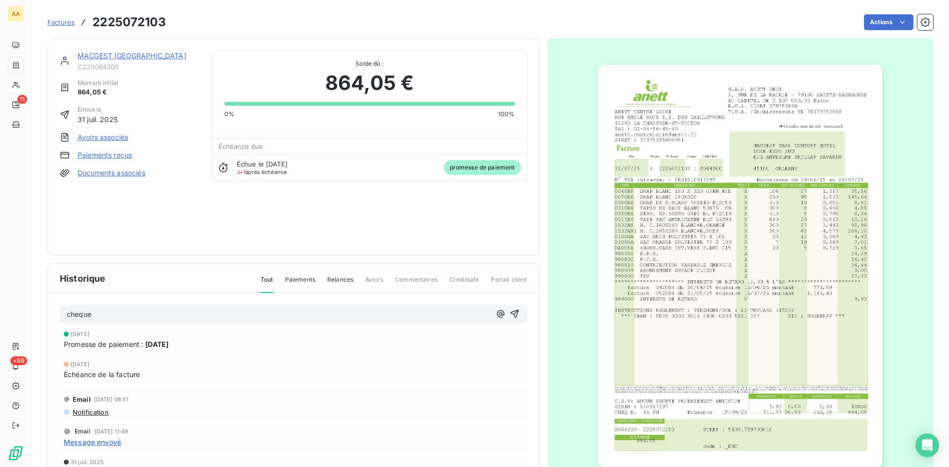
drag, startPoint x: 507, startPoint y: 312, endPoint x: 507, endPoint y: 307, distance: 5.0
click at [510, 312] on icon "button" at bounding box center [515, 314] width 10 height 10
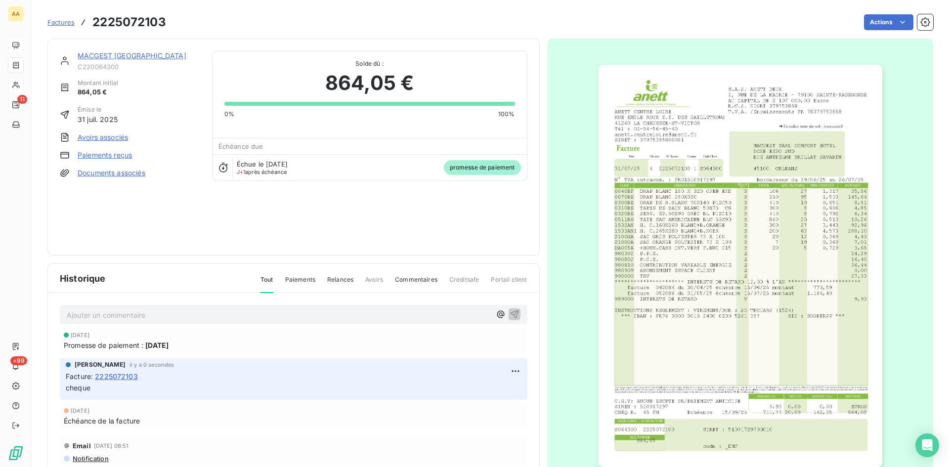
click at [133, 55] on link "MACGEST [GEOGRAPHIC_DATA]" at bounding box center [132, 55] width 109 height 8
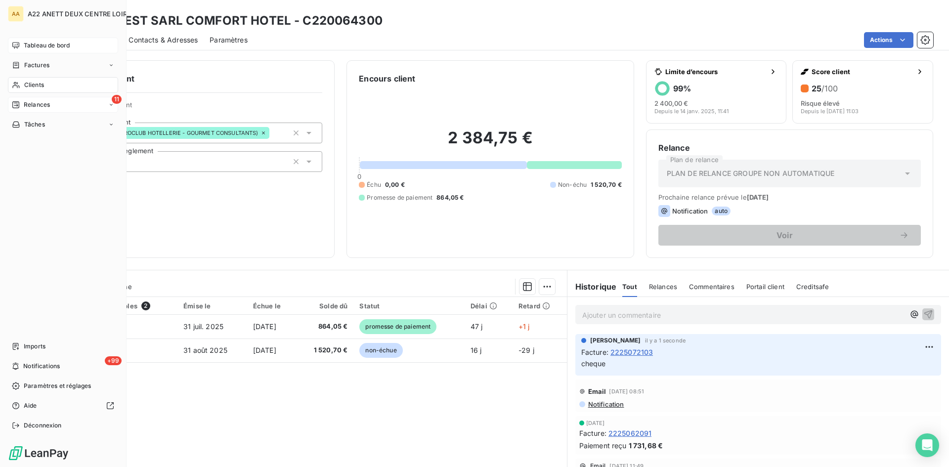
click at [30, 84] on span "Clients" at bounding box center [34, 85] width 20 height 9
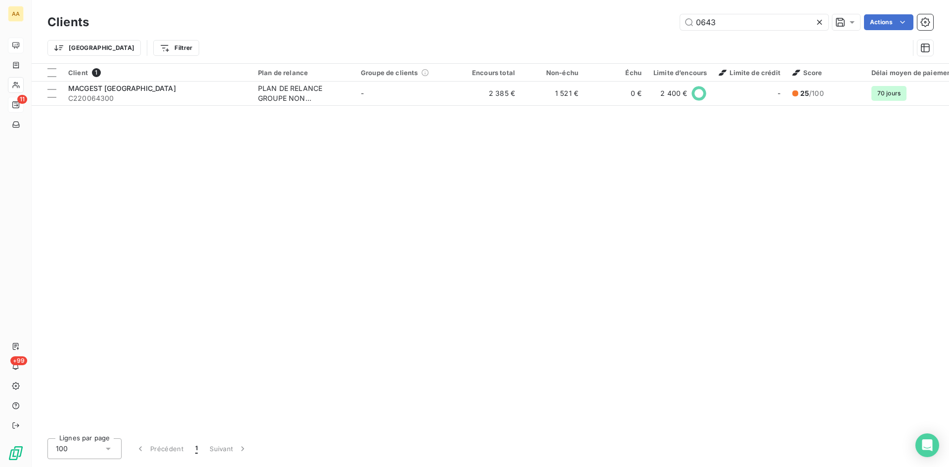
drag, startPoint x: 725, startPoint y: 23, endPoint x: 606, endPoint y: 27, distance: 119.2
click at [611, 23] on div "0643 Actions" at bounding box center [517, 22] width 833 height 16
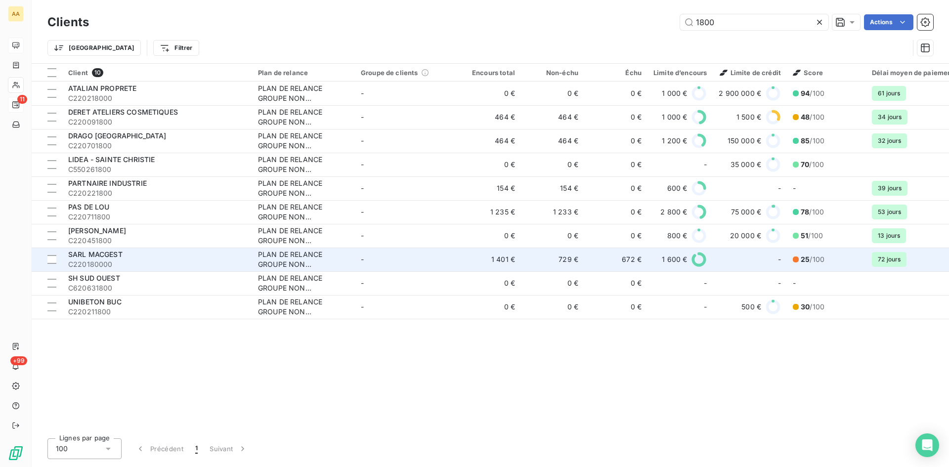
type input "1800"
click at [273, 257] on div "PLAN DE RELANCE GROUPE NON AUTOMATIQUE" at bounding box center [303, 260] width 91 height 20
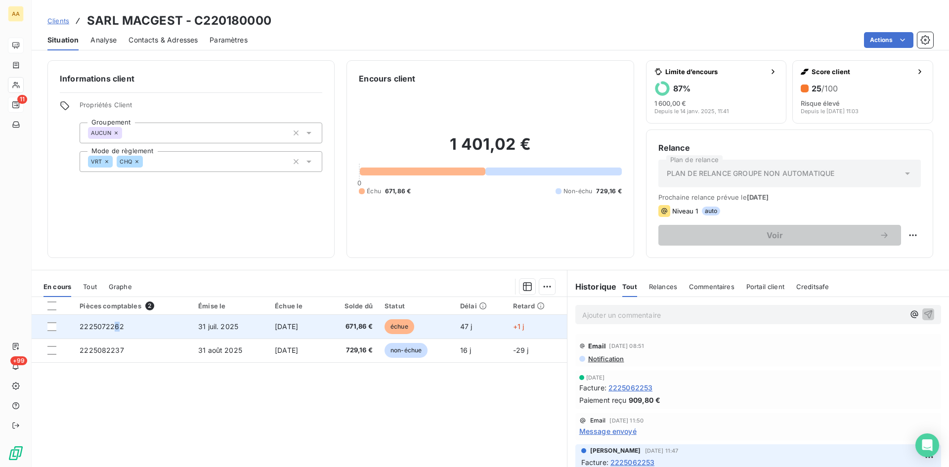
click at [113, 326] on span "2225072262" at bounding box center [102, 326] width 44 height 8
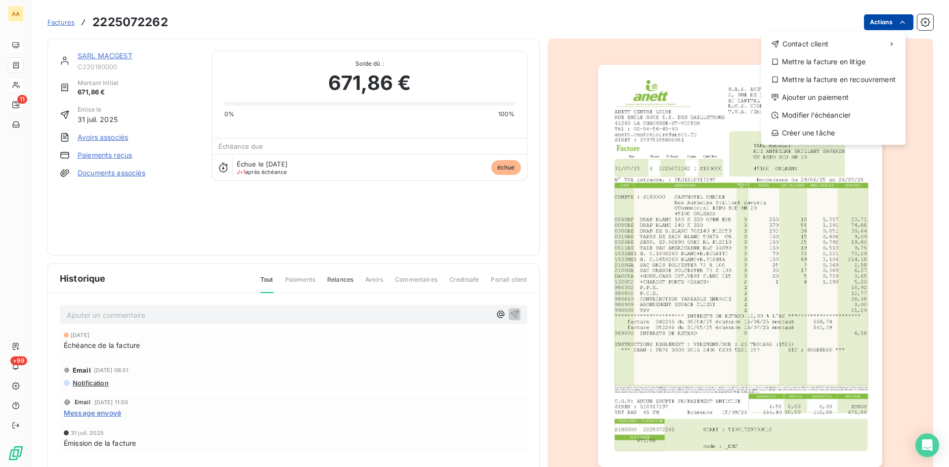
click at [875, 17] on html "AA 11 +99 Factures [PHONE_NUMBER] Actions Contact client Mettre la facture en l…" at bounding box center [474, 233] width 949 height 467
click at [817, 97] on div "Ajouter un paiement" at bounding box center [833, 97] width 136 height 16
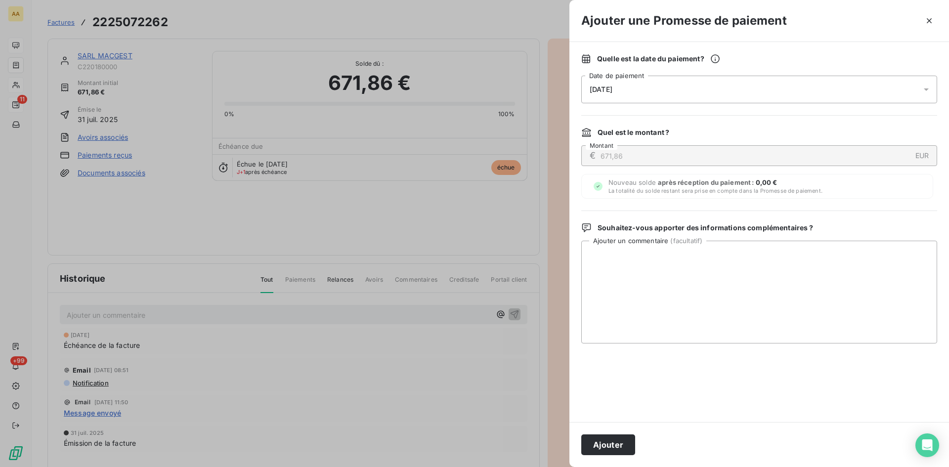
click at [667, 85] on div "[DATE]" at bounding box center [759, 90] width 356 height 28
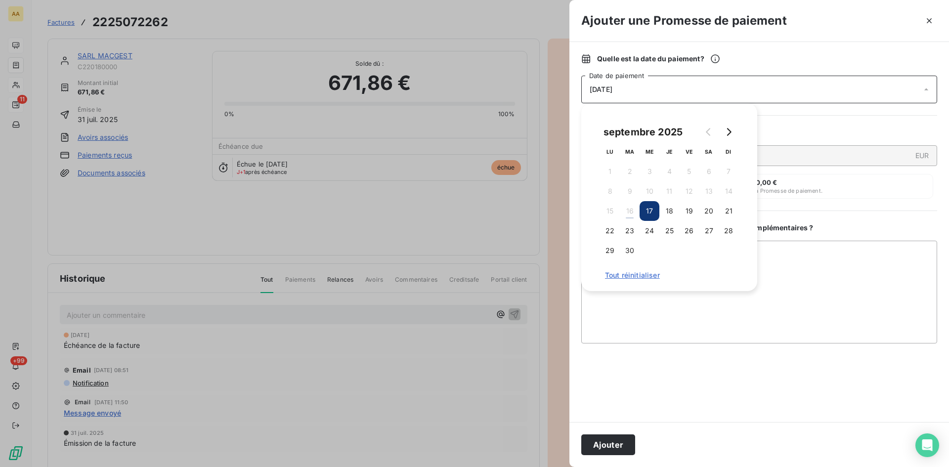
drag, startPoint x: 652, startPoint y: 231, endPoint x: 649, endPoint y: 245, distance: 14.2
click at [652, 231] on button "24" at bounding box center [650, 231] width 20 height 20
click at [626, 447] on button "Ajouter" at bounding box center [608, 445] width 54 height 21
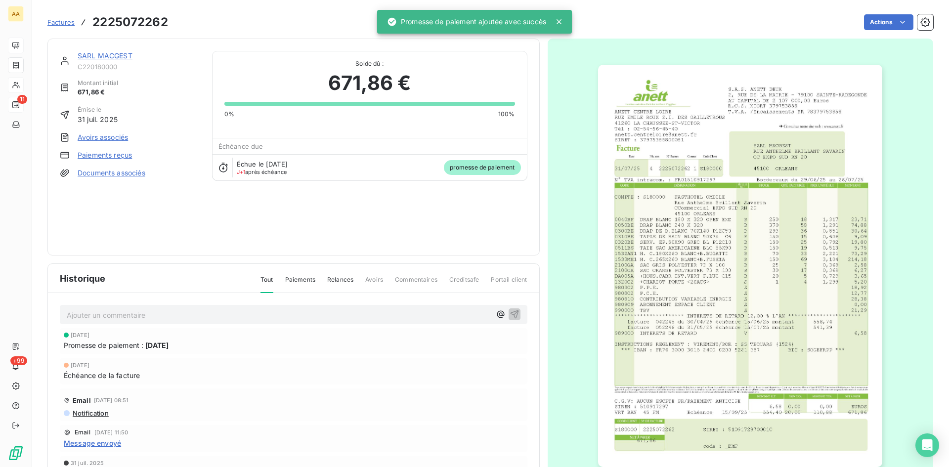
click at [322, 311] on p "Ajouter un commentaire ﻿" at bounding box center [279, 315] width 424 height 12
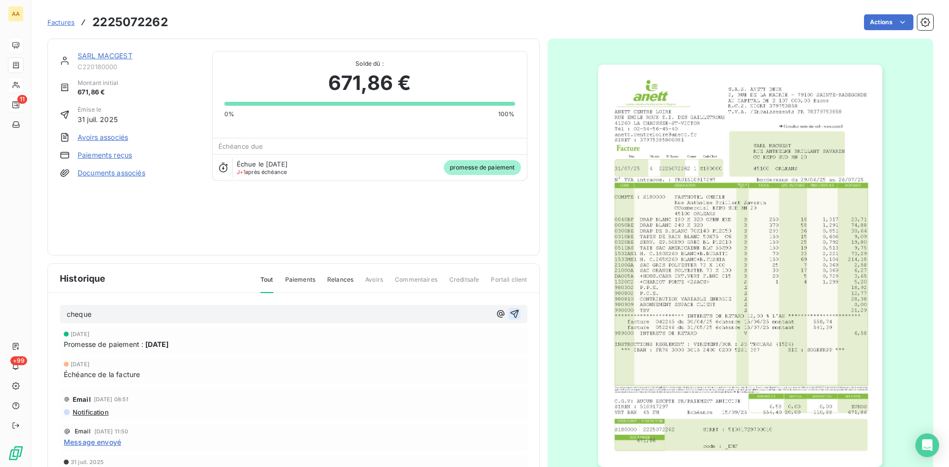
click at [510, 313] on icon "button" at bounding box center [515, 314] width 10 height 10
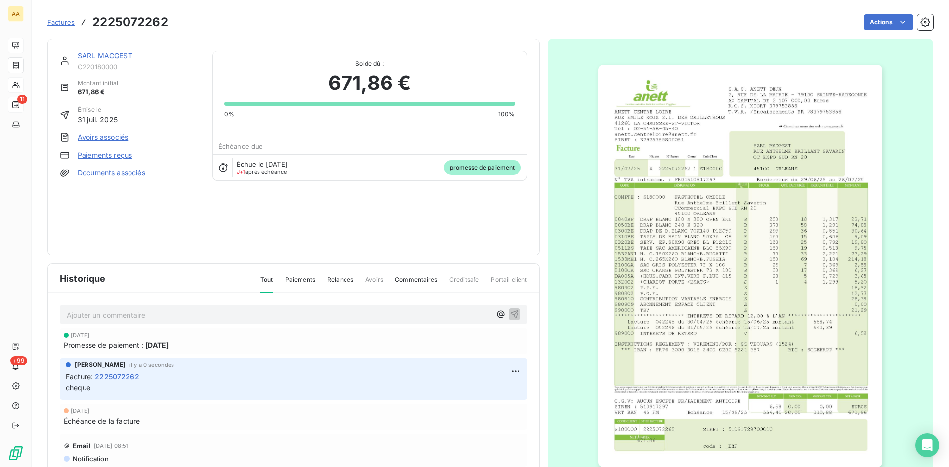
click at [102, 57] on link "SARL MACGEST" at bounding box center [105, 55] width 55 height 8
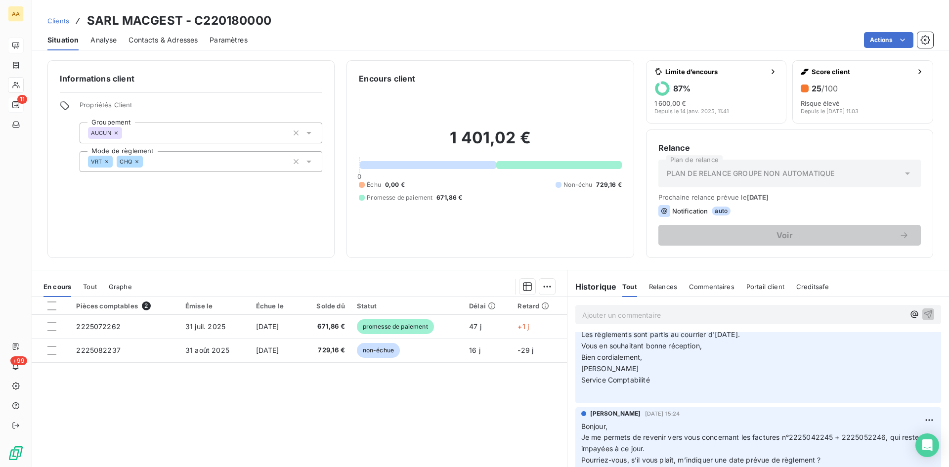
scroll to position [544, 0]
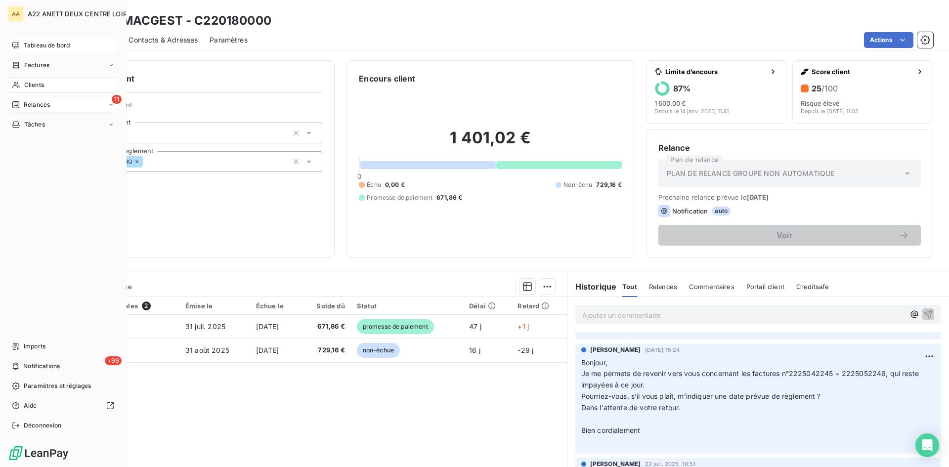
click at [39, 76] on nav "Tableau de bord Factures Clients 11 Relances Tâches" at bounding box center [63, 85] width 110 height 95
click at [29, 87] on span "Clients" at bounding box center [34, 85] width 20 height 9
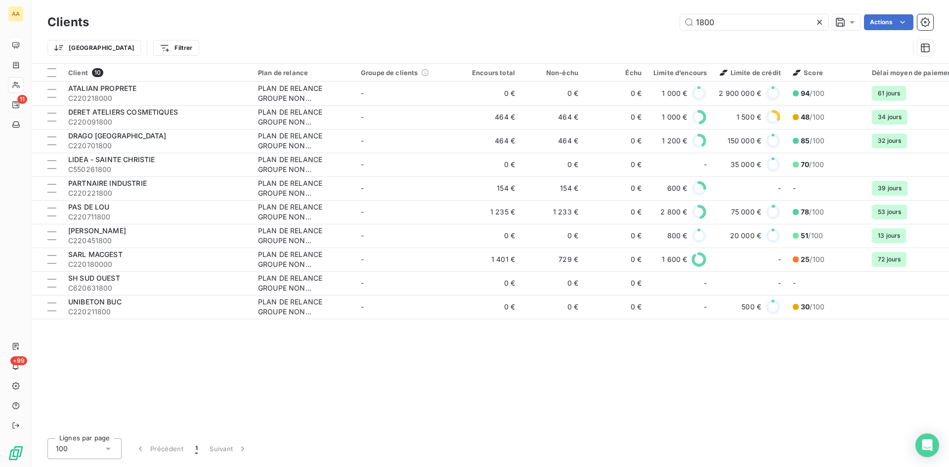
drag, startPoint x: 719, startPoint y: 22, endPoint x: 653, endPoint y: 23, distance: 66.3
click at [655, 23] on div "1800 Actions" at bounding box center [517, 22] width 833 height 16
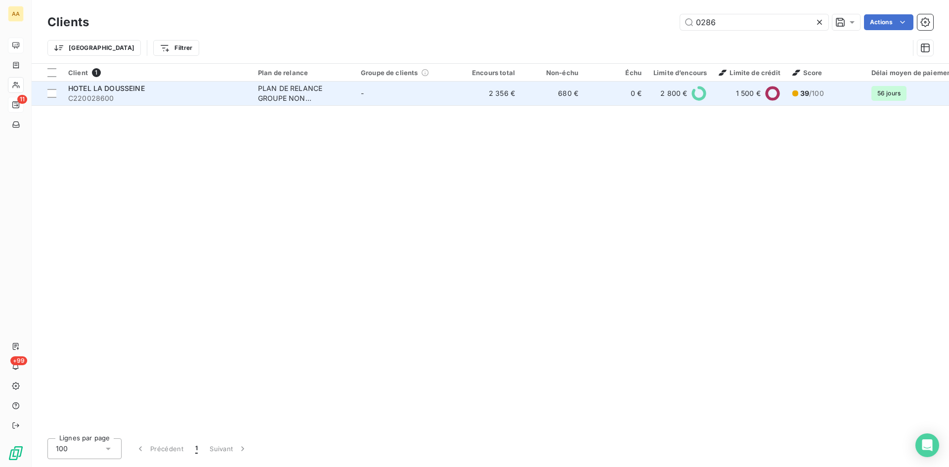
type input "0286"
click at [274, 86] on div "PLAN DE RELANCE GROUPE NON AUTOMATIQUE" at bounding box center [303, 94] width 91 height 20
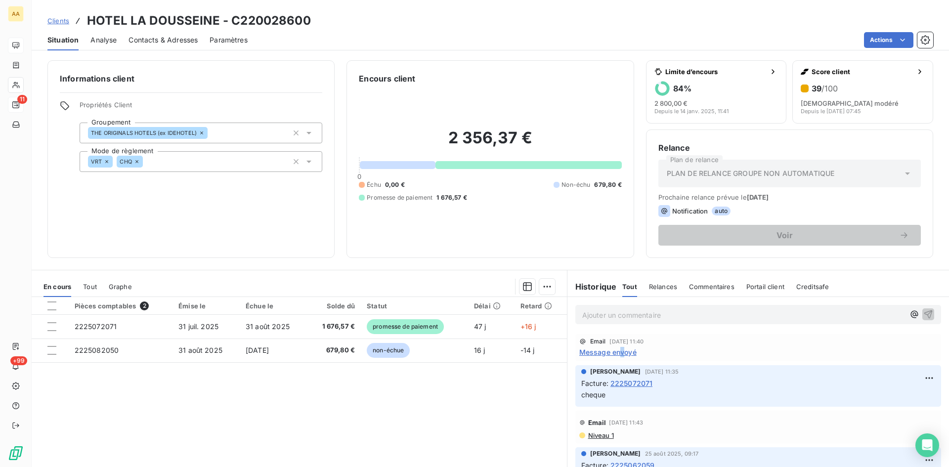
click at [619, 353] on span "Message envoyé" at bounding box center [607, 352] width 57 height 10
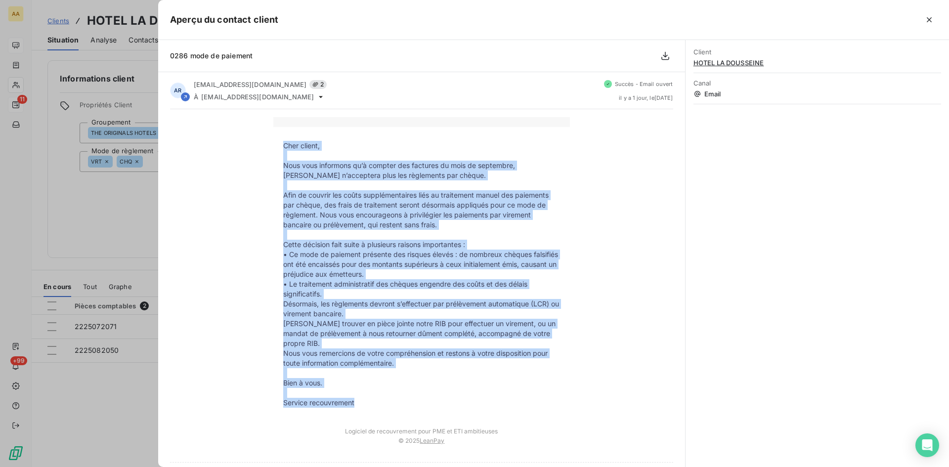
drag, startPoint x: 360, startPoint y: 402, endPoint x: 281, endPoint y: 148, distance: 266.0
click at [281, 148] on tbody "Cher client, Nous vous informons qu’à compter des factures du mois de septembre…" at bounding box center [421, 274] width 297 height 267
copy tbody "Lore ipsumd, Sita cons adipiscin el’s doeiusm tem incididu ut labo et doloremag…"
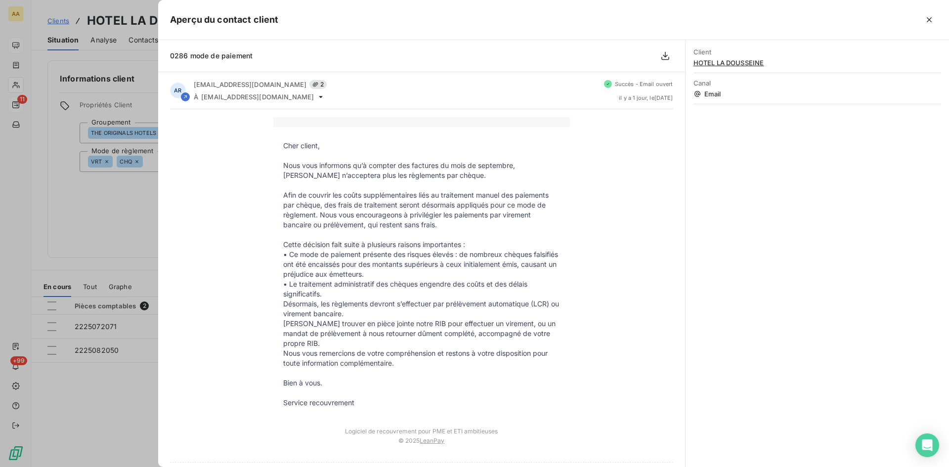
click at [118, 208] on div at bounding box center [474, 233] width 949 height 467
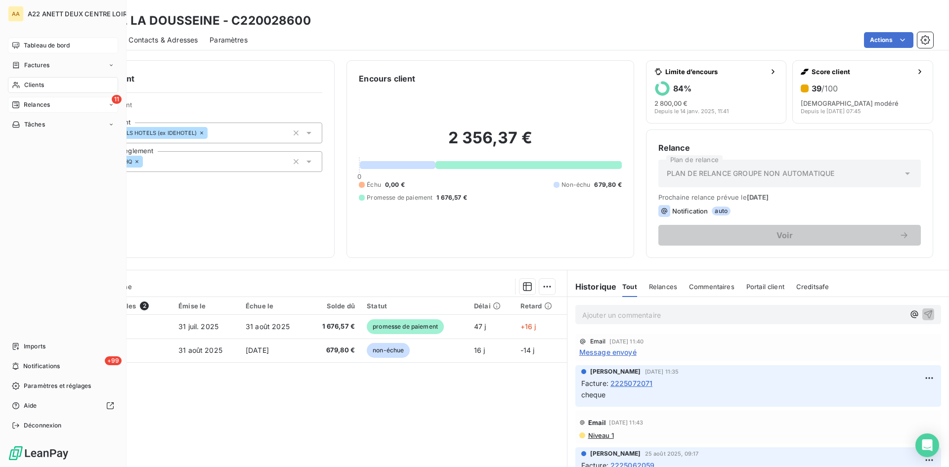
click at [28, 81] on span "Clients" at bounding box center [34, 85] width 20 height 9
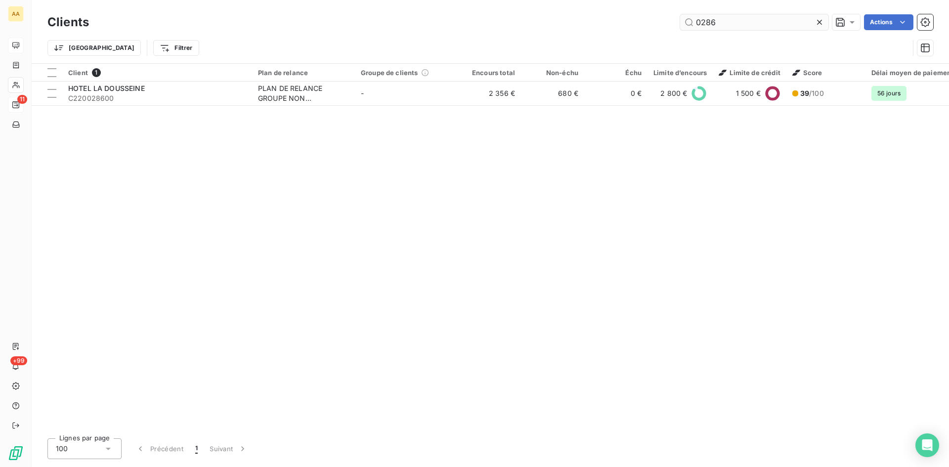
drag, startPoint x: 715, startPoint y: 23, endPoint x: 693, endPoint y: 20, distance: 22.9
click at [693, 20] on input "0286" at bounding box center [754, 22] width 148 height 16
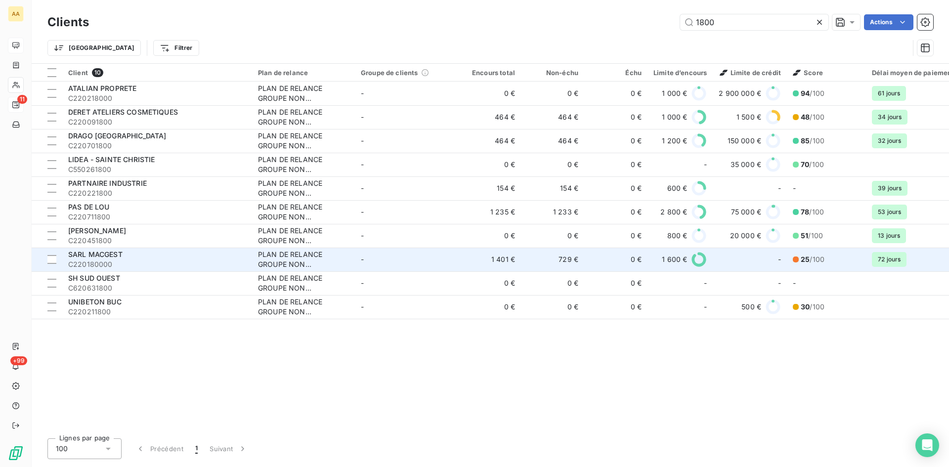
type input "1800"
click at [280, 260] on div "PLAN DE RELANCE GROUPE NON AUTOMATIQUE" at bounding box center [303, 260] width 91 height 20
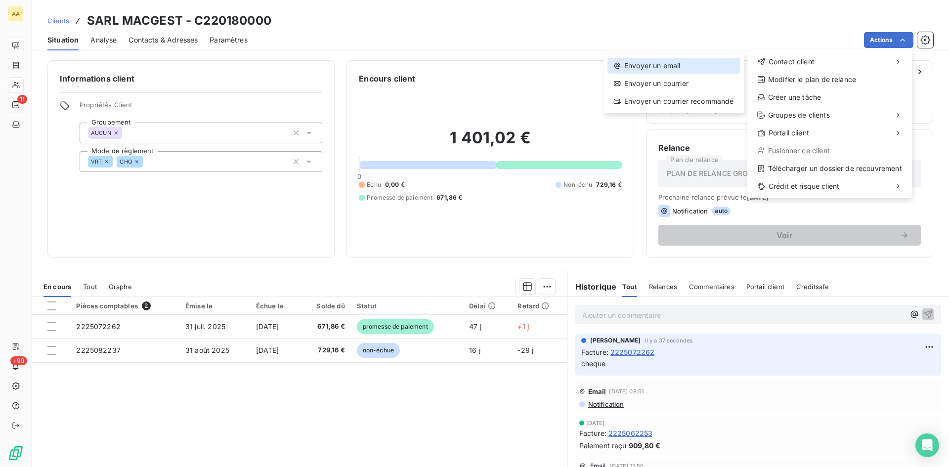
click at [664, 66] on div "Envoyer un email" at bounding box center [674, 66] width 133 height 16
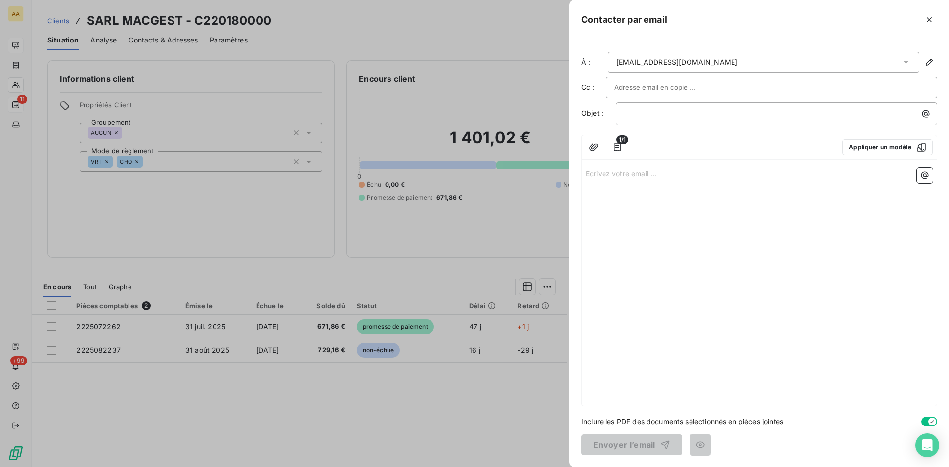
click at [598, 174] on p "Écrivez votre email ... ﻿" at bounding box center [759, 173] width 347 height 11
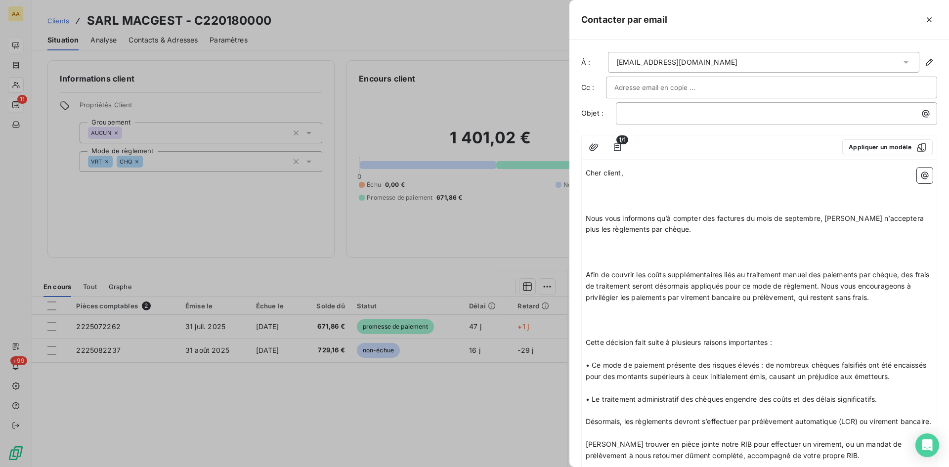
click at [633, 176] on p "Cher client," at bounding box center [759, 173] width 347 height 11
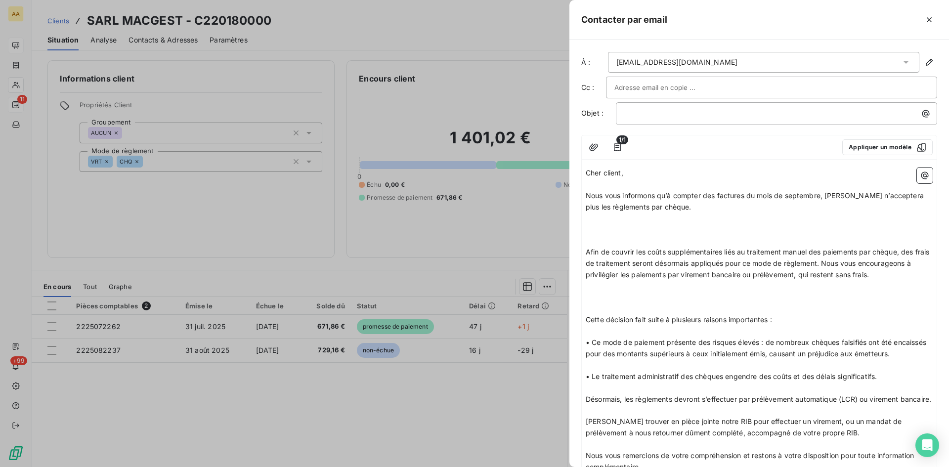
click at [669, 208] on p "Nous vous informons qu’à compter des factures du mois de septembre, [PERSON_NAM…" at bounding box center [759, 201] width 347 height 23
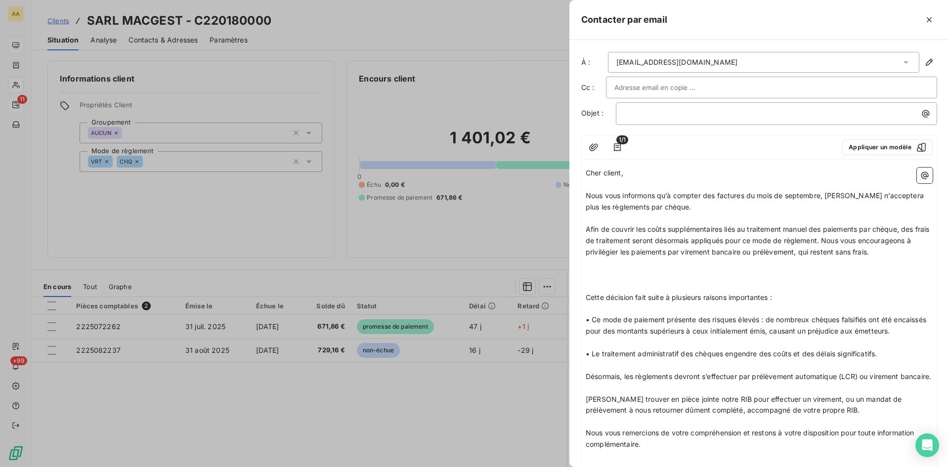
click at [907, 254] on p "Afin de couvrir les coûts supplémentaires liés au traitement manuel des paiemen…" at bounding box center [759, 241] width 347 height 34
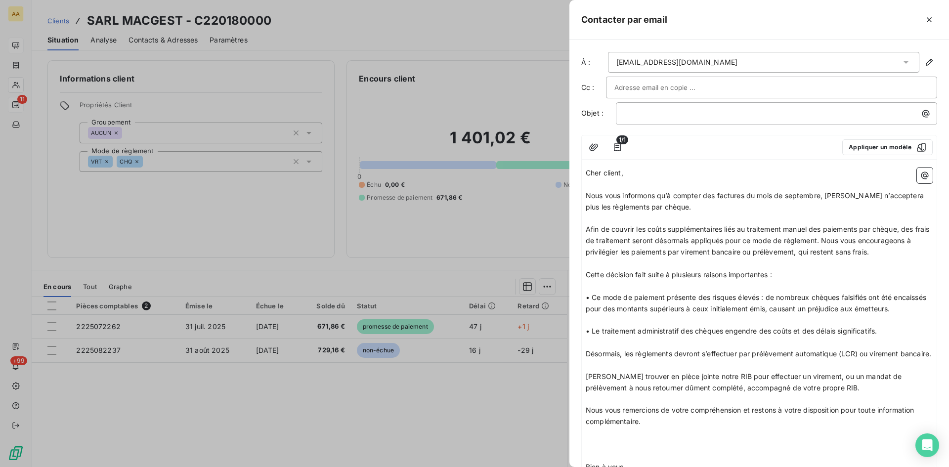
scroll to position [139, 0]
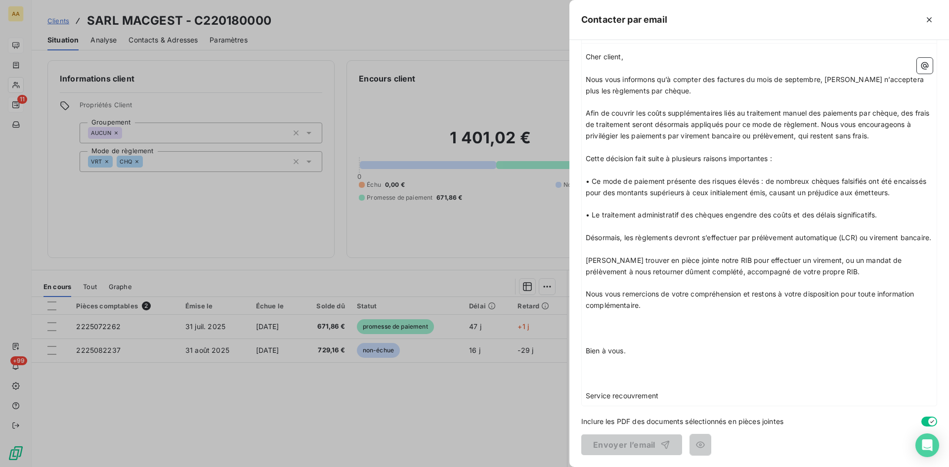
click at [661, 310] on p "Nous vous remercions de votre compréhension et restons à votre disposition pour…" at bounding box center [759, 300] width 347 height 23
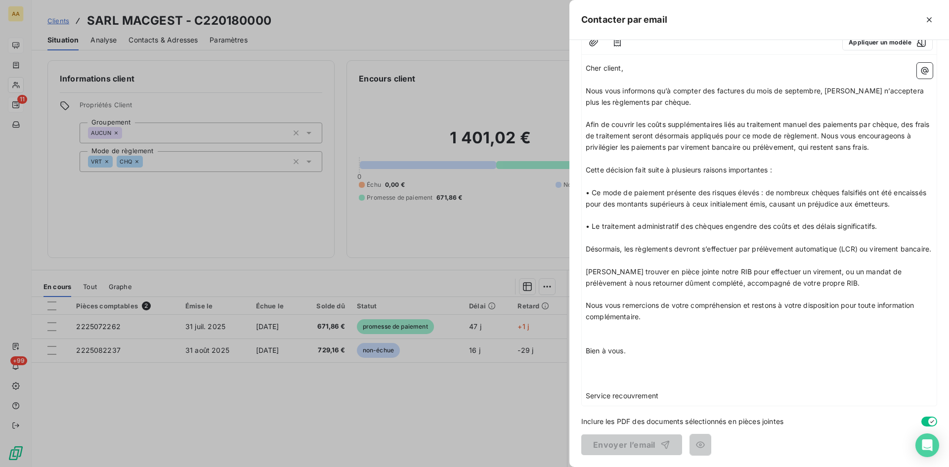
scroll to position [116, 0]
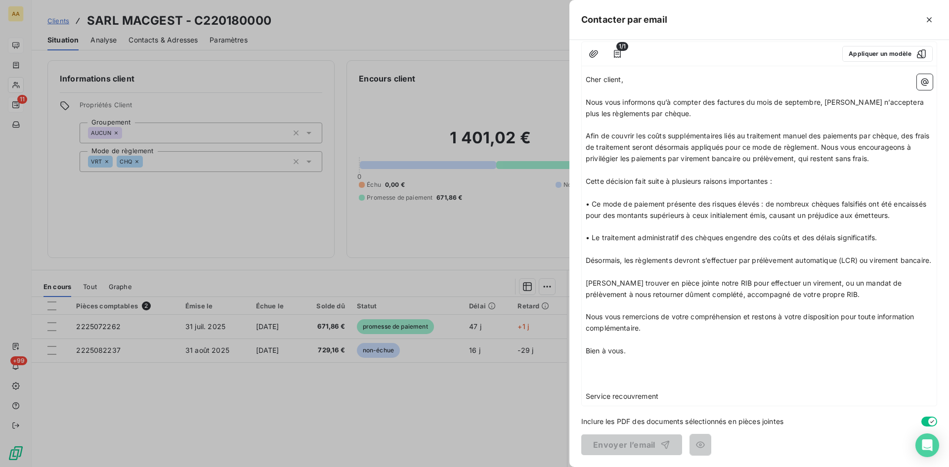
click at [651, 357] on p "﻿" at bounding box center [759, 362] width 347 height 11
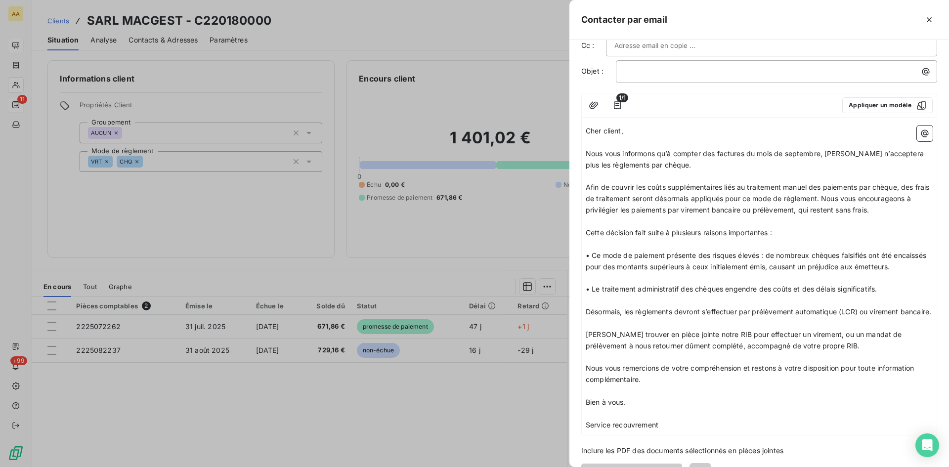
scroll to position [0, 0]
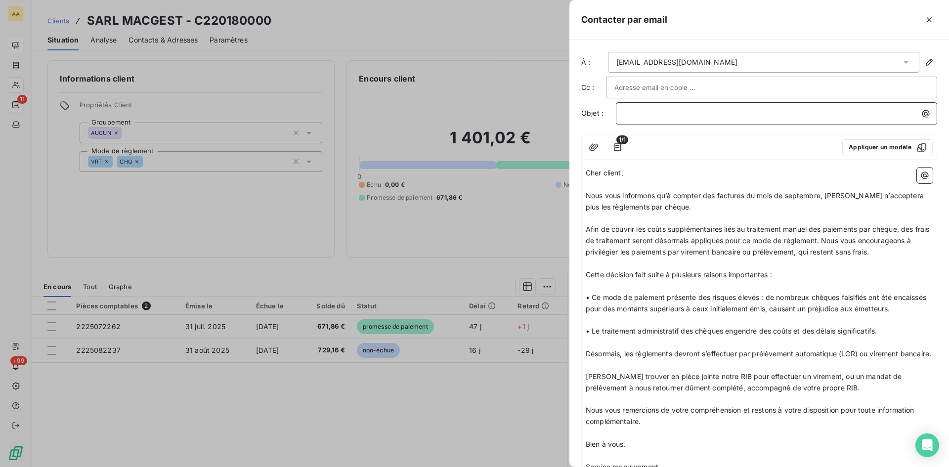
click at [651, 108] on p "﻿" at bounding box center [779, 113] width 310 height 11
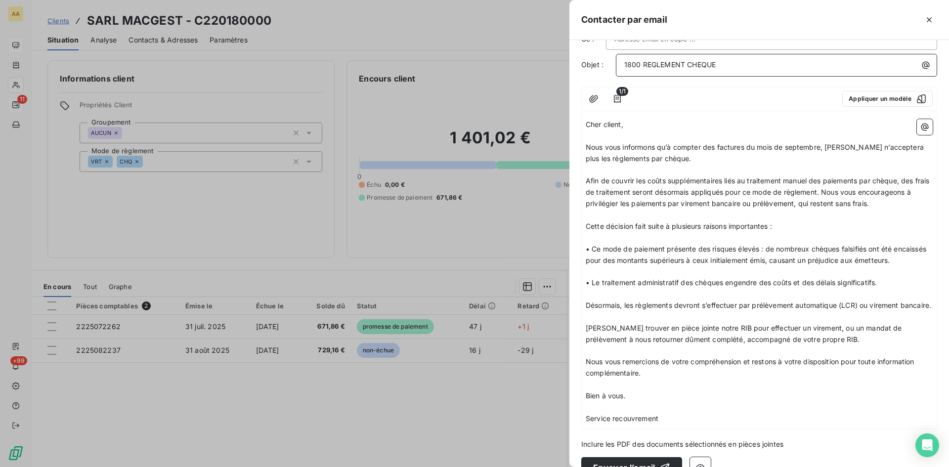
scroll to position [93, 0]
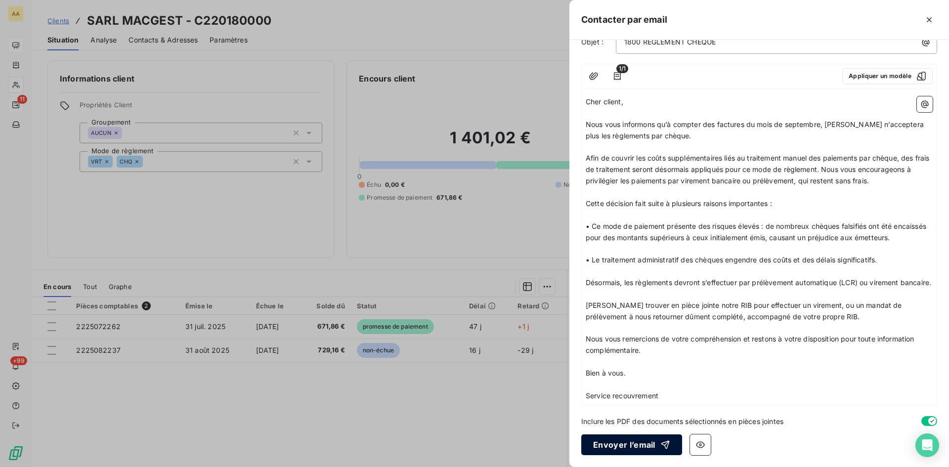
click at [616, 446] on button "Envoyer l’email" at bounding box center [631, 445] width 101 height 21
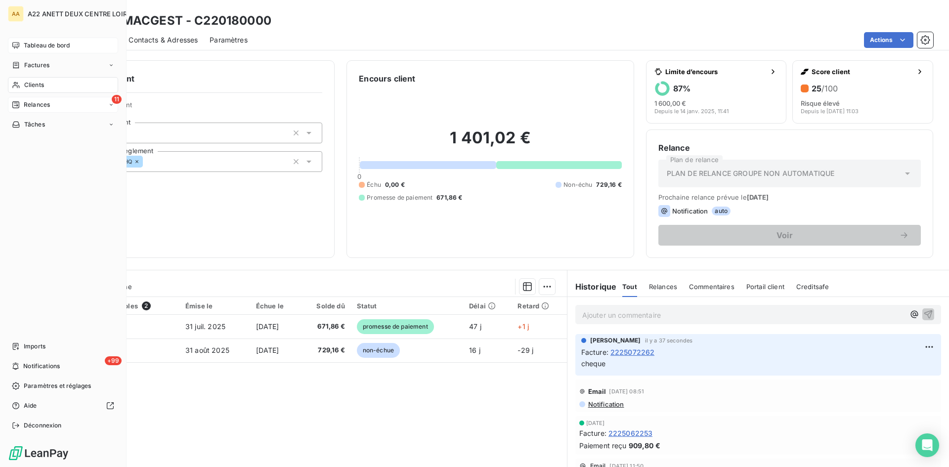
click at [34, 86] on span "Clients" at bounding box center [34, 85] width 20 height 9
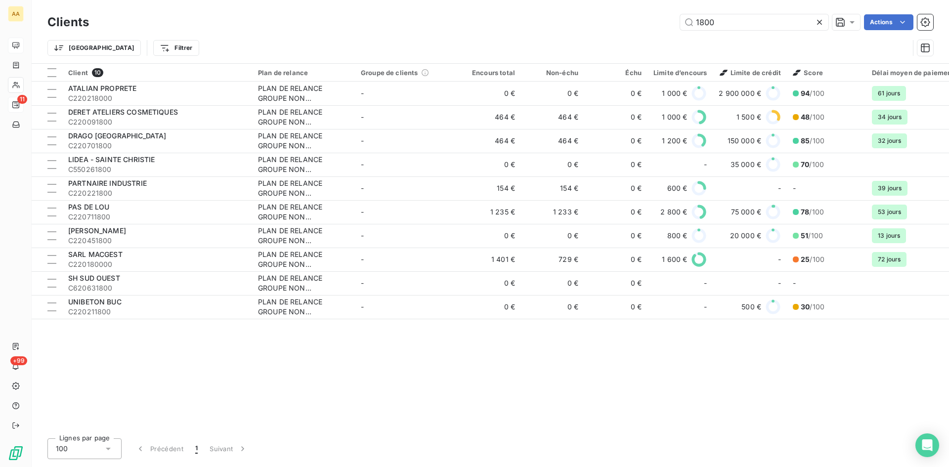
drag, startPoint x: 715, startPoint y: 22, endPoint x: 631, endPoint y: 24, distance: 83.6
click at [631, 24] on div "1800 Actions" at bounding box center [517, 22] width 833 height 16
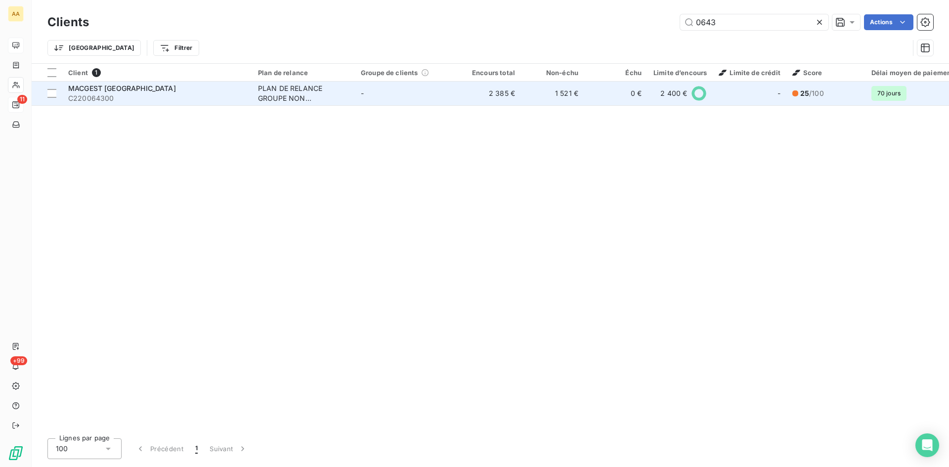
type input "0643"
click at [285, 95] on div "PLAN DE RELANCE GROUPE NON AUTOMATIQUE" at bounding box center [303, 94] width 91 height 20
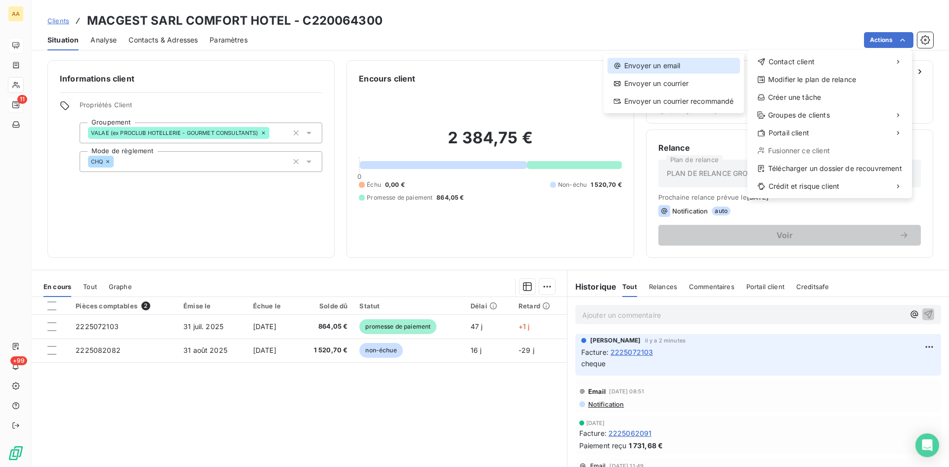
click at [655, 63] on div "Envoyer un email" at bounding box center [674, 66] width 133 height 16
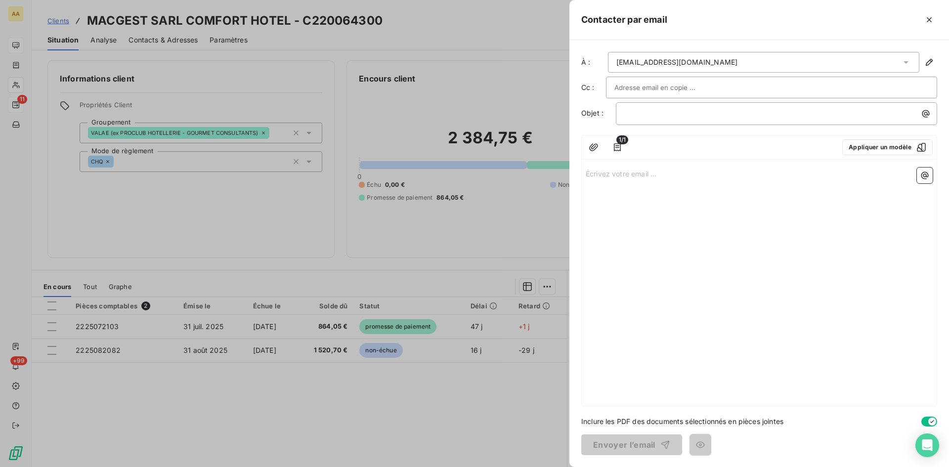
click at [595, 172] on p "Écrivez votre email ... ﻿" at bounding box center [759, 173] width 347 height 11
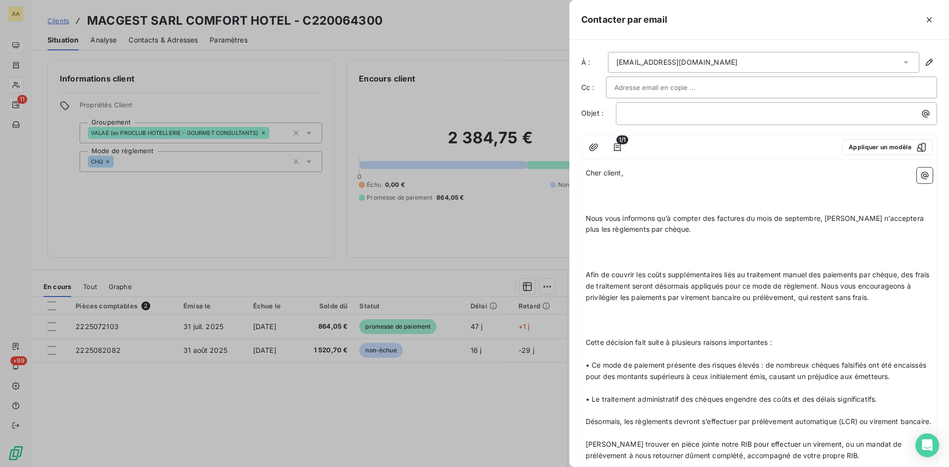
click at [631, 176] on p "Cher client," at bounding box center [759, 173] width 347 height 11
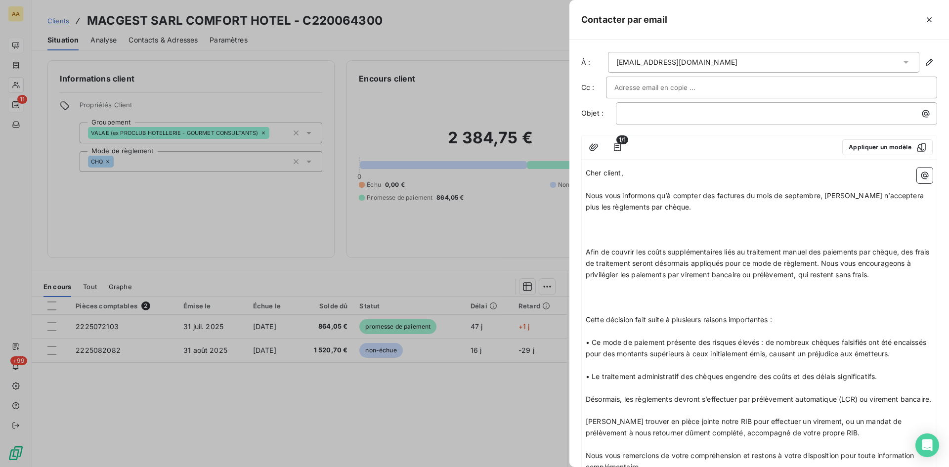
click at [679, 206] on p "Nous vous informons qu’à compter des factures du mois de septembre, [PERSON_NAM…" at bounding box center [759, 201] width 347 height 23
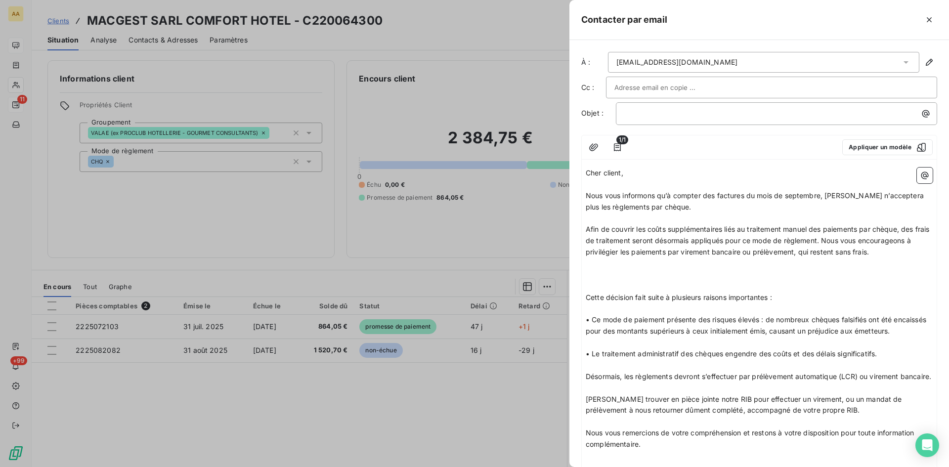
click at [897, 254] on p "Afin de couvrir les coûts supplémentaires liés au traitement manuel des paiemen…" at bounding box center [759, 241] width 347 height 34
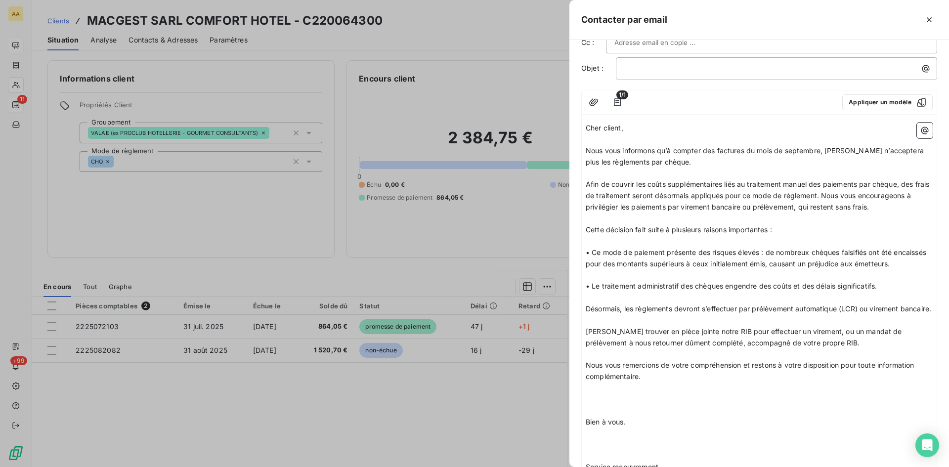
scroll to position [139, 0]
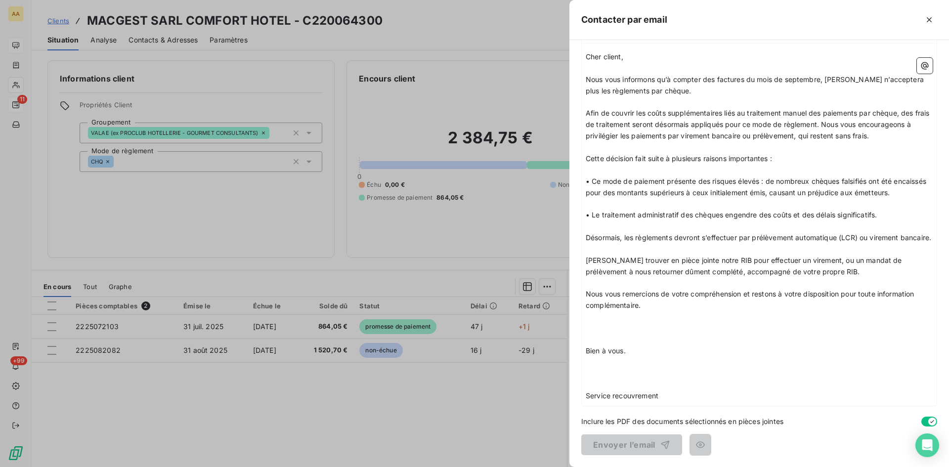
click at [659, 312] on p "﻿" at bounding box center [759, 316] width 347 height 11
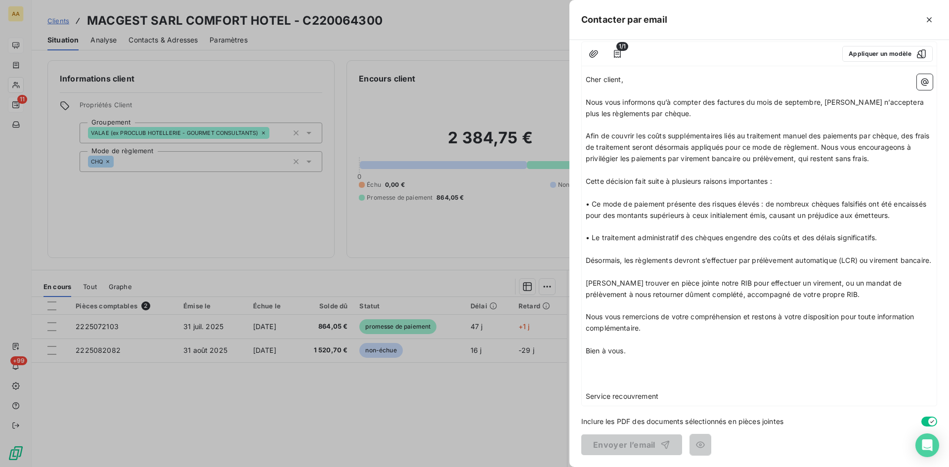
click at [644, 353] on p "Bien à vous." at bounding box center [759, 351] width 347 height 11
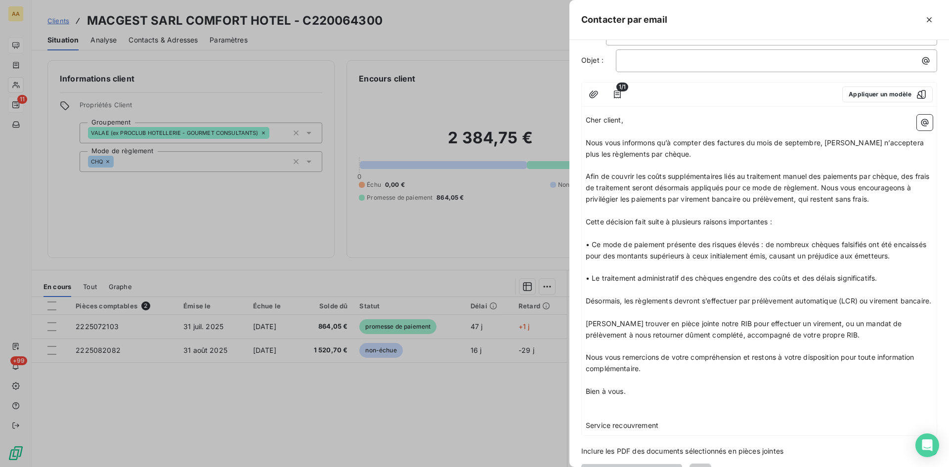
scroll to position [0, 0]
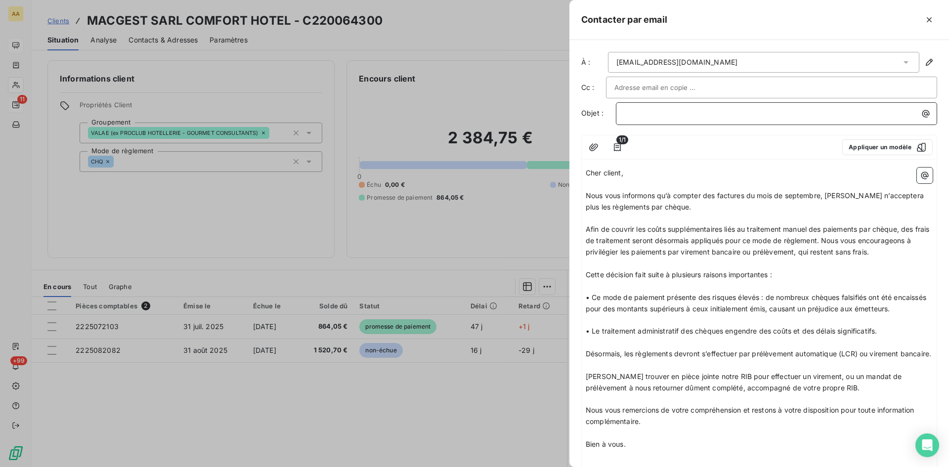
click at [630, 113] on p "﻿" at bounding box center [779, 113] width 310 height 11
drag, startPoint x: 668, startPoint y: 111, endPoint x: 655, endPoint y: 110, distance: 12.9
click at [656, 110] on span "0643 REGELEMNT CHEQUE" at bounding box center [670, 113] width 93 height 8
click at [673, 113] on span "0643 REGLEMNT CHEQUE" at bounding box center [668, 113] width 89 height 8
click at [749, 138] on div "1/1 Appliquer un modèle" at bounding box center [759, 147] width 355 height 24
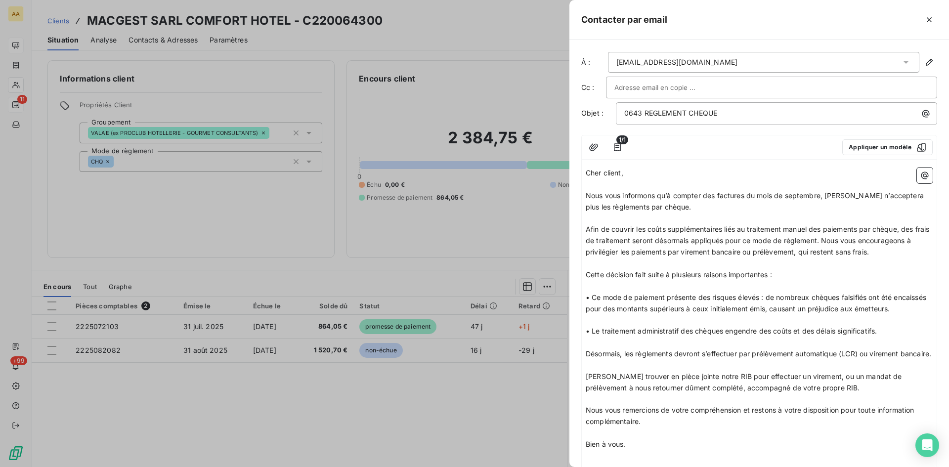
click at [670, 132] on div "À : [EMAIL_ADDRESS][DOMAIN_NAME] Cc : Objet : 0643 REGLEMENT CHEQUE 1/1 Appliqu…" at bounding box center [760, 253] width 380 height 427
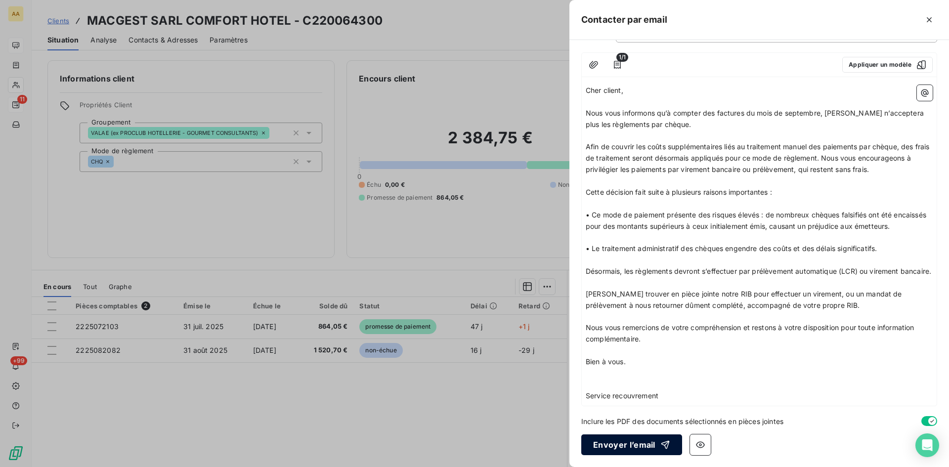
click at [620, 445] on button "Envoyer l’email" at bounding box center [631, 445] width 101 height 21
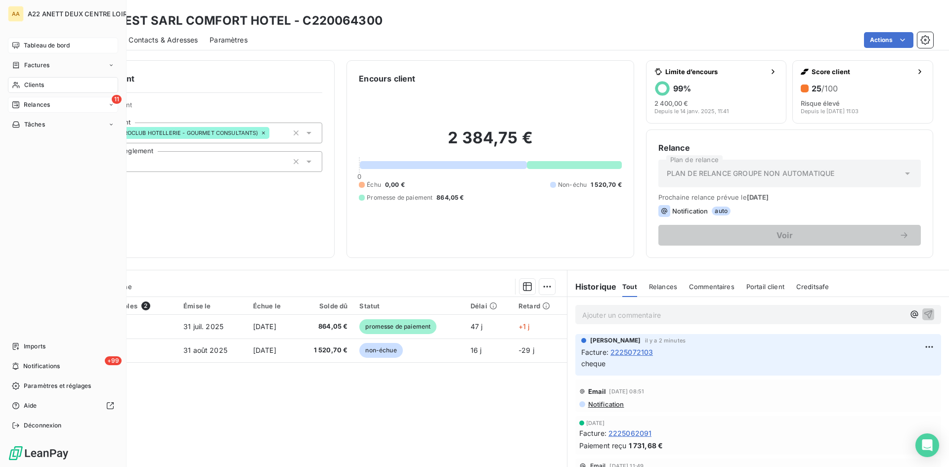
click at [25, 44] on span "Tableau de bord" at bounding box center [47, 45] width 46 height 9
